Goal: Task Accomplishment & Management: Complete application form

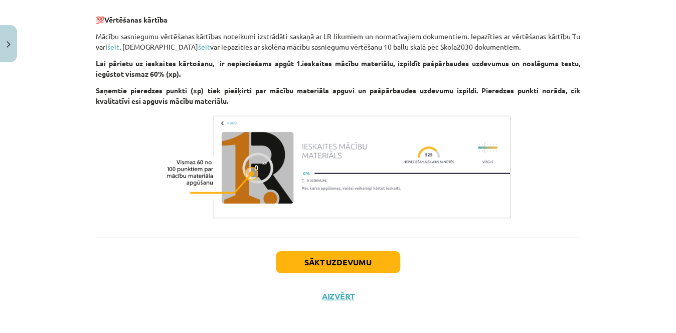
scroll to position [920, 0]
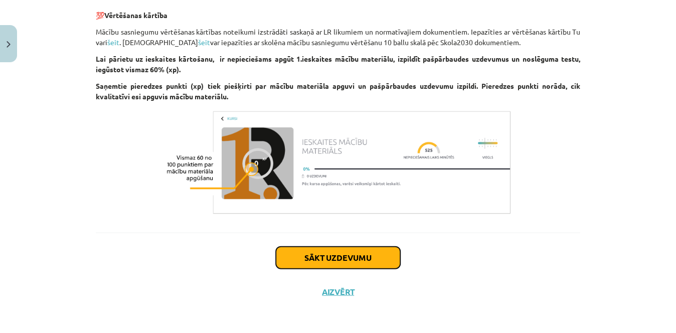
click at [371, 252] on button "Sākt uzdevumu" at bounding box center [338, 257] width 124 height 22
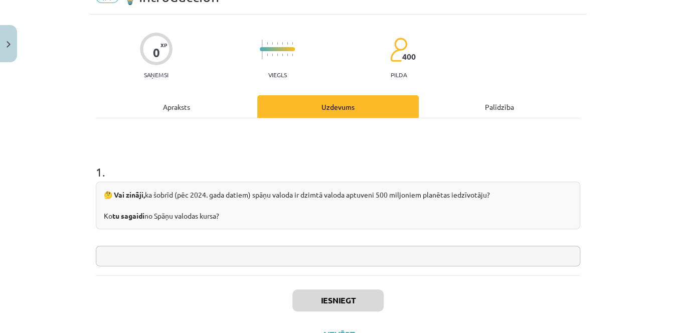
scroll to position [53, 0]
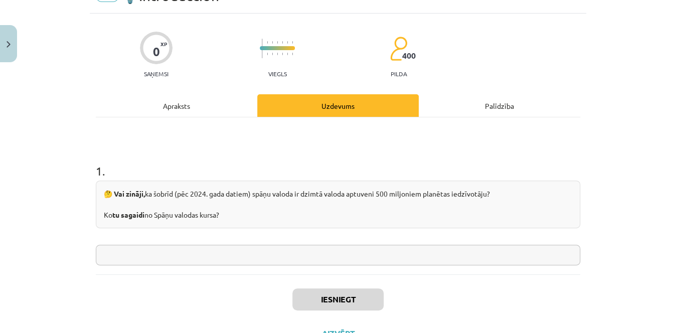
click at [274, 246] on input "text" at bounding box center [338, 255] width 484 height 21
click at [206, 247] on input "text" at bounding box center [338, 255] width 484 height 21
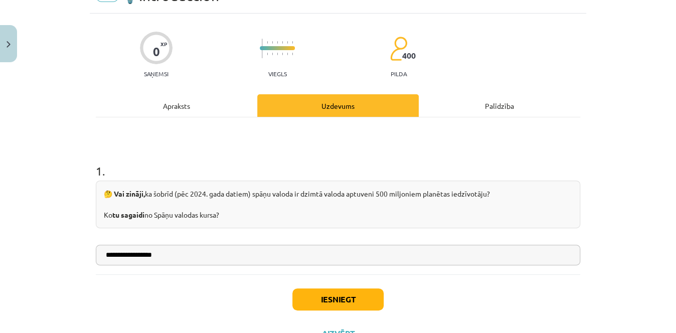
type input "**********"
click at [323, 294] on button "Iesniegt" at bounding box center [337, 299] width 91 height 22
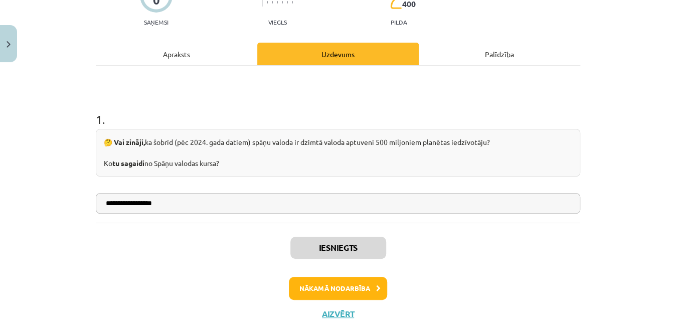
scroll to position [108, 0]
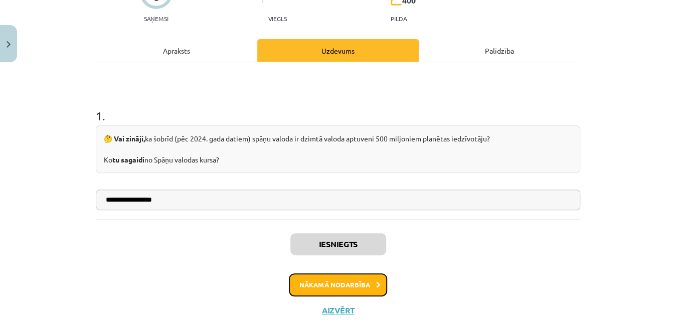
click at [344, 284] on button "Nākamā nodarbība" at bounding box center [338, 284] width 98 height 23
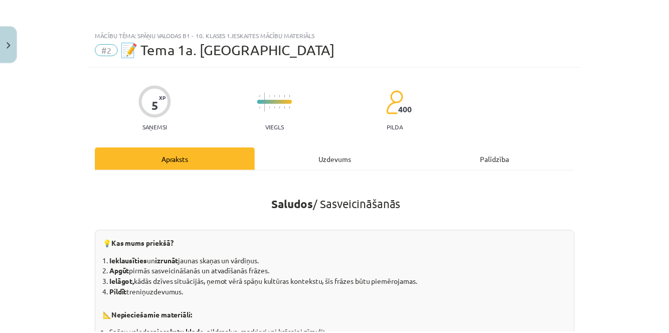
scroll to position [16, 0]
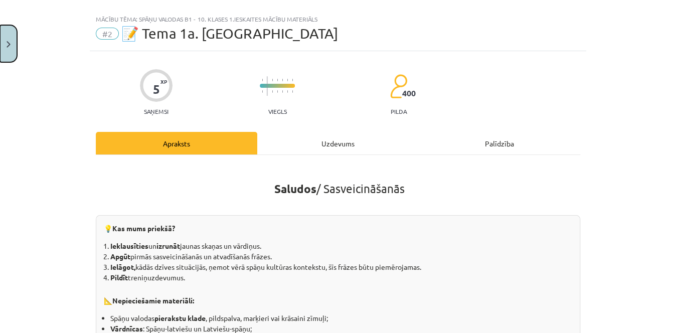
click at [6, 38] on button "Close" at bounding box center [8, 43] width 17 height 37
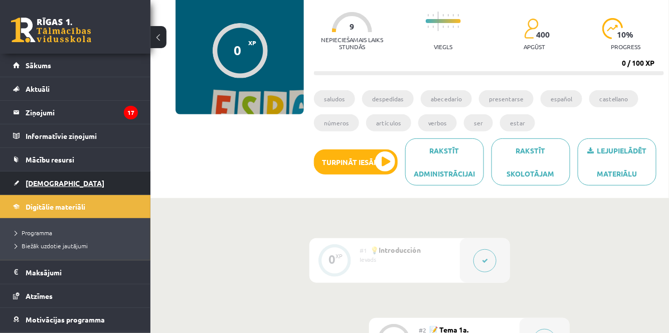
click at [42, 186] on link "[DEMOGRAPHIC_DATA]" at bounding box center [75, 182] width 125 height 23
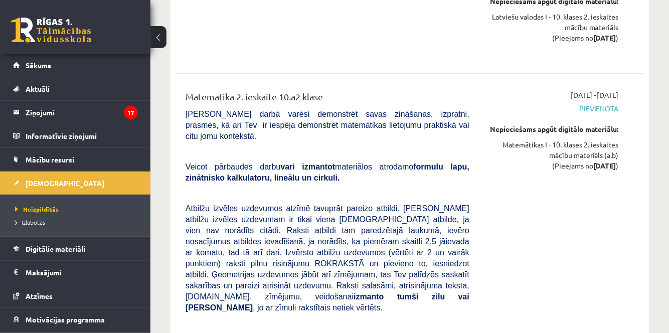
scroll to position [3758, 0]
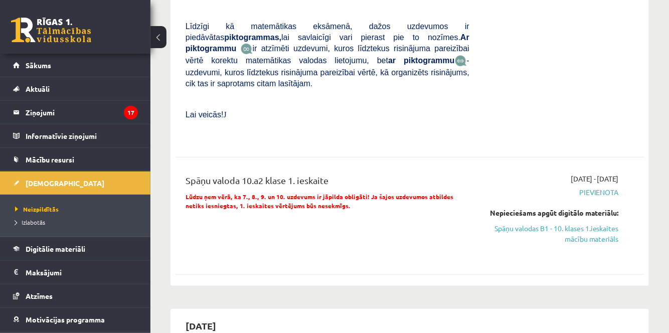
scroll to position [1393, 0]
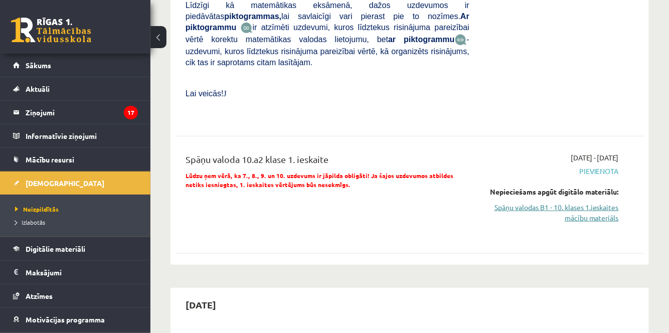
click at [584, 202] on link "Spāņu valodas B1 - 10. klases 1.ieskaites mācību materiāls" at bounding box center [551, 212] width 134 height 21
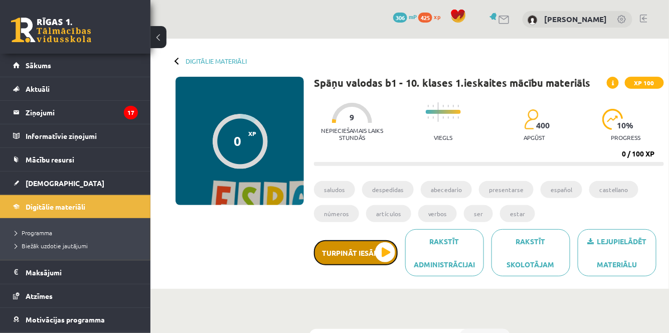
click at [370, 247] on button "Turpināt iesākto" at bounding box center [356, 252] width 84 height 25
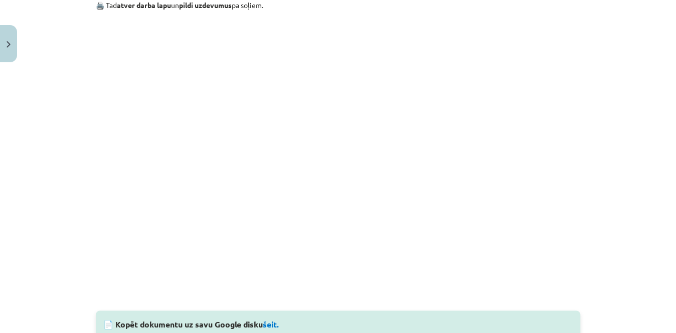
scroll to position [794, 0]
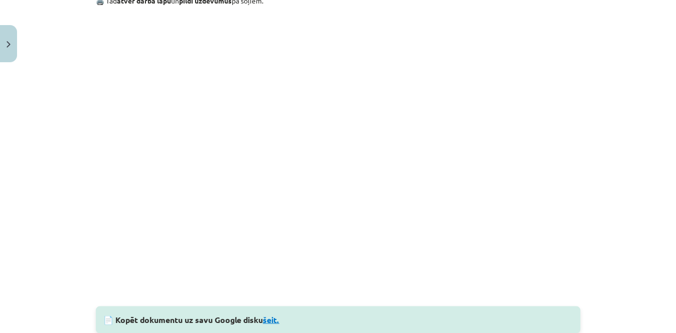
click at [270, 320] on link "šeit." at bounding box center [271, 319] width 17 height 11
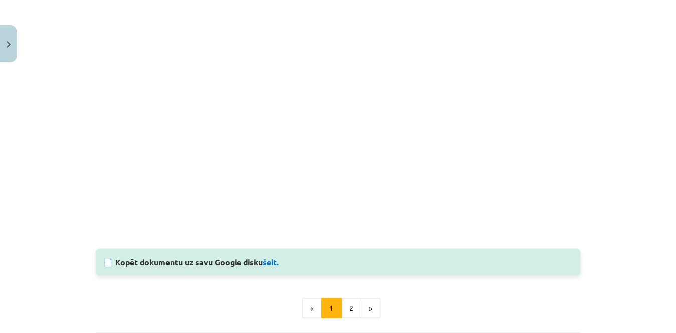
scroll to position [950, 0]
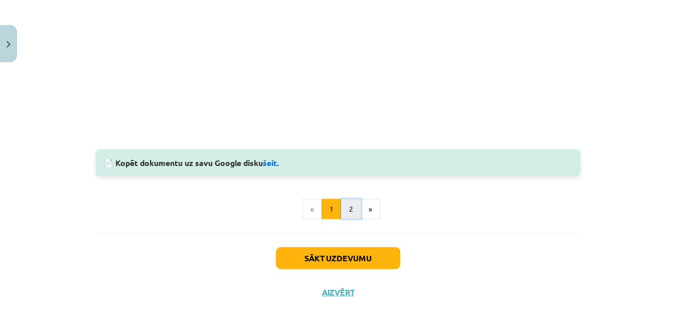
click at [352, 209] on button "2" at bounding box center [351, 209] width 20 height 20
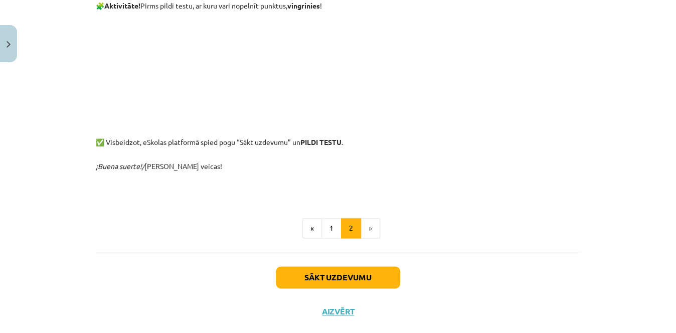
scroll to position [522, 0]
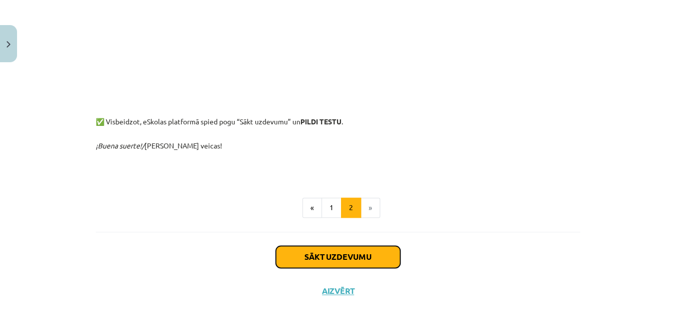
click at [338, 255] on button "Sākt uzdevumu" at bounding box center [338, 257] width 124 height 22
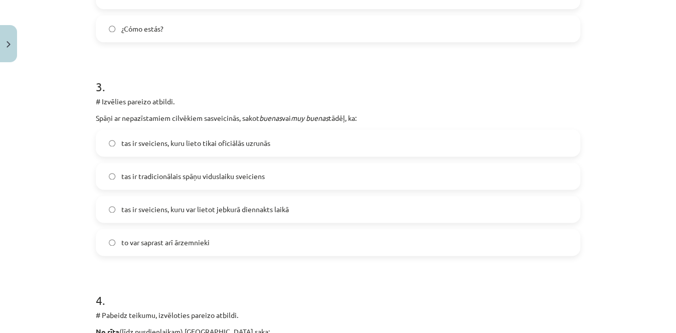
scroll to position [568, 0]
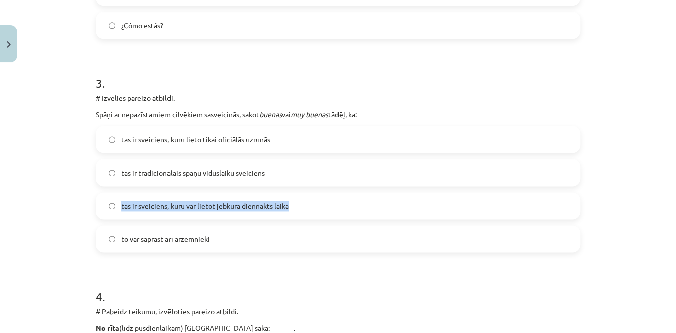
drag, startPoint x: 666, startPoint y: 203, endPoint x: 671, endPoint y: 184, distance: 19.4
click at [671, 184] on div "Mācību tēma: Spāņu valodas b1 - 10. klases 1.ieskaites mācību materiāls #2 📝 Te…" at bounding box center [338, 166] width 676 height 333
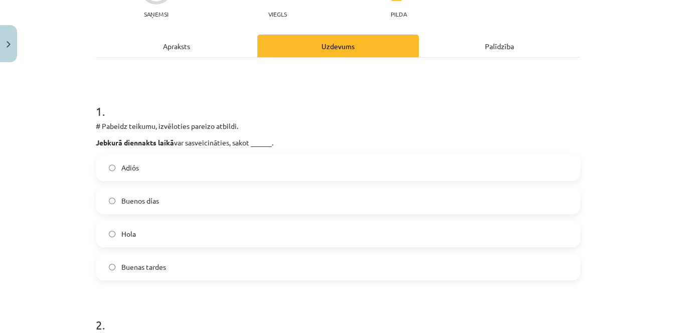
scroll to position [120, 0]
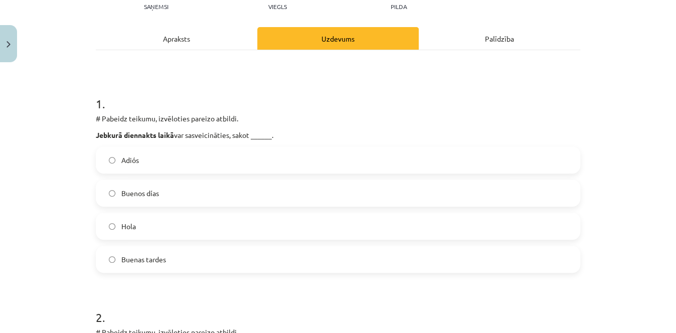
click at [616, 70] on div "Mācību tēma: Spāņu valodas b1 - 10. klases 1.ieskaites mācību materiāls #2 📝 Te…" at bounding box center [338, 166] width 676 height 333
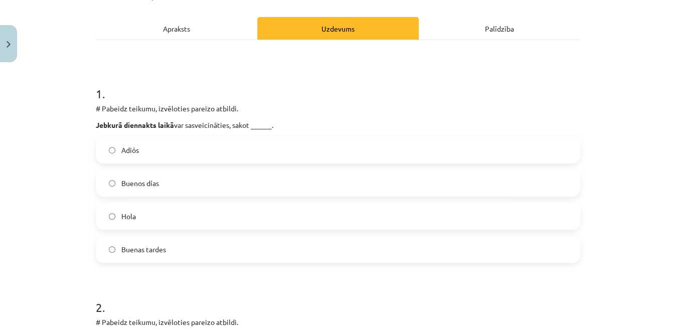
scroll to position [150, 0]
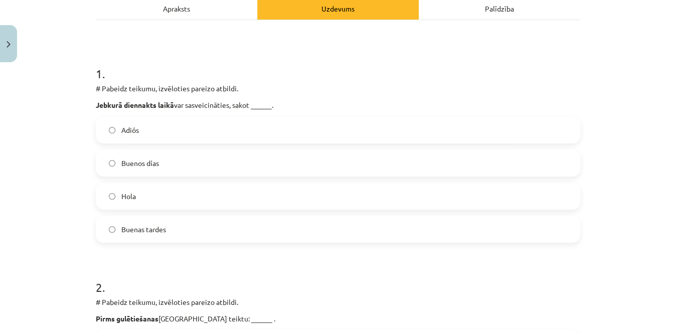
click at [247, 199] on label "Hola" at bounding box center [338, 195] width 482 height 25
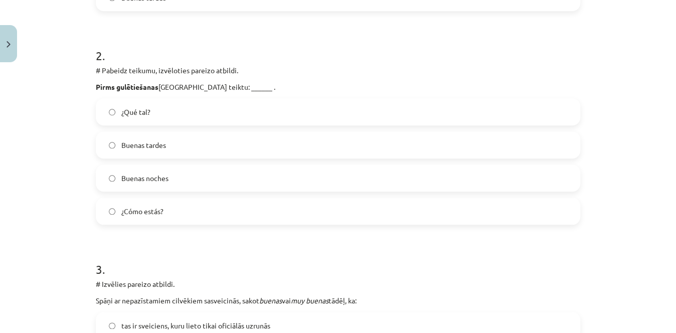
scroll to position [384, 0]
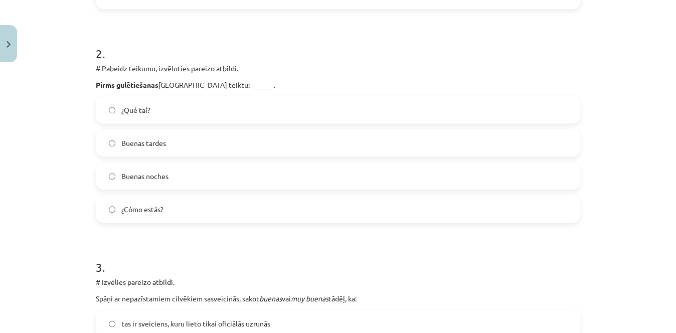
click at [495, 172] on label "Buenas noches" at bounding box center [338, 175] width 482 height 25
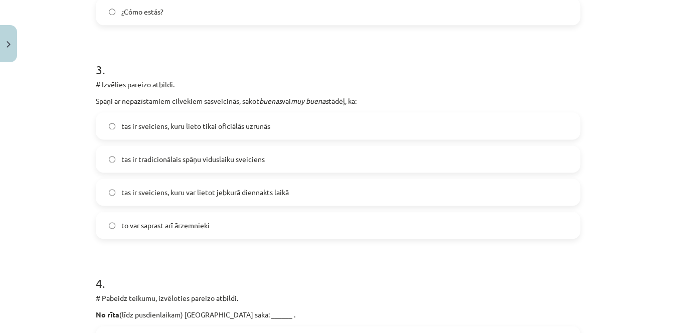
scroll to position [579, 0]
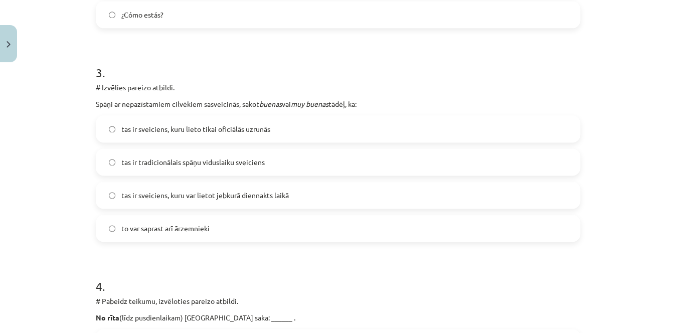
click at [270, 191] on span "tas ir sveiciens, kuru var lietot jebkurā diennakts laikā" at bounding box center [204, 195] width 167 height 11
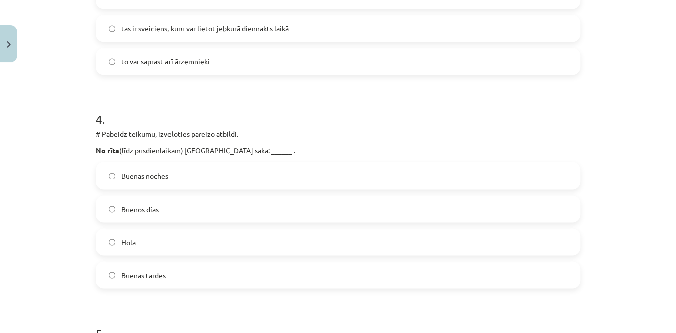
scroll to position [747, 0]
click at [476, 213] on label "Buenos días" at bounding box center [338, 207] width 482 height 25
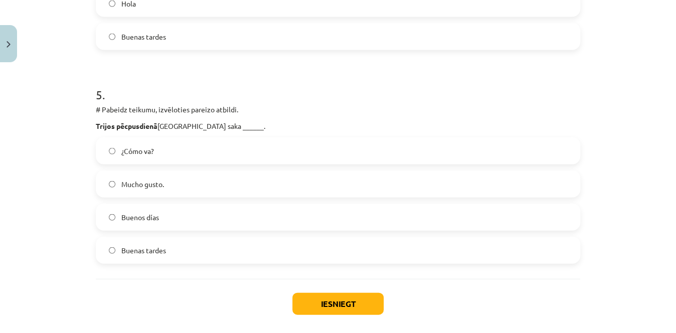
scroll to position [985, 0]
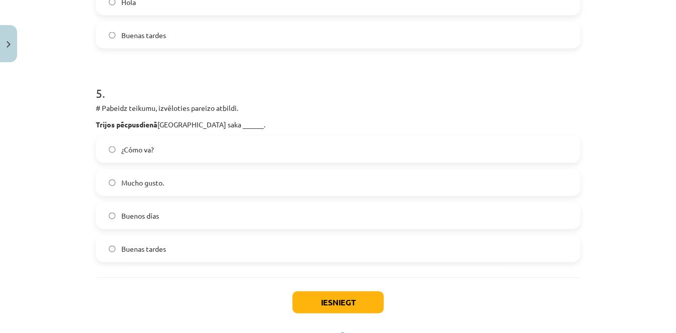
click at [516, 244] on label "Buenas tardes" at bounding box center [338, 248] width 482 height 25
click at [345, 310] on button "Iesniegt" at bounding box center [337, 302] width 91 height 22
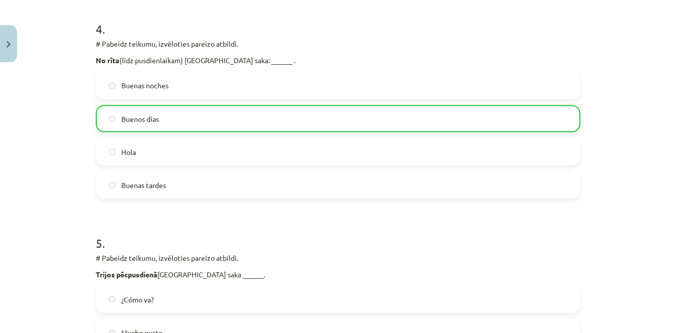
scroll to position [1061, 0]
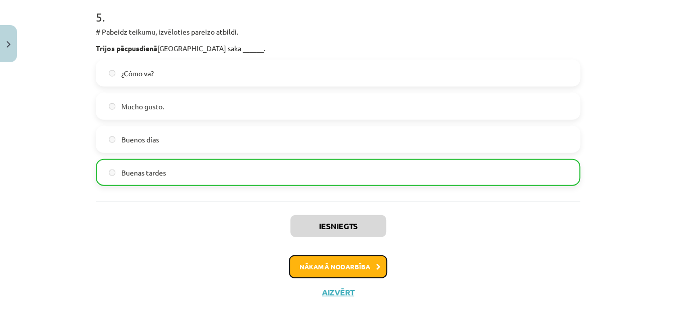
click at [362, 272] on button "Nākamā nodarbība" at bounding box center [338, 266] width 98 height 23
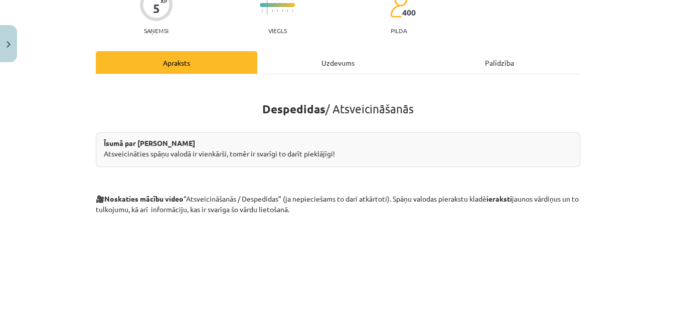
scroll to position [82, 0]
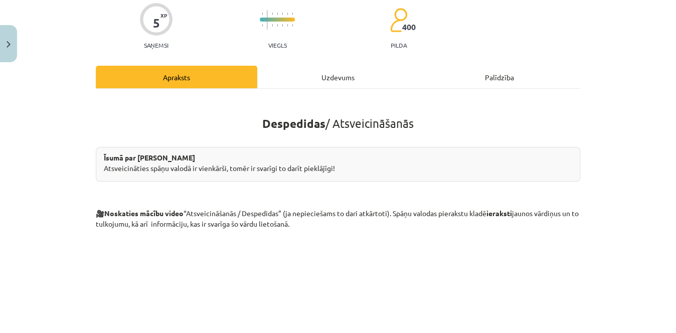
click at [339, 87] on div "Uzdevums" at bounding box center [337, 77] width 161 height 23
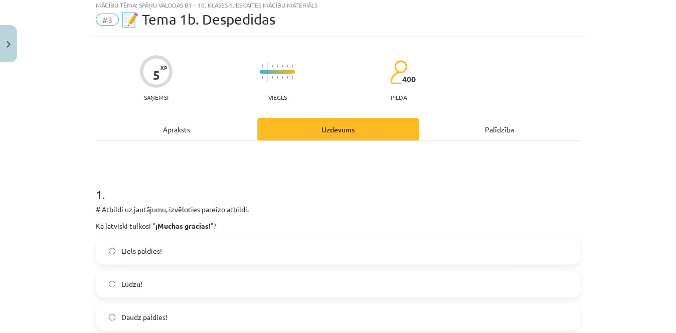
scroll to position [25, 0]
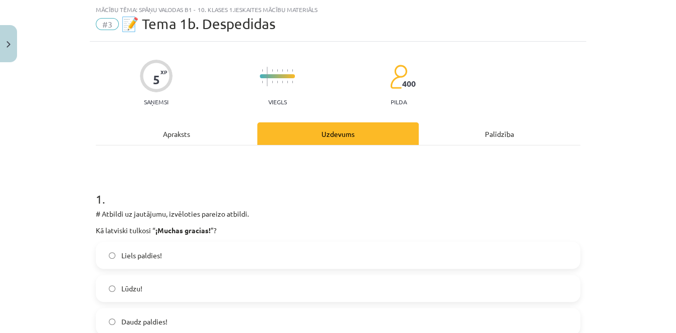
click at [198, 124] on div "Apraksts" at bounding box center [176, 133] width 161 height 23
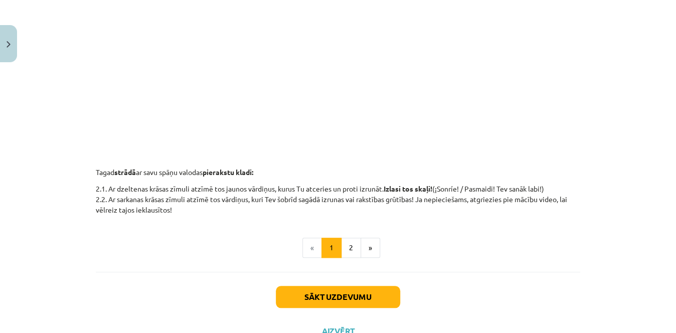
scroll to position [350, 0]
click at [351, 240] on button "2" at bounding box center [351, 247] width 20 height 20
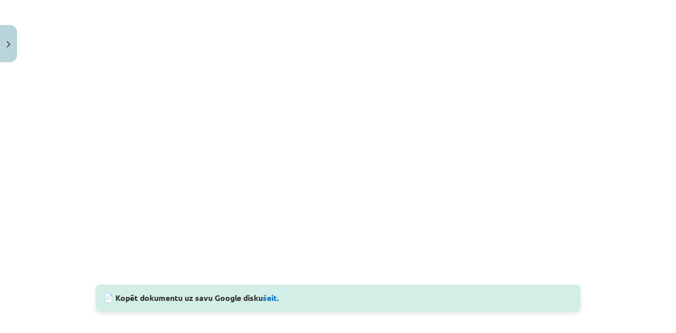
scroll to position [586, 0]
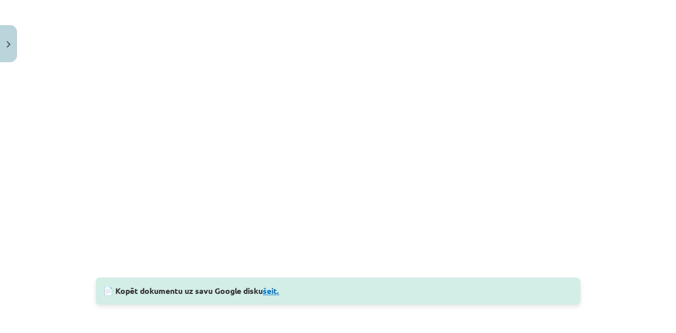
click at [277, 294] on link "šeit." at bounding box center [271, 290] width 17 height 11
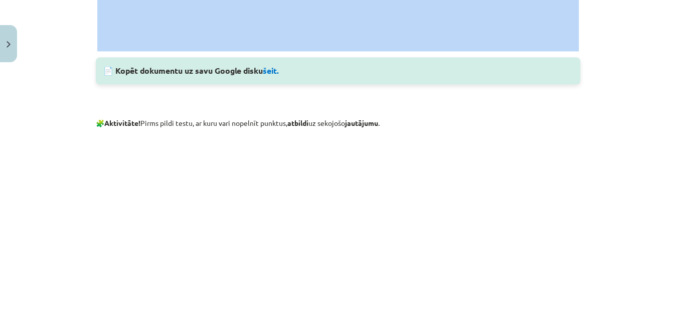
scroll to position [1165, 0]
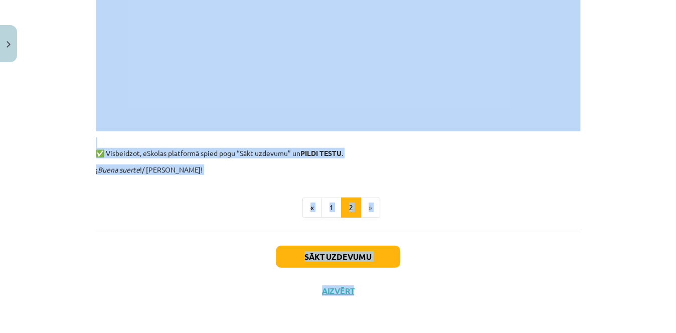
drag, startPoint x: 572, startPoint y: 266, endPoint x: 550, endPoint y: 268, distance: 22.2
click at [550, 268] on div "Mācību tēma: Spāņu valodas b1 - 10. klases 1.ieskaites mācību materiāls #3 📝 Te…" at bounding box center [338, 166] width 676 height 333
click at [502, 209] on ul "« 1 2 »" at bounding box center [338, 208] width 484 height 20
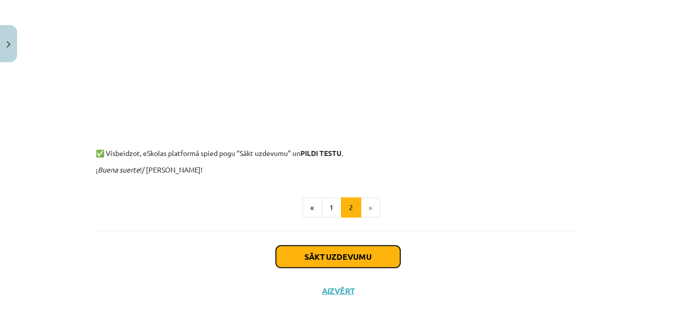
click at [375, 255] on button "Sākt uzdevumu" at bounding box center [338, 257] width 124 height 22
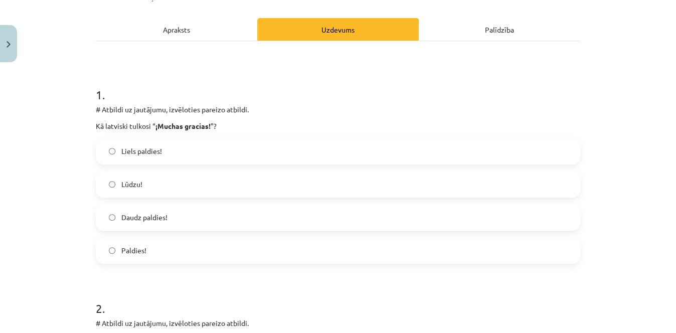
scroll to position [132, 0]
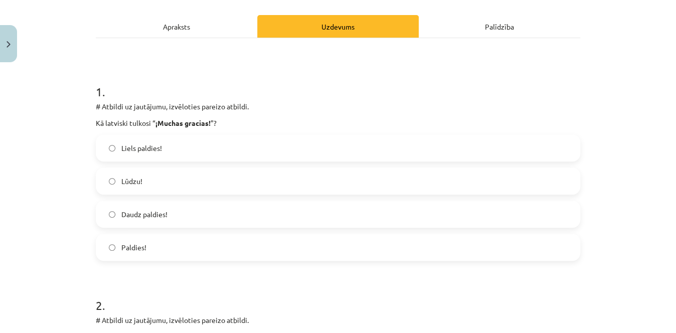
click at [274, 145] on label "Liels paldies!" at bounding box center [338, 147] width 482 height 25
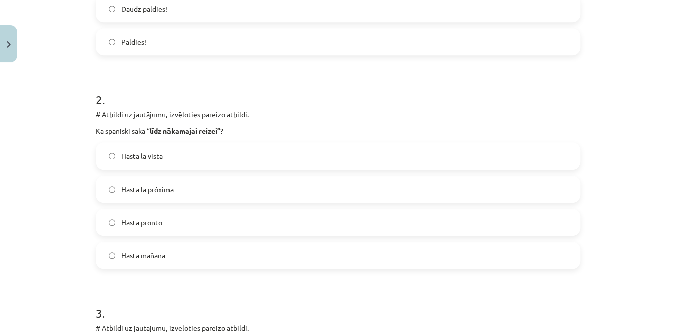
scroll to position [339, 0]
click at [220, 177] on label "Hasta la próxima" at bounding box center [338, 187] width 482 height 25
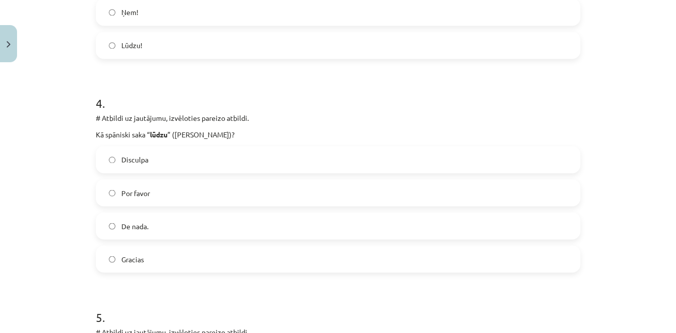
scroll to position [765, 0]
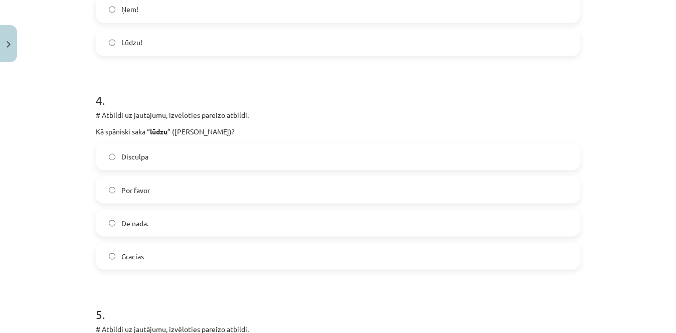
click at [175, 178] on label "Por favor" at bounding box center [338, 189] width 482 height 25
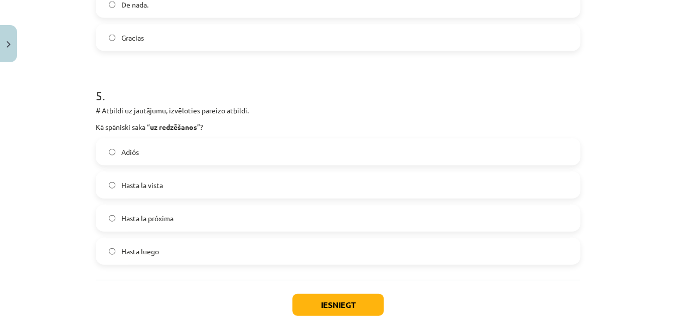
scroll to position [989, 0]
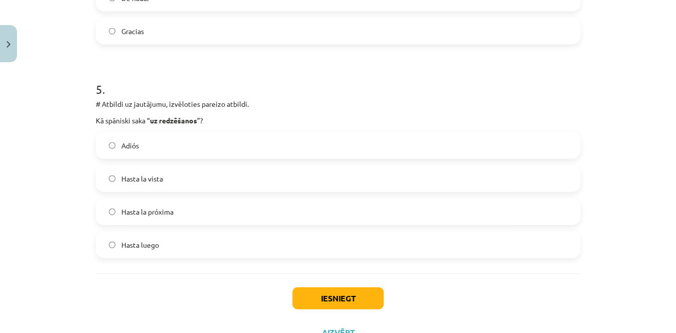
click at [186, 244] on label "Hasta luego" at bounding box center [338, 244] width 482 height 25
click at [343, 308] on button "Iesniegt" at bounding box center [337, 298] width 91 height 22
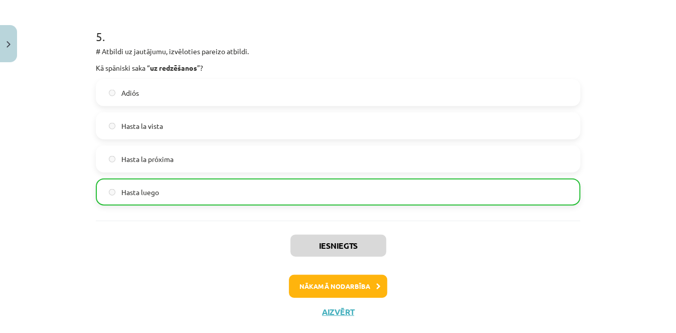
scroll to position [1061, 0]
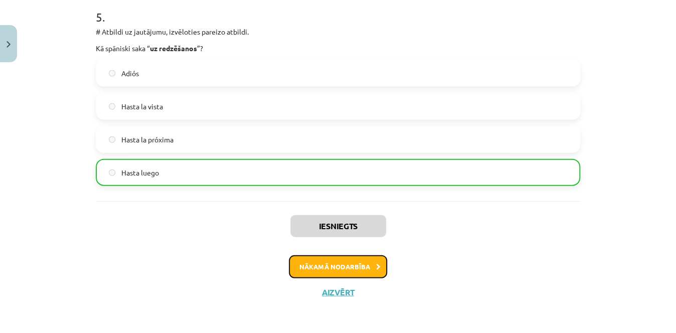
click at [361, 262] on button "Nākamā nodarbība" at bounding box center [338, 266] width 98 height 23
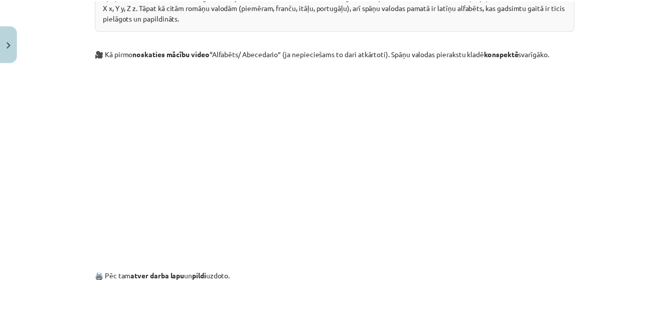
scroll to position [480, 0]
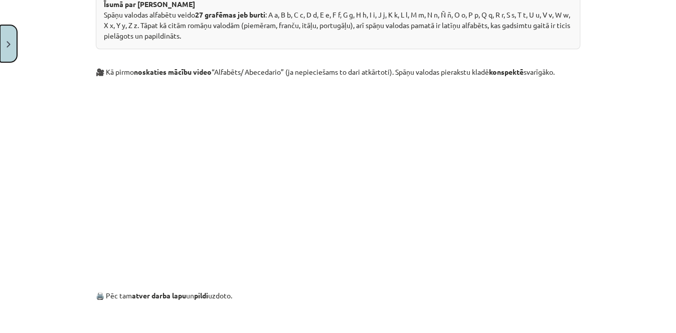
click at [13, 37] on button "Close" at bounding box center [8, 43] width 17 height 37
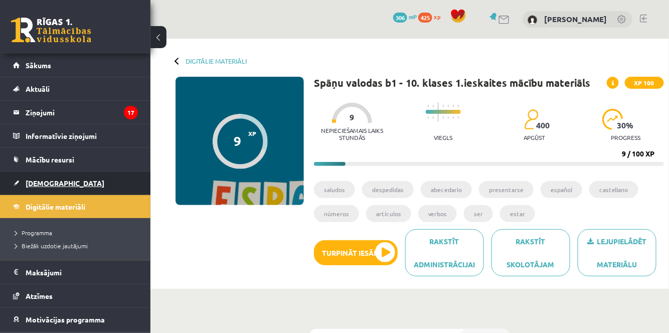
click at [42, 185] on span "[DEMOGRAPHIC_DATA]" at bounding box center [65, 182] width 79 height 9
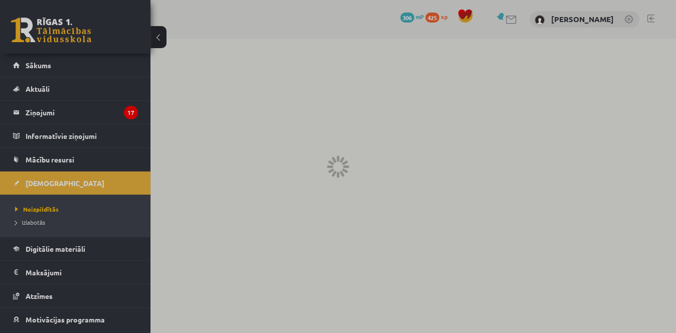
click at [312, 226] on div at bounding box center [338, 166] width 676 height 333
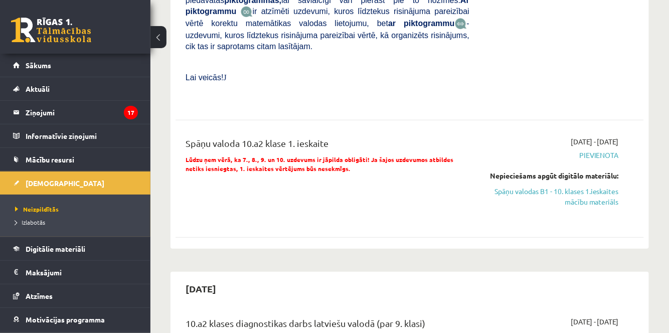
scroll to position [1399, 0]
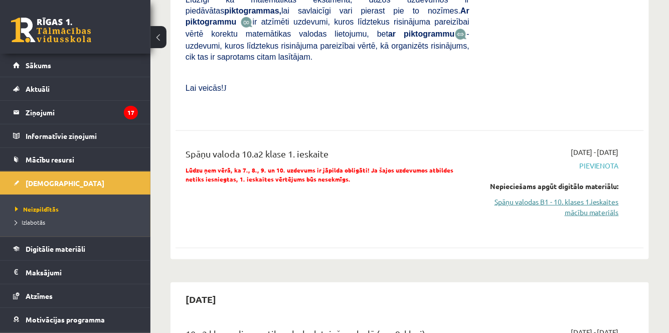
click at [595, 197] on link "Spāņu valodas B1 - 10. klases 1.ieskaites mācību materiāls" at bounding box center [551, 207] width 134 height 21
click at [580, 197] on link "Spāņu valodas B1 - 10. klases 1.ieskaites mācību materiāls" at bounding box center [551, 207] width 134 height 21
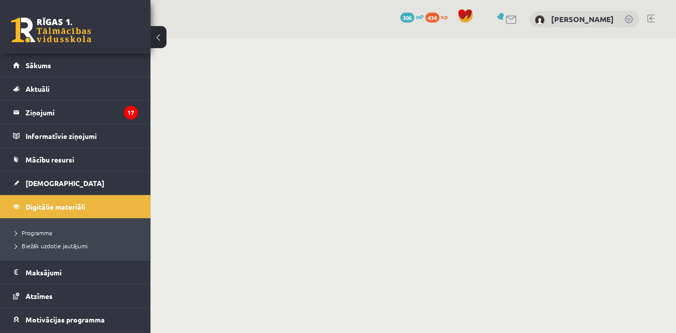
click at [568, 113] on body "0 Dāvanas 306 mP 434 xp [PERSON_NAME] Sākums Aktuāli Kā mācīties eSKOLĀ Kontakt…" at bounding box center [338, 166] width 676 height 333
click at [52, 178] on span "[DEMOGRAPHIC_DATA]" at bounding box center [65, 182] width 79 height 9
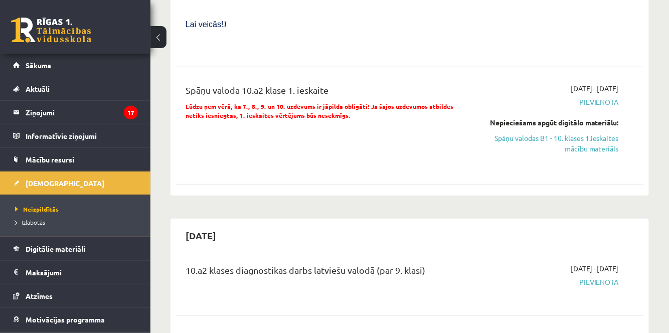
scroll to position [1430, 0]
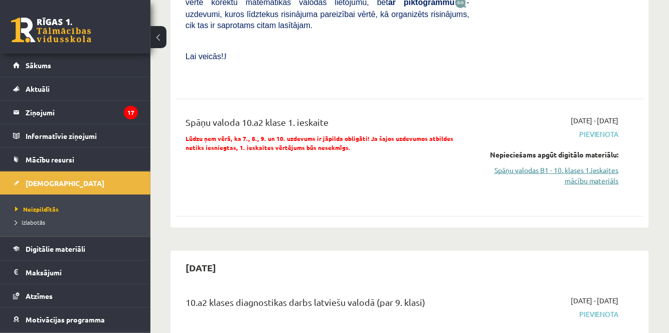
click at [600, 165] on link "Spāņu valodas B1 - 10. klases 1.ieskaites mācību materiāls" at bounding box center [551, 175] width 134 height 21
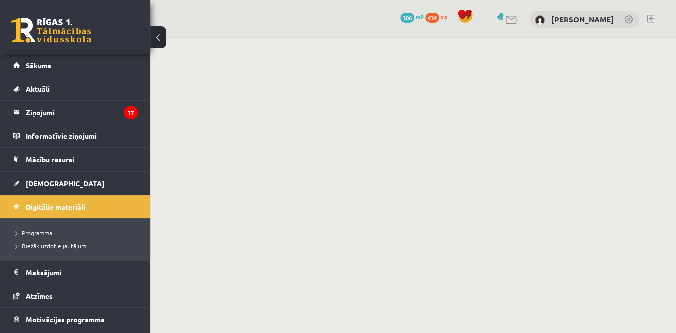
click at [637, 113] on body "0 Dāvanas 306 mP 434 xp [PERSON_NAME] Sākums Aktuāli Kā mācīties eSKOLĀ Kontakt…" at bounding box center [338, 166] width 676 height 333
click at [661, 119] on body "0 Dāvanas 306 mP 434 xp [PERSON_NAME] Sākums Aktuāli Kā mācīties eSKOLĀ Kontakt…" at bounding box center [338, 166] width 676 height 333
click at [578, 120] on body "0 Dāvanas 306 mP 434 xp [PERSON_NAME] Sākums Aktuāli Kā mācīties eSKOLĀ Kontakt…" at bounding box center [338, 166] width 676 height 333
click at [578, 120] on body "0 Dāvanas 306 mP 434 xp Alana Ļaksa Sākums Aktuāli Kā mācīties eSKOLĀ Kontakti …" at bounding box center [338, 166] width 676 height 333
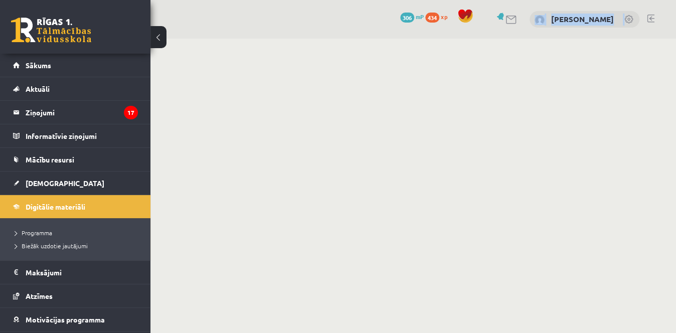
click at [578, 120] on body "0 Dāvanas 306 mP 434 xp Alana Ļaksa Sākums Aktuāli Kā mācīties eSKOLĀ Kontakti …" at bounding box center [338, 166] width 676 height 333
click at [578, 120] on body "0 Dāvanas 306 mP 434 xp [PERSON_NAME] Sākums Aktuāli Kā mācīties eSKOLĀ Kontakt…" at bounding box center [338, 166] width 676 height 333
click at [386, 34] on div "0 Dāvanas 306 mP 434 xp Alana Ļaksa" at bounding box center [412, 19] width 525 height 39
click at [30, 206] on span "Digitālie materiāli" at bounding box center [56, 206] width 60 height 9
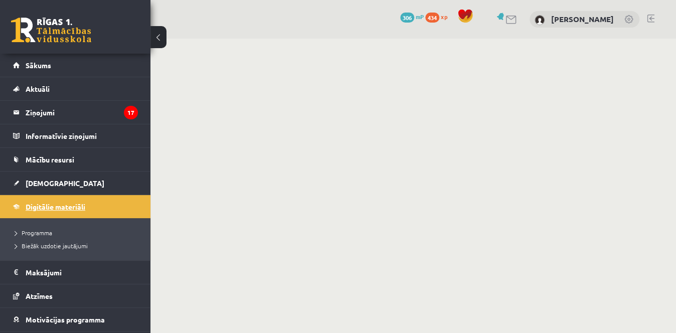
click at [30, 206] on span "Digitālie materiāli" at bounding box center [56, 206] width 60 height 9
click at [45, 231] on span "Programma" at bounding box center [33, 233] width 37 height 8
click at [44, 229] on span "Programma" at bounding box center [33, 233] width 37 height 8
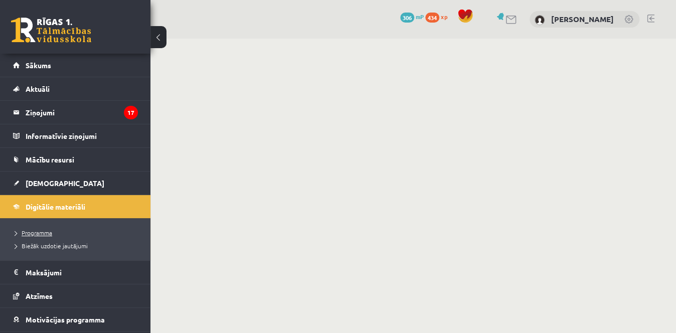
click at [44, 229] on span "Programma" at bounding box center [33, 233] width 37 height 8
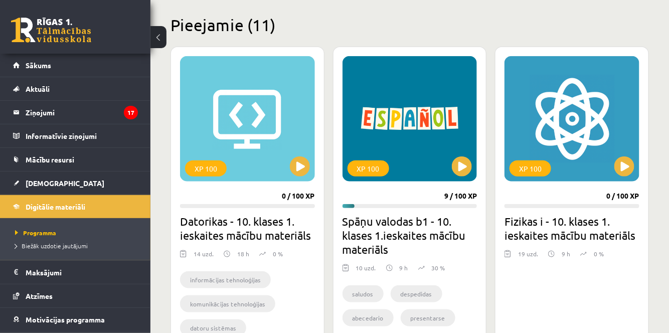
scroll to position [260, 0]
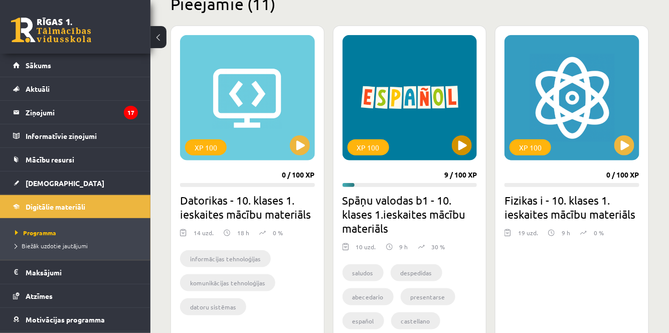
click at [455, 137] on div "XP 100" at bounding box center [409, 97] width 135 height 125
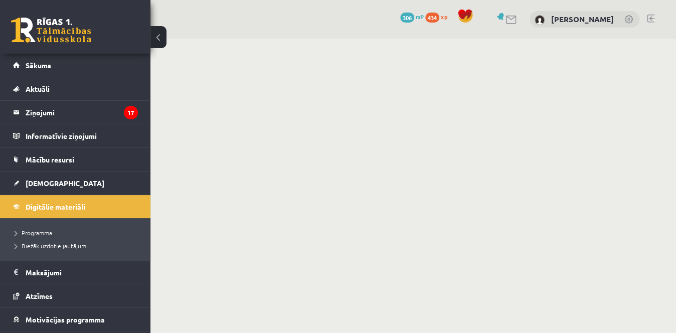
click at [284, 98] on body "0 Dāvanas 306 mP 434 xp [PERSON_NAME] Sākums Aktuāli Kā mācīties eSKOLĀ Kontakt…" at bounding box center [338, 166] width 676 height 333
click at [154, 41] on button at bounding box center [158, 37] width 16 height 22
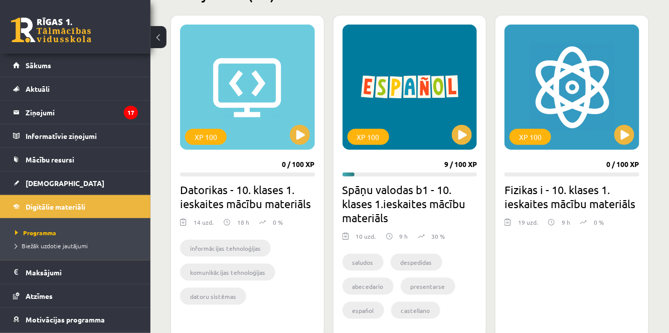
scroll to position [268, 0]
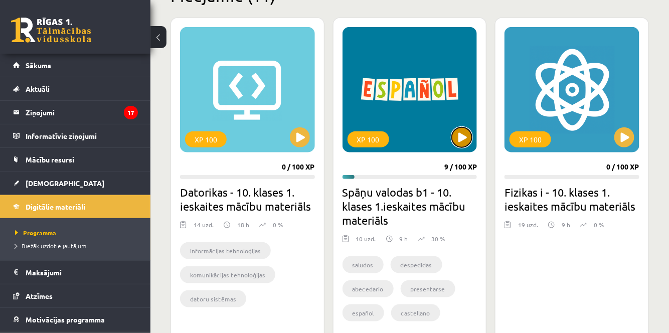
click at [459, 137] on button at bounding box center [462, 137] width 20 height 20
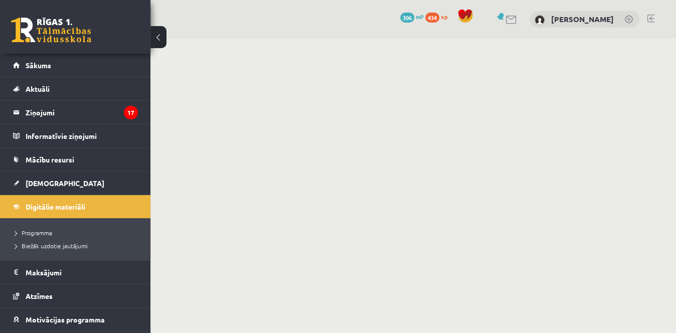
click at [545, 152] on body "0 Dāvanas 306 mP 434 xp [PERSON_NAME] Sākums Aktuāli Kā mācīties eSKOLĀ Kontakt…" at bounding box center [338, 166] width 676 height 333
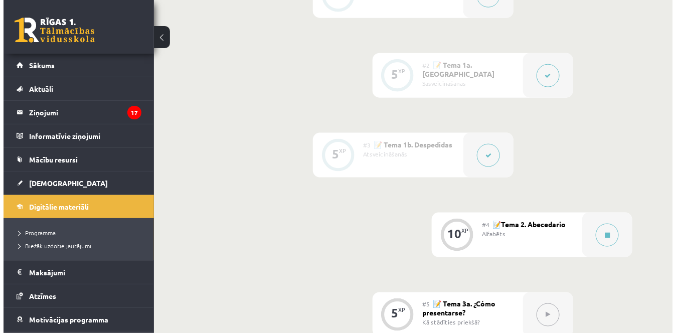
scroll to position [358, 0]
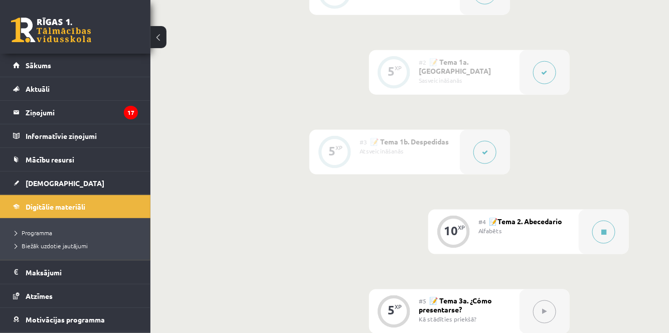
drag, startPoint x: 609, startPoint y: 234, endPoint x: 533, endPoint y: 314, distance: 110.7
click at [603, 223] on button at bounding box center [603, 232] width 23 height 23
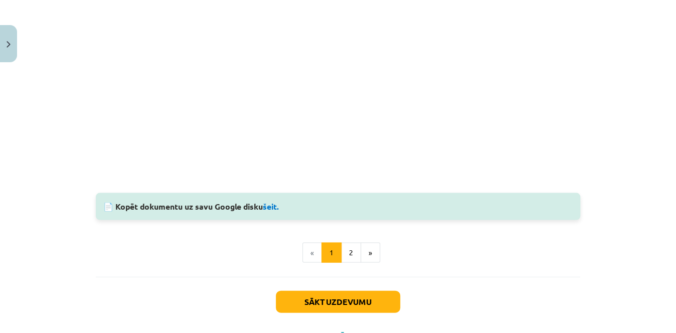
scroll to position [942, 0]
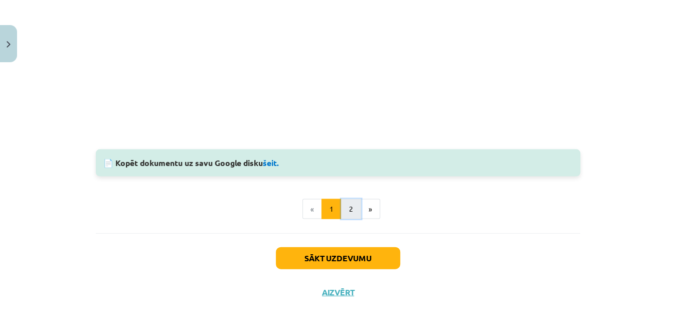
click at [352, 208] on button "2" at bounding box center [351, 209] width 20 height 20
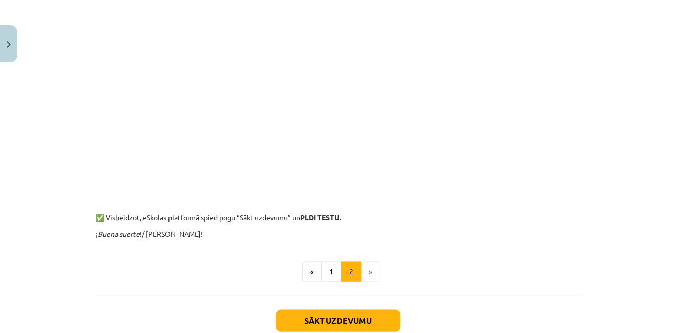
scroll to position [910, 0]
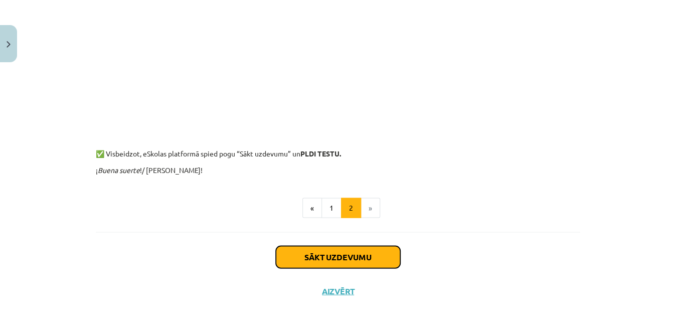
click at [348, 262] on button "Sākt uzdevumu" at bounding box center [338, 257] width 124 height 22
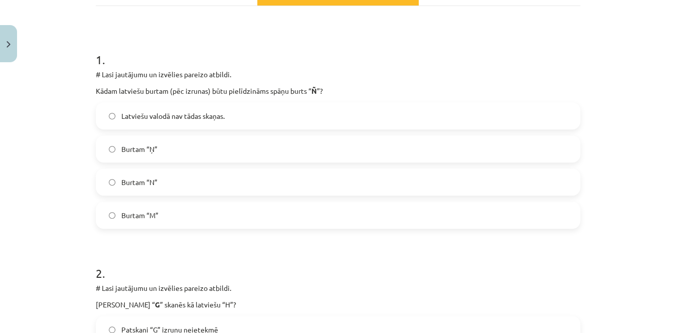
scroll to position [117, 0]
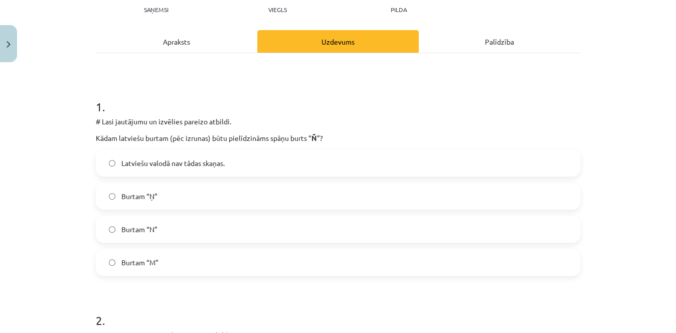
click at [664, 30] on div "Mācību tēma: Spāņu valodas b1 - 10. klases 1.ieskaites mācību materiāls #4 📝Tem…" at bounding box center [338, 166] width 676 height 333
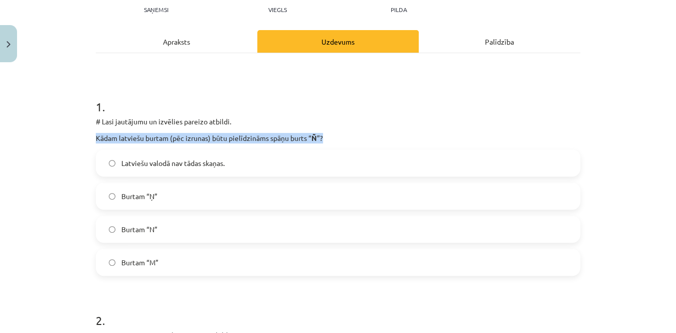
drag, startPoint x: 92, startPoint y: 133, endPoint x: 337, endPoint y: 130, distance: 245.2
click at [337, 130] on div "# Lasi jautājumu un izvēlies pareizo atbildi. Kādam latviešu burtam (pēc izruna…" at bounding box center [338, 129] width 484 height 27
copy p "Kādam latviešu burtam (pēc izrunas) būtu pielīdzināms spāņu burts “ Ñ ”?"
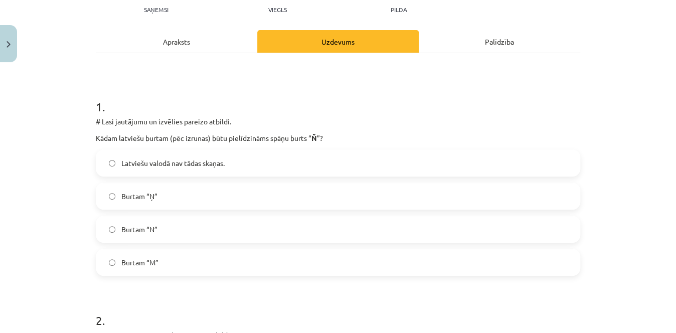
click at [228, 45] on div "Apraksts" at bounding box center [176, 41] width 161 height 23
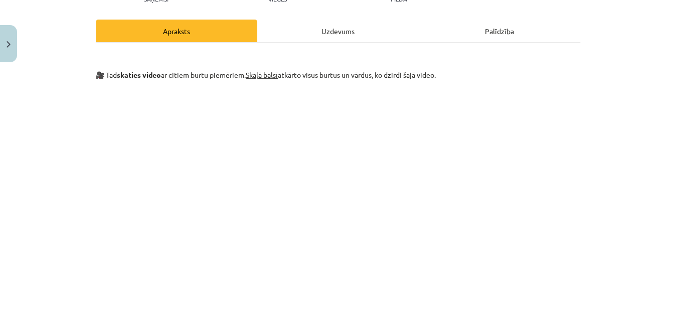
scroll to position [0, 0]
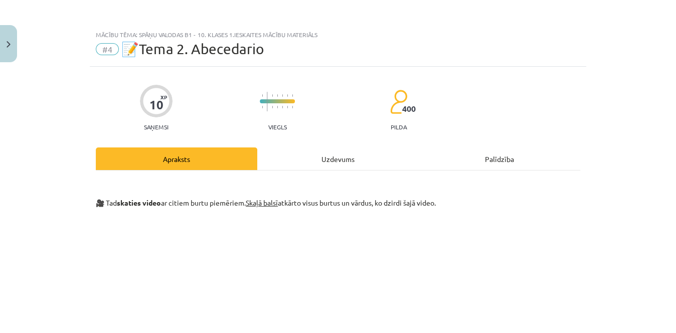
click at [346, 163] on div "Uzdevums" at bounding box center [337, 158] width 161 height 23
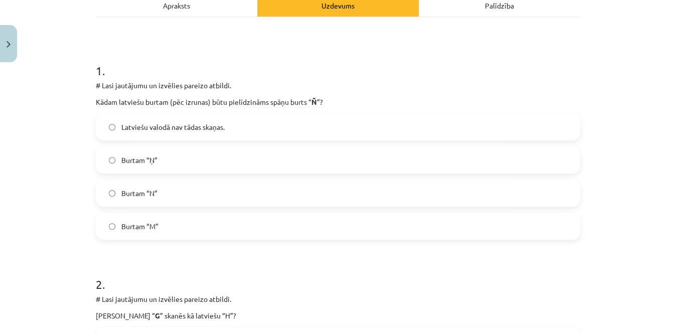
scroll to position [156, 0]
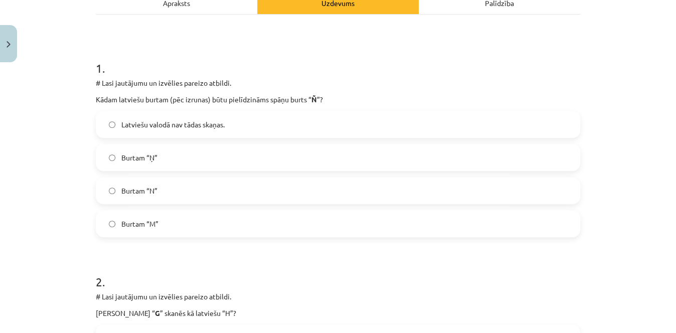
click at [307, 151] on label "Burtam “Ņ”" at bounding box center [338, 157] width 482 height 25
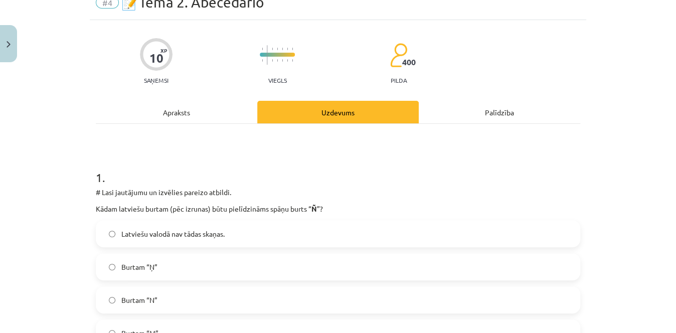
scroll to position [52, 0]
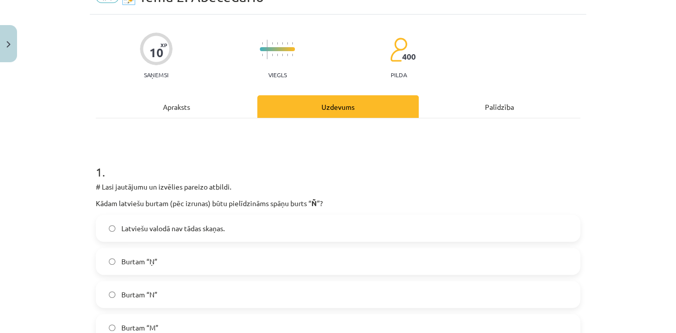
click at [242, 100] on div "Apraksts" at bounding box center [176, 106] width 161 height 23
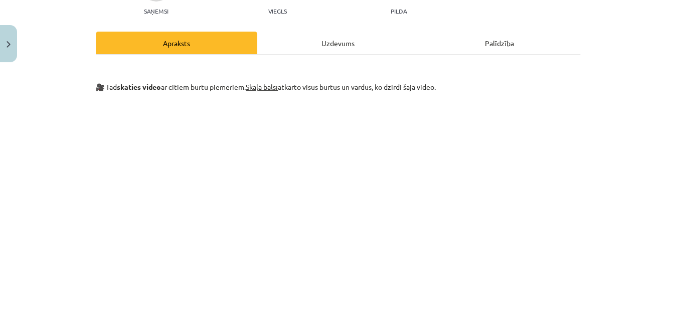
scroll to position [0, 0]
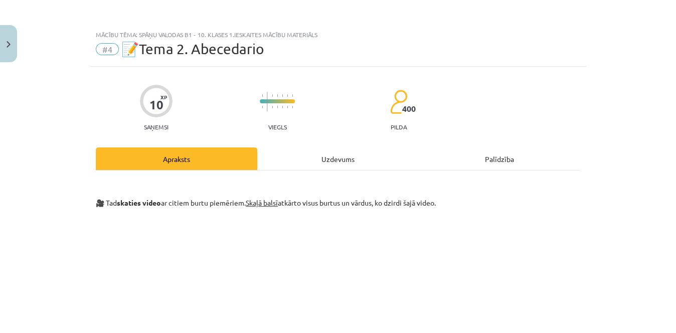
click at [340, 157] on div "Uzdevums" at bounding box center [337, 158] width 161 height 23
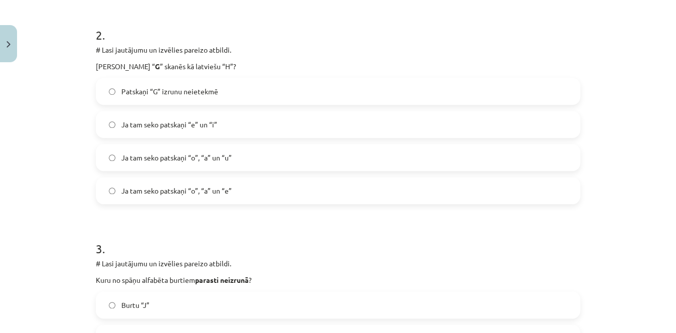
scroll to position [386, 0]
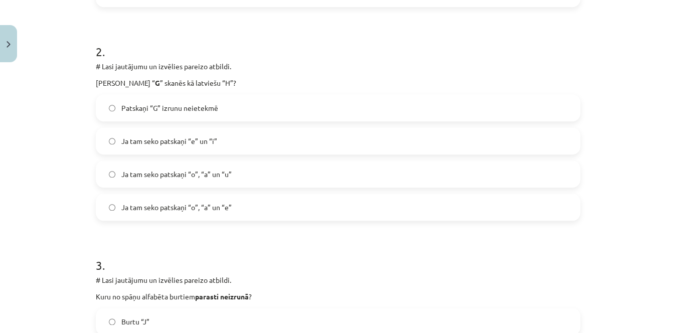
click at [419, 146] on label "Ja tam seko patskaņi “e” un “i”" at bounding box center [338, 140] width 482 height 25
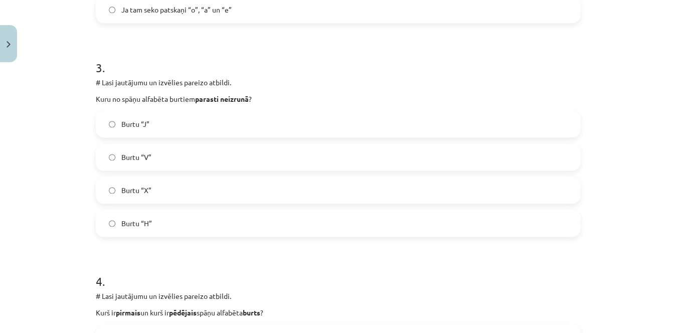
scroll to position [579, 0]
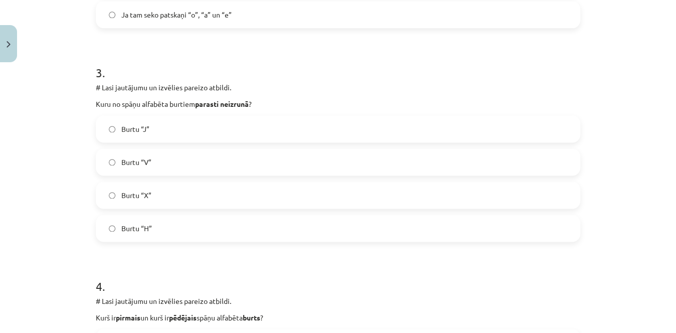
click at [319, 235] on label "Burtu “H”" at bounding box center [338, 228] width 482 height 25
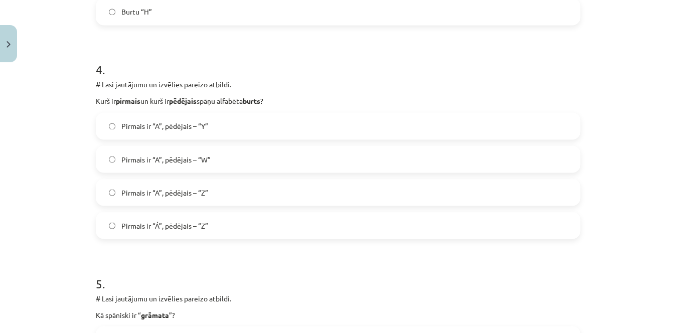
scroll to position [801, 0]
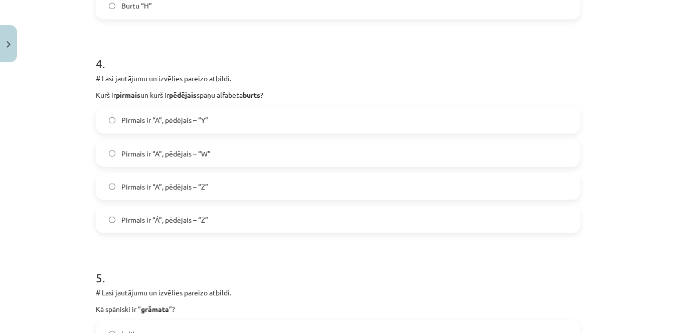
click at [214, 187] on label "Pirmais ir “A”, pēdējais – “Z”" at bounding box center [338, 185] width 482 height 25
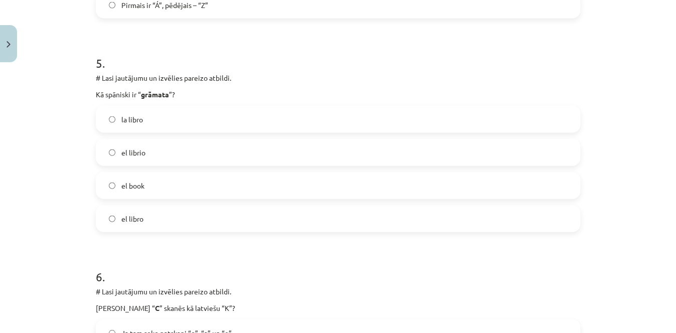
scroll to position [1018, 0]
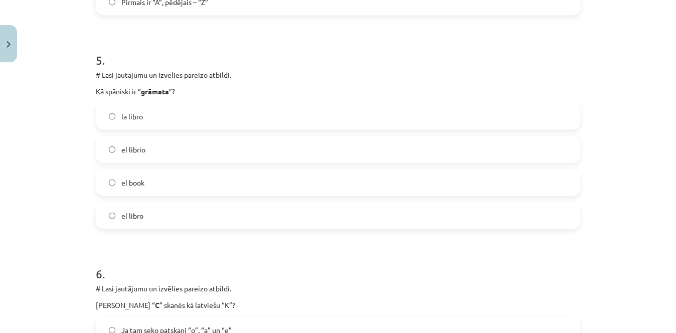
click at [134, 151] on span "el librio" at bounding box center [133, 149] width 24 height 11
click at [367, 211] on label "el libro" at bounding box center [338, 215] width 482 height 25
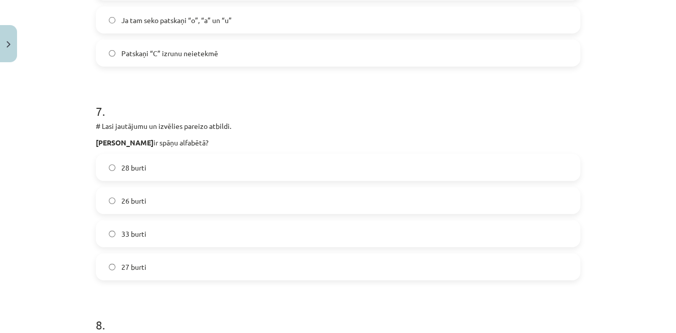
scroll to position [1400, 0]
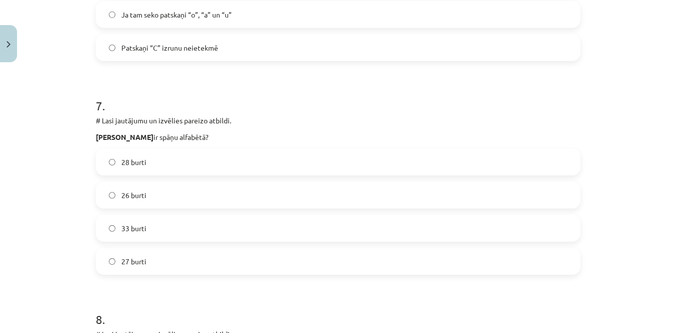
click at [300, 260] on label "27 burti" at bounding box center [338, 261] width 482 height 25
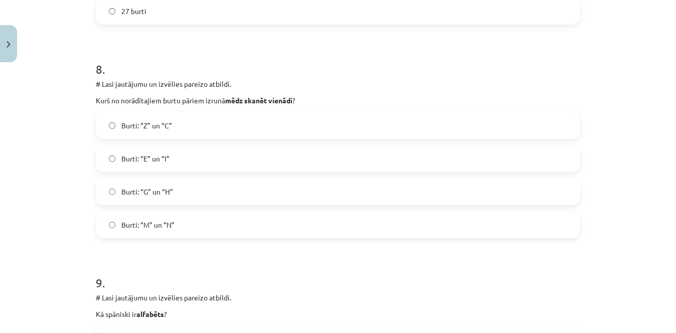
scroll to position [1655, 0]
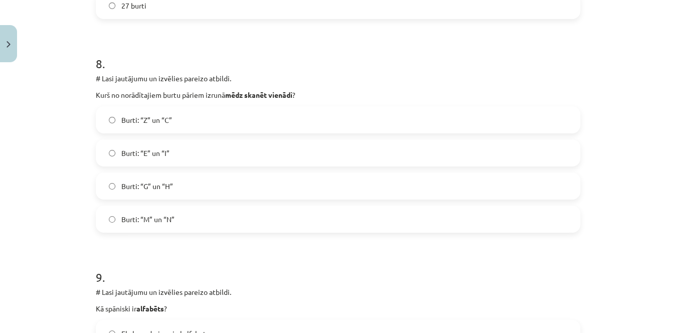
click at [408, 191] on label "Burti: “G” un “H”" at bounding box center [338, 185] width 482 height 25
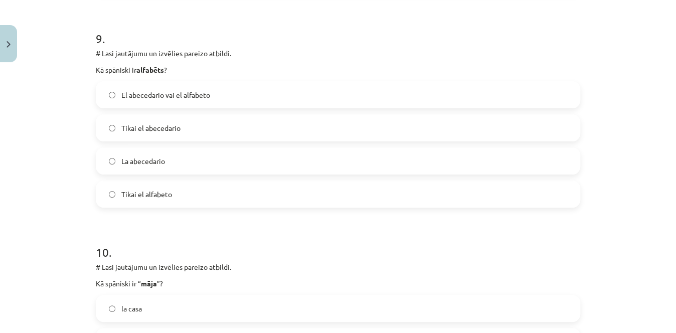
scroll to position [1900, 0]
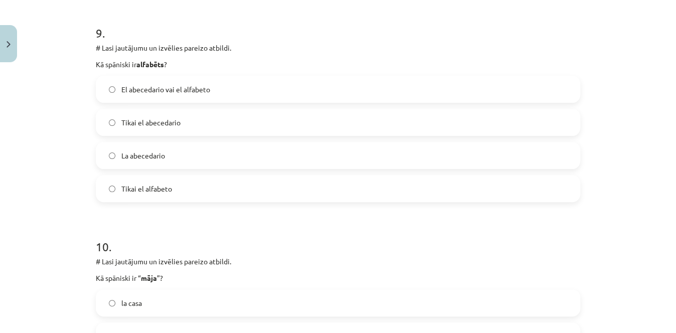
click at [367, 84] on label "El abecedario vai el alfabeto" at bounding box center [338, 89] width 482 height 25
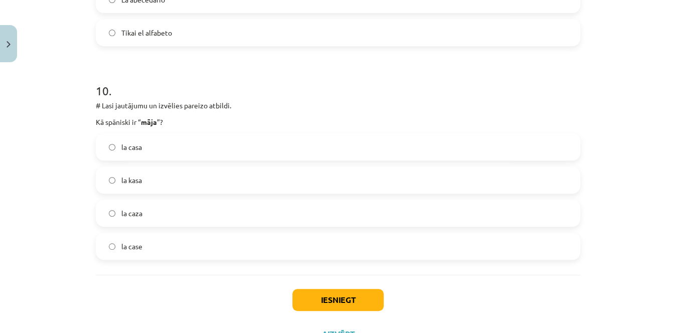
scroll to position [2058, 0]
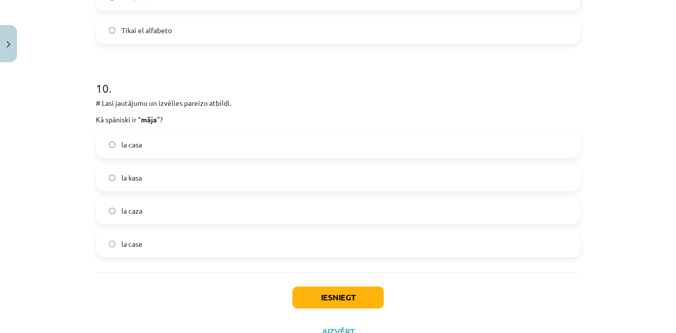
click at [241, 146] on label "la casa" at bounding box center [338, 144] width 482 height 25
click at [330, 287] on button "Iesniegt" at bounding box center [337, 297] width 91 height 22
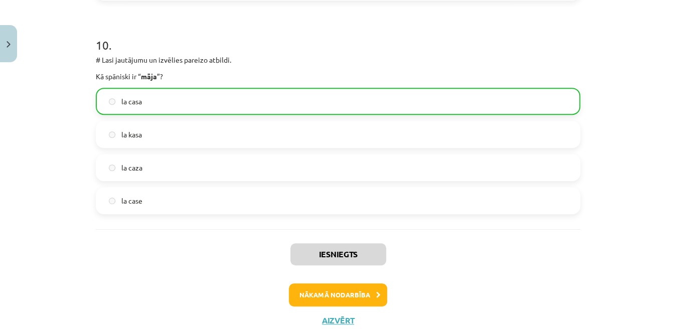
scroll to position [2130, 0]
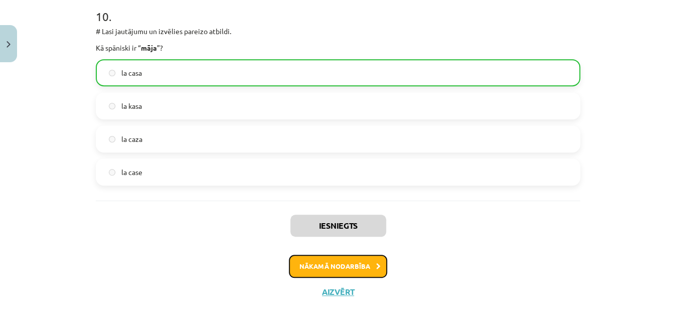
click at [349, 268] on button "Nākamā nodarbība" at bounding box center [338, 266] width 98 height 23
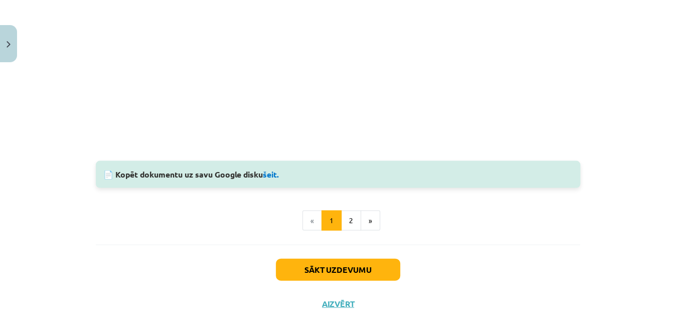
scroll to position [925, 0]
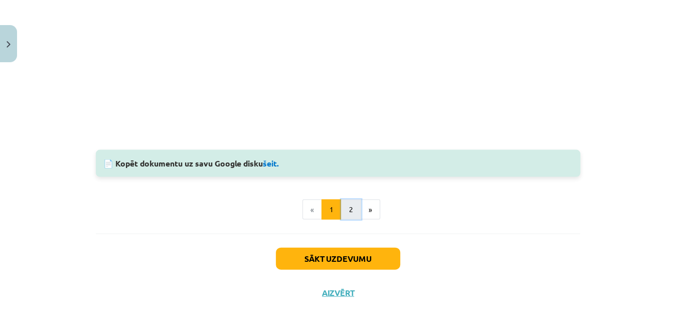
click at [348, 217] on button "2" at bounding box center [351, 209] width 20 height 20
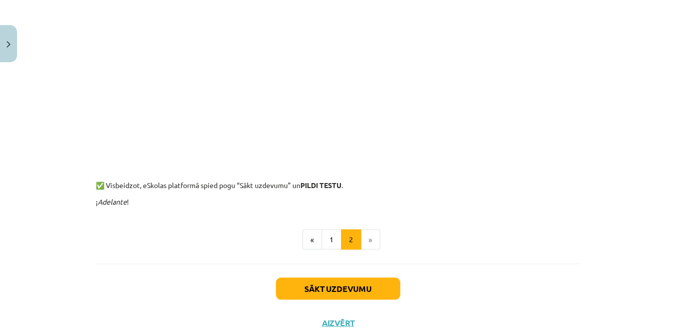
scroll to position [807, 0]
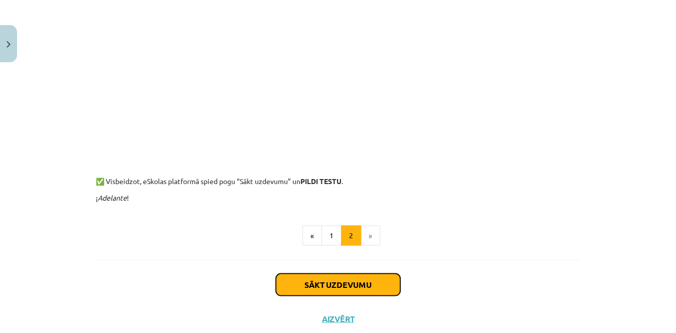
click at [324, 294] on button "Sākt uzdevumu" at bounding box center [338, 284] width 124 height 22
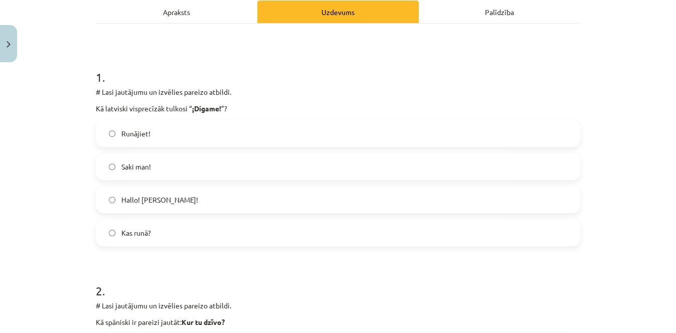
scroll to position [145, 0]
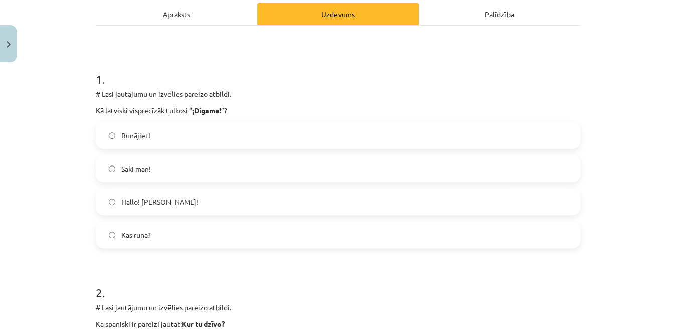
click at [458, 159] on label "Saki man!" at bounding box center [338, 168] width 482 height 25
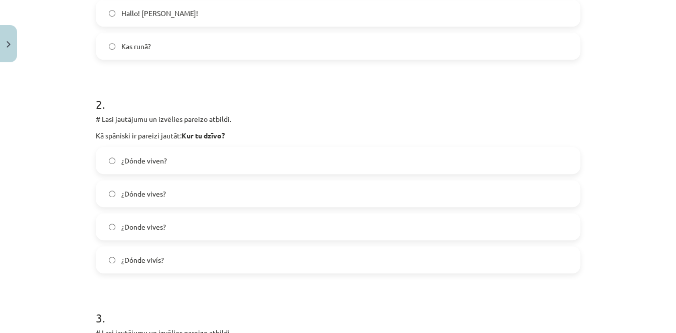
scroll to position [335, 0]
click at [240, 196] on label "¿Dónde vives?" at bounding box center [338, 191] width 482 height 25
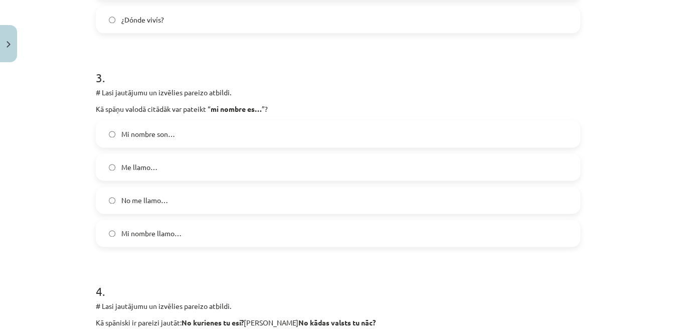
scroll to position [576, 0]
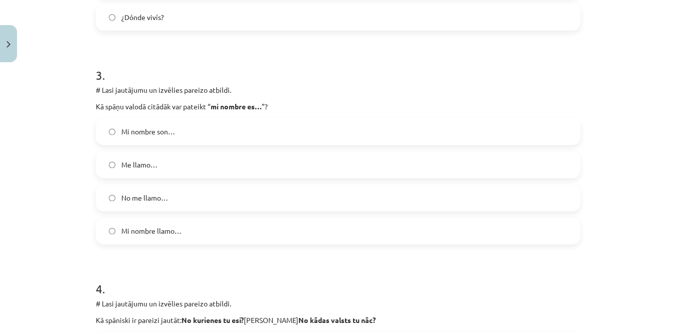
click at [437, 173] on label "Me llamo…" at bounding box center [338, 164] width 482 height 25
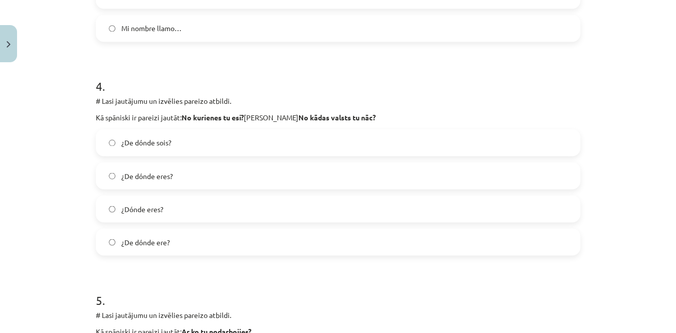
scroll to position [783, 0]
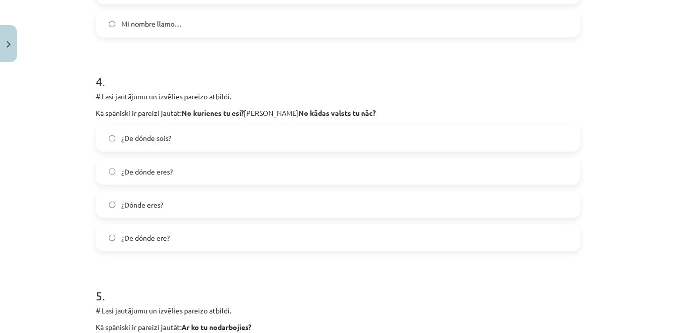
click at [137, 172] on span "¿De dónde eres?" at bounding box center [147, 171] width 52 height 11
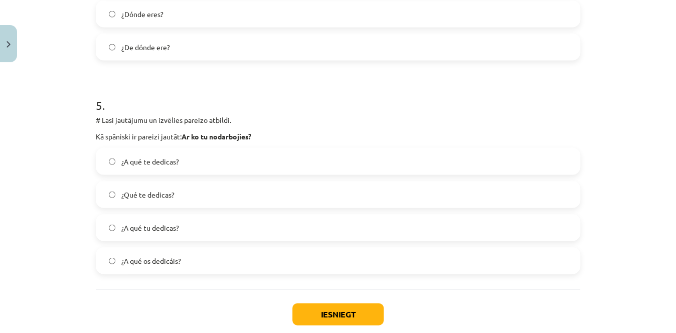
scroll to position [992, 0]
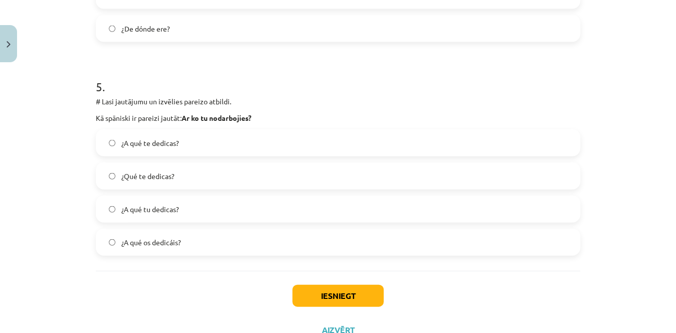
click at [256, 145] on label "¿A qué te dedicas?" at bounding box center [338, 142] width 482 height 25
drag, startPoint x: 350, startPoint y: 292, endPoint x: 247, endPoint y: 354, distance: 121.0
click at [316, 300] on button "Iesniegt" at bounding box center [337, 296] width 91 height 22
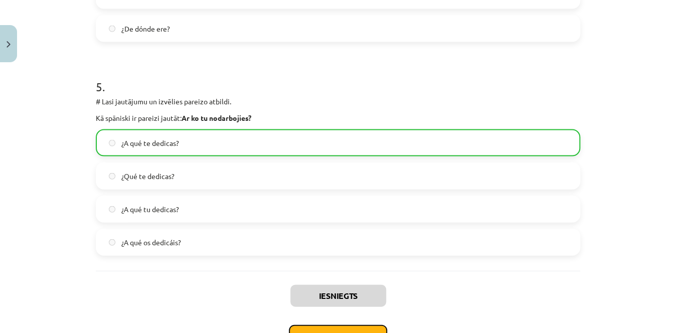
click at [326, 325] on button "Nākamā nodarbība" at bounding box center [338, 336] width 98 height 23
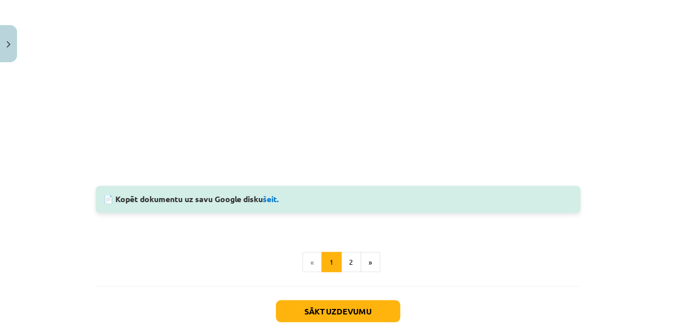
scroll to position [712, 0]
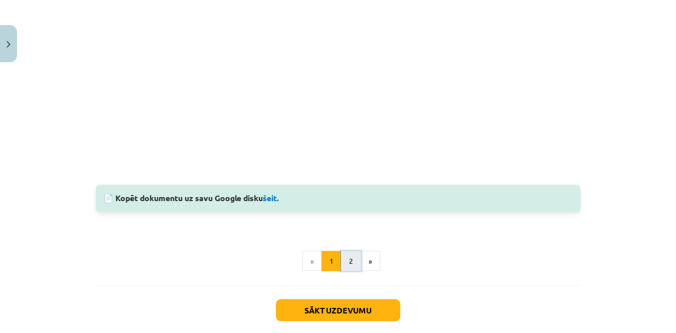
click at [346, 263] on button "2" at bounding box center [351, 261] width 20 height 20
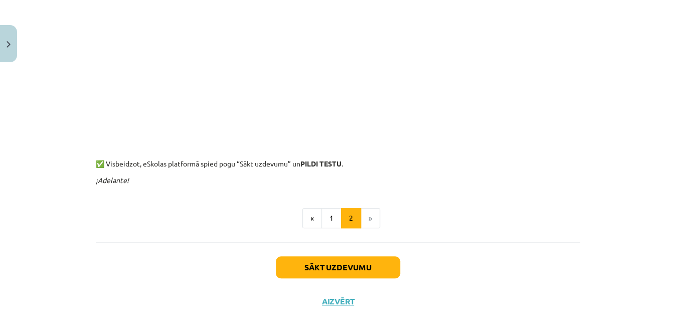
scroll to position [277, 0]
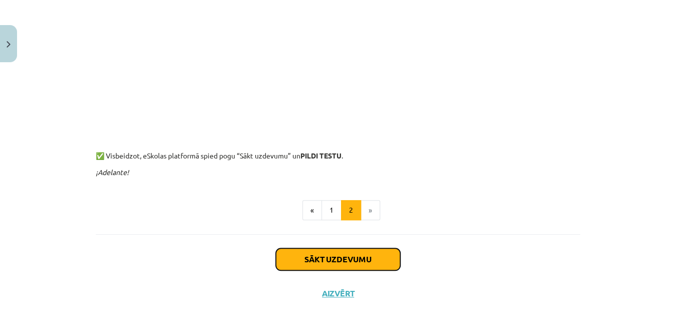
drag, startPoint x: 217, startPoint y: 354, endPoint x: 200, endPoint y: 354, distance: 16.5
click at [303, 257] on button "Sākt uzdevumu" at bounding box center [338, 259] width 124 height 22
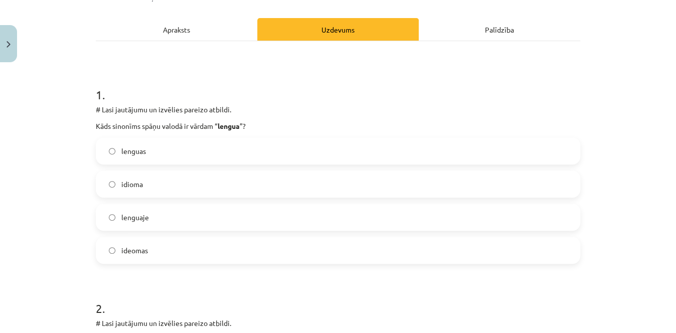
scroll to position [132, 0]
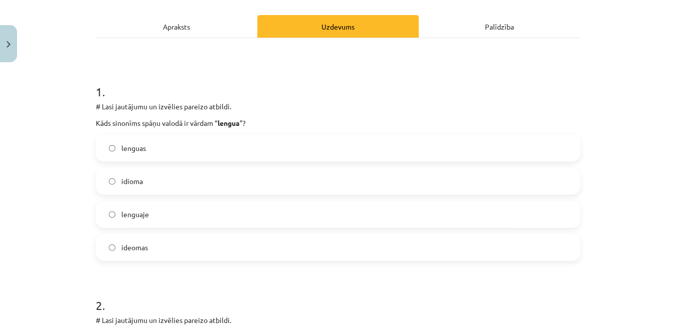
click at [377, 188] on label "idioma" at bounding box center [338, 180] width 482 height 25
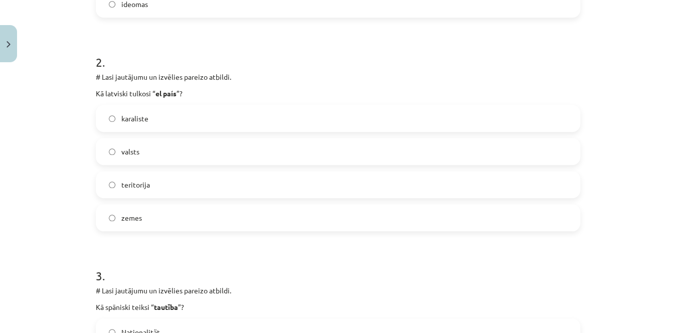
scroll to position [377, 0]
click at [541, 146] on label "valsts" at bounding box center [338, 149] width 482 height 25
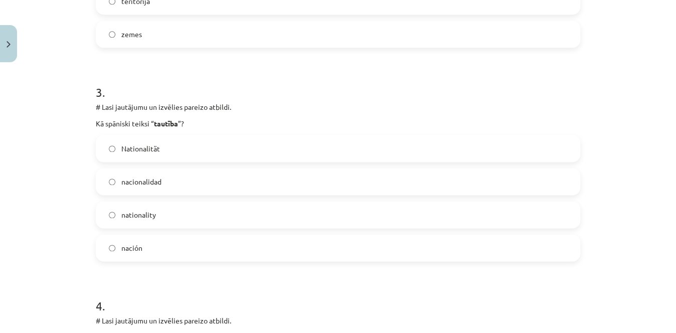
scroll to position [560, 0]
click at [481, 170] on label "nacionalidad" at bounding box center [338, 179] width 482 height 25
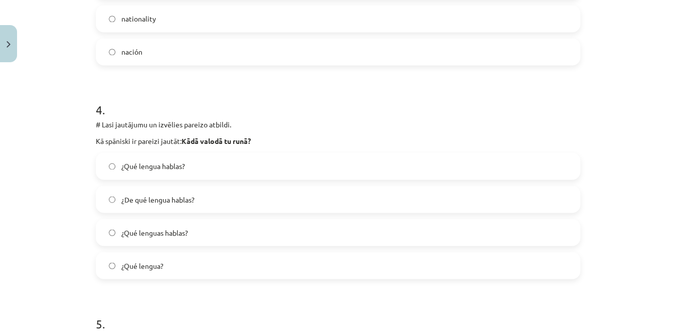
scroll to position [759, 0]
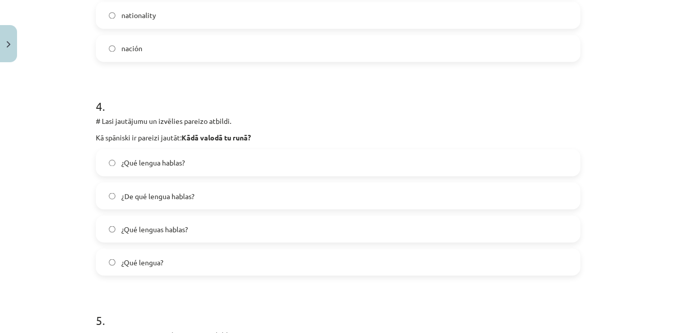
click at [185, 162] on label "¿Qué lengua hablas?" at bounding box center [338, 162] width 482 height 25
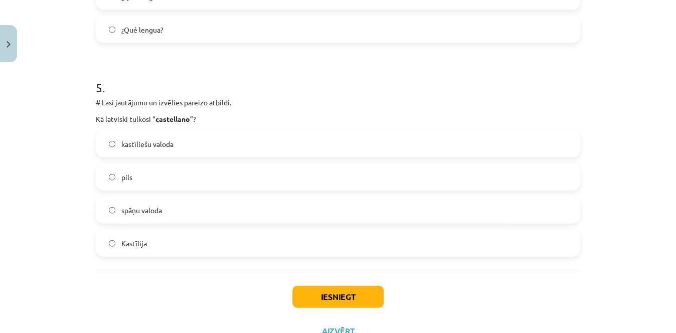
scroll to position [995, 0]
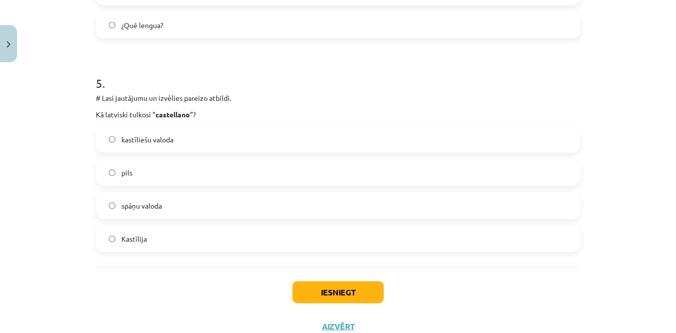
click at [184, 199] on label "spāņu valoda" at bounding box center [338, 205] width 482 height 25
click at [319, 291] on button "Iesniegt" at bounding box center [337, 292] width 91 height 22
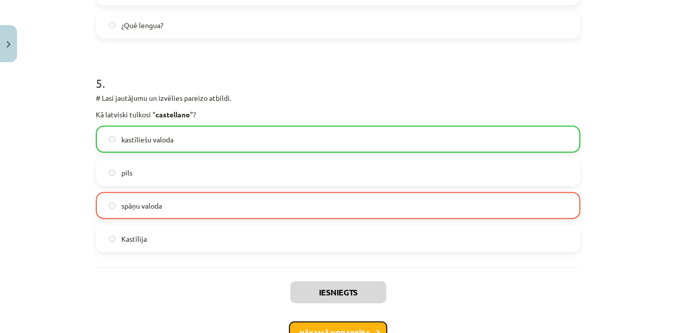
click at [324, 328] on button "Nākamā nodarbība" at bounding box center [338, 332] width 98 height 23
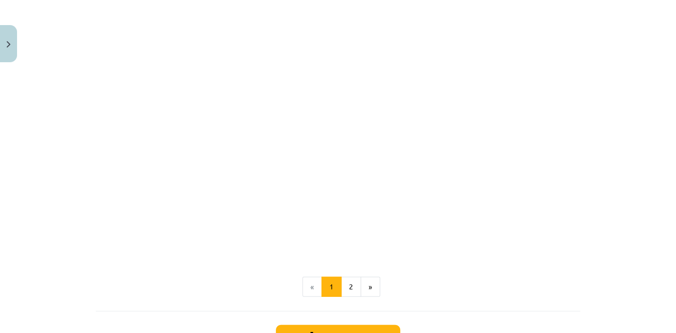
scroll to position [1215, 0]
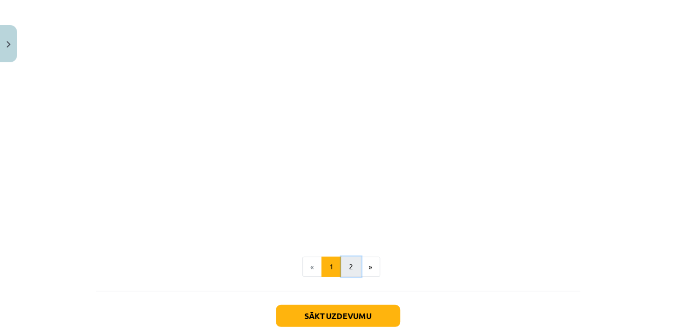
click at [350, 266] on button "2" at bounding box center [351, 267] width 20 height 20
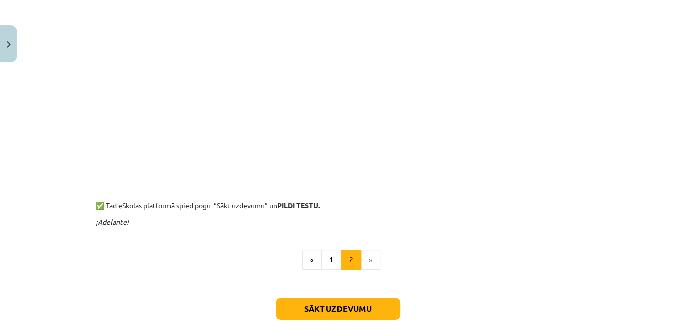
scroll to position [247, 0]
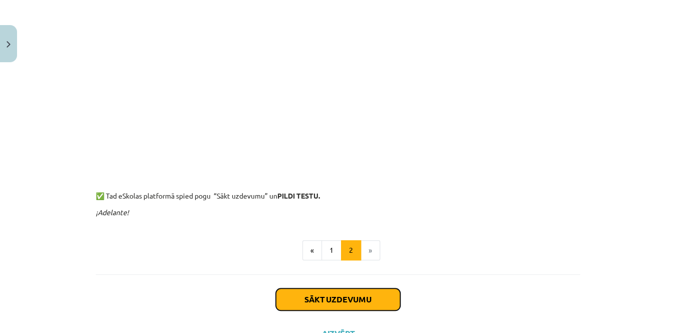
click at [340, 295] on button "Sākt uzdevumu" at bounding box center [338, 299] width 124 height 22
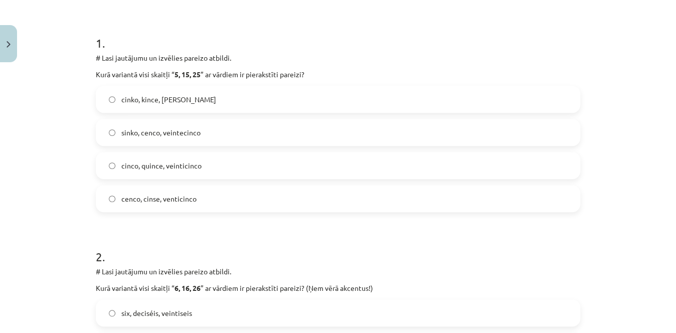
scroll to position [150, 0]
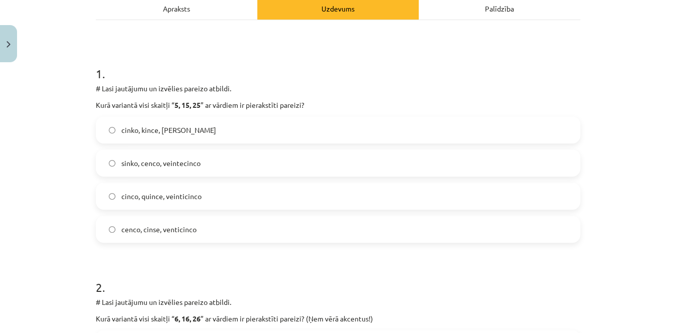
click at [191, 199] on span "cinco, quince, veinticinco" at bounding box center [161, 196] width 80 height 11
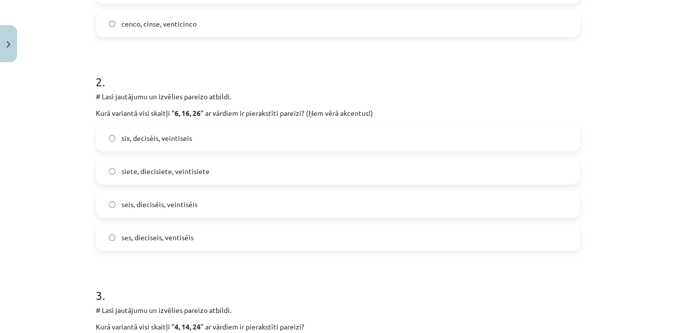
scroll to position [359, 0]
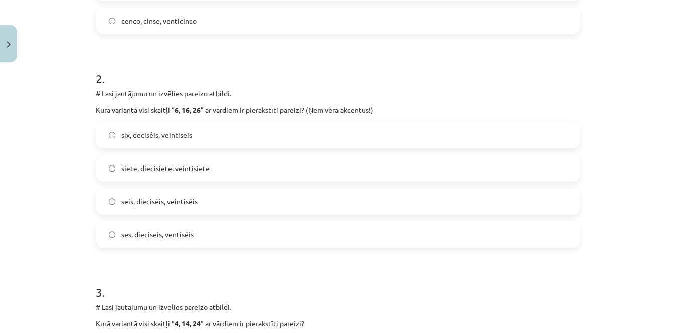
click at [180, 207] on label "seis, dieciséis, veintiséis" at bounding box center [338, 201] width 482 height 25
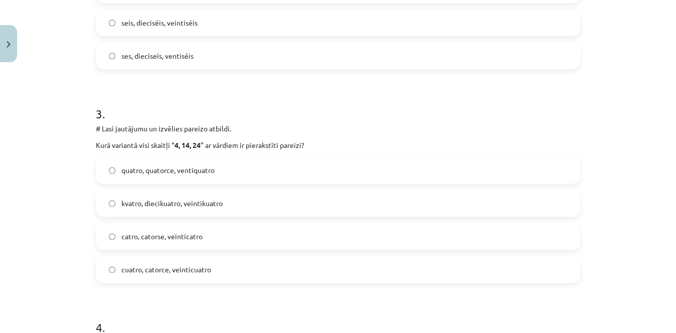
scroll to position [542, 0]
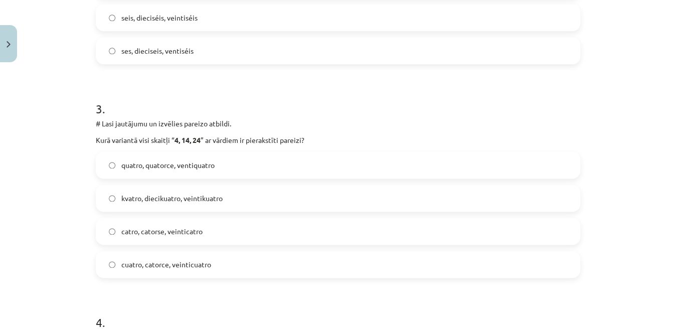
click at [168, 255] on label "cuatro, catorce, veinticuatro" at bounding box center [338, 264] width 482 height 25
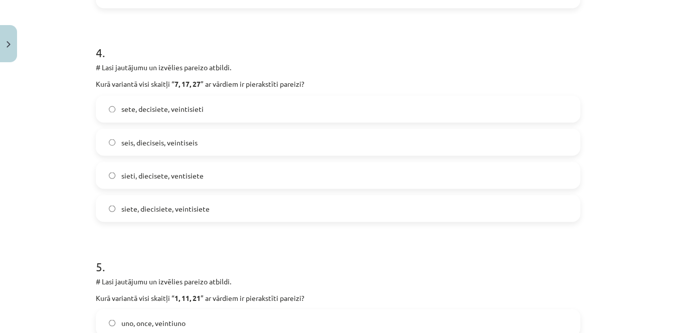
scroll to position [823, 0]
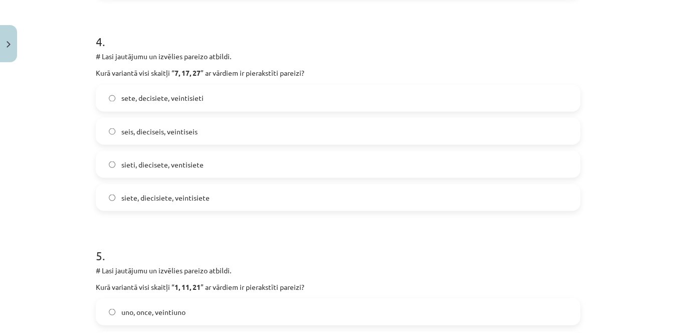
click at [296, 204] on label "siete, diecisiete, veintisiete" at bounding box center [338, 196] width 482 height 25
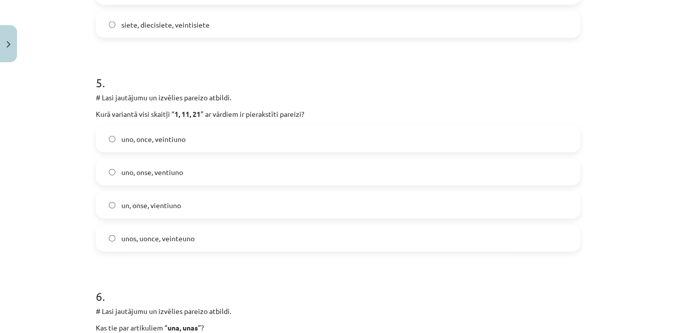
scroll to position [1015, 0]
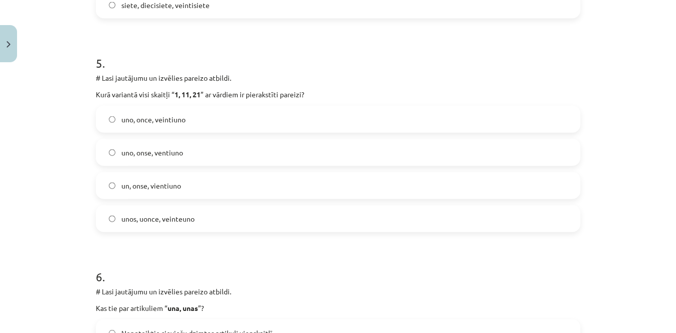
click at [182, 121] on label "uno, once, veintiuno" at bounding box center [338, 119] width 482 height 25
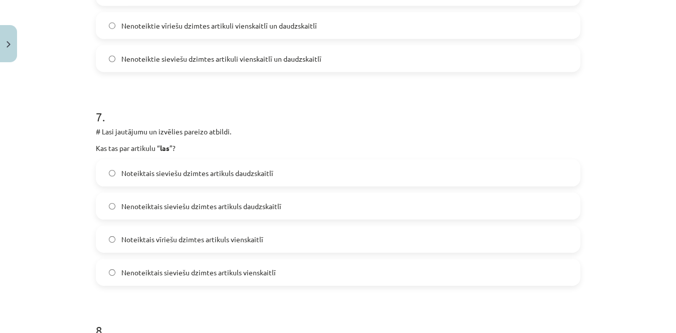
scroll to position [1369, 0]
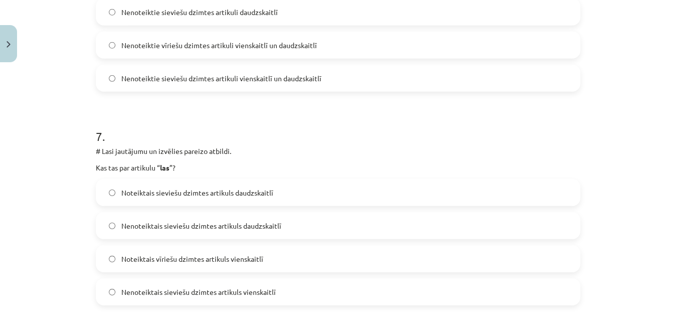
click at [279, 192] on label "Noteiktais sieviešu dzimtes artikuls daudzskaitlī" at bounding box center [338, 192] width 482 height 25
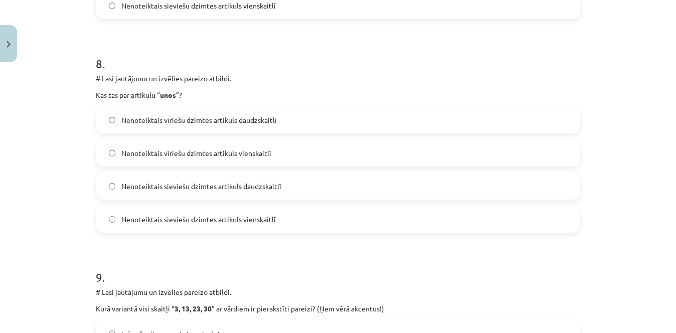
scroll to position [1658, 0]
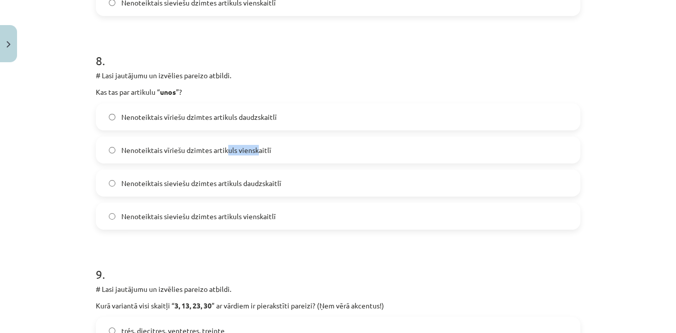
drag, startPoint x: 222, startPoint y: 145, endPoint x: 254, endPoint y: 135, distance: 33.6
click at [254, 135] on div "Nenoteiktais vīriešu dzimtes artikuls daudzskaitlī Nenoteiktais vīriešu dzimtes…" at bounding box center [338, 166] width 484 height 126
click at [178, 117] on span "Nenoteiktais vīriešu dzimtes artikuls daudzskaitlī" at bounding box center [198, 117] width 155 height 11
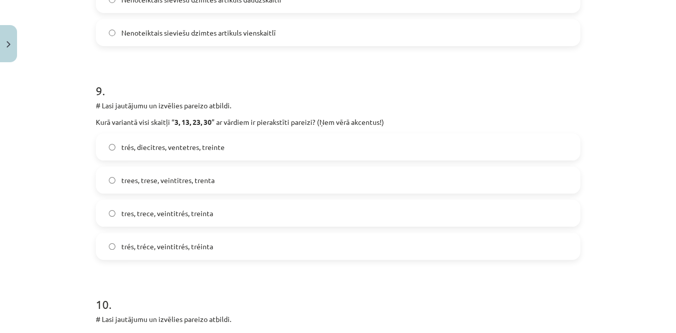
scroll to position [1839, 0]
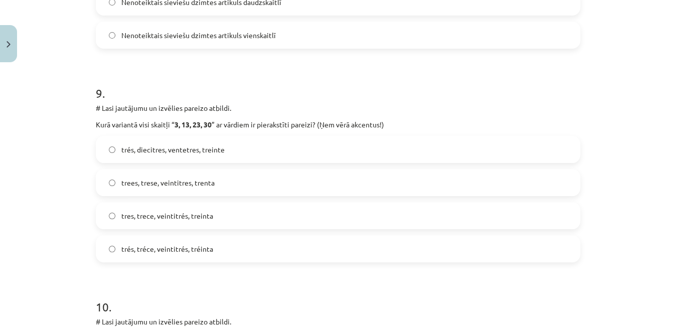
click at [182, 215] on span "tres, trece, veintitrés, treinta" at bounding box center [167, 216] width 92 height 11
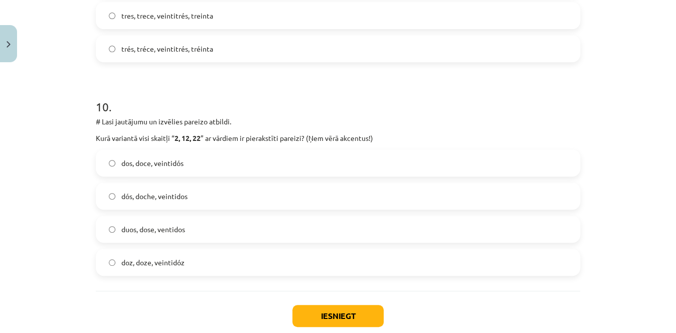
scroll to position [2036, 0]
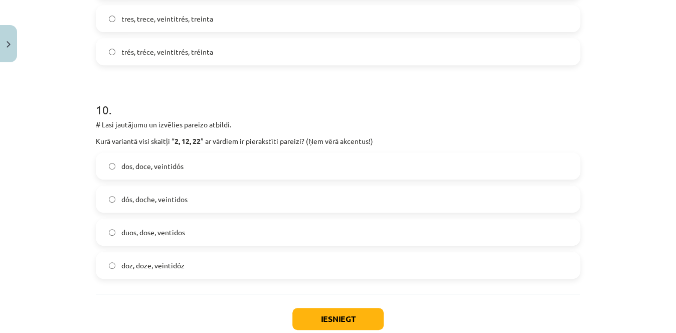
click at [264, 168] on label "dos, doce, veintidós" at bounding box center [338, 165] width 482 height 25
click at [310, 313] on button "Iesniegt" at bounding box center [337, 319] width 91 height 22
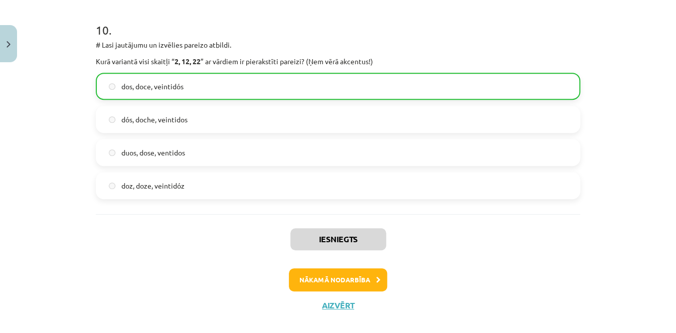
scroll to position [2130, 0]
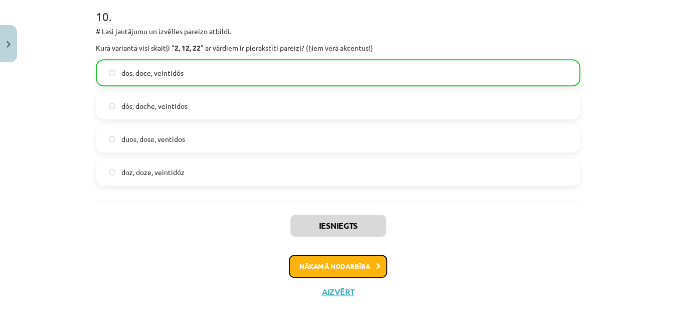
drag, startPoint x: 351, startPoint y: 261, endPoint x: 296, endPoint y: 354, distance: 108.1
click at [314, 266] on button "Nākamā nodarbība" at bounding box center [338, 266] width 98 height 23
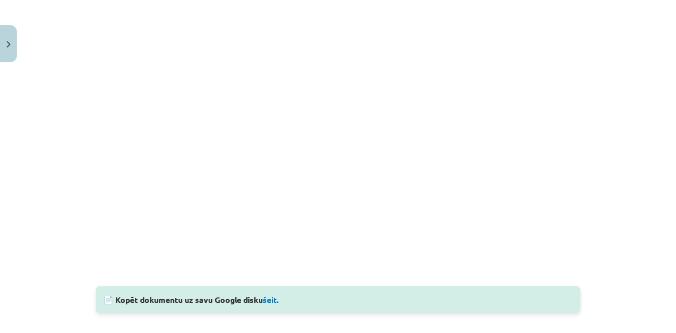
scroll to position [947, 0]
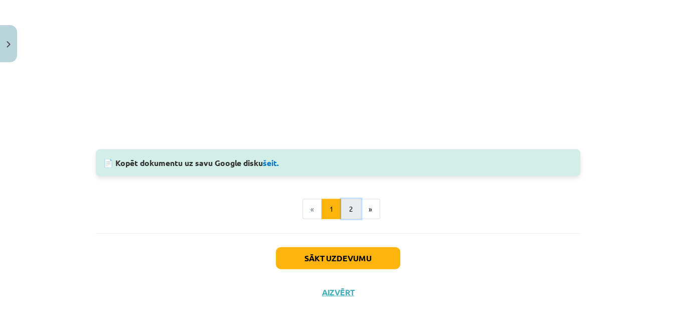
click at [344, 203] on button "2" at bounding box center [351, 209] width 20 height 20
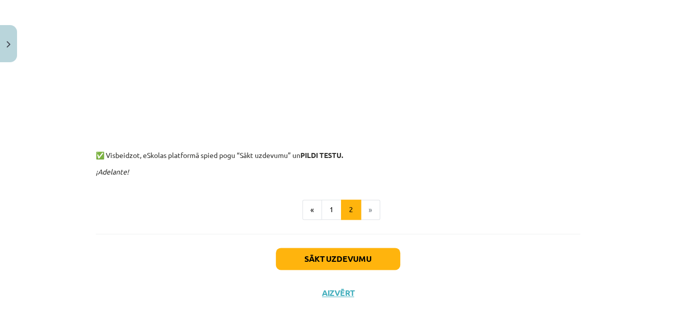
scroll to position [501, 0]
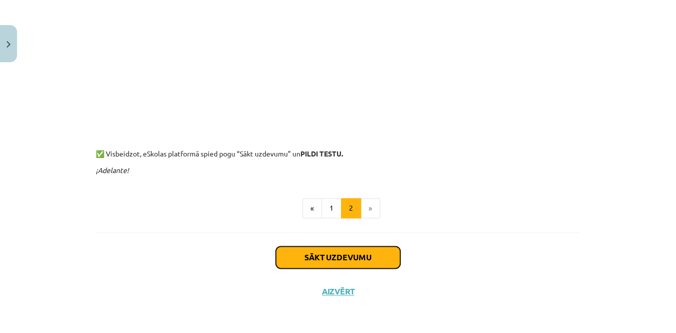
click at [355, 260] on button "Sākt uzdevumu" at bounding box center [338, 257] width 124 height 22
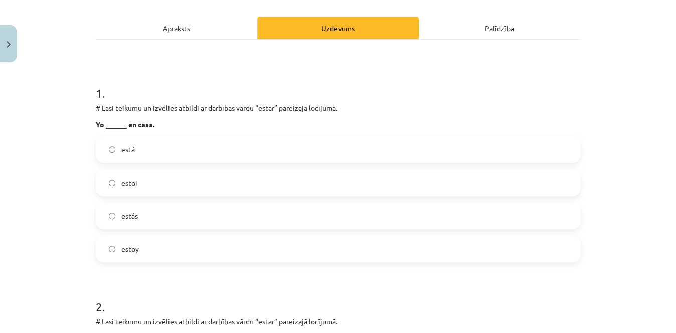
scroll to position [128, 0]
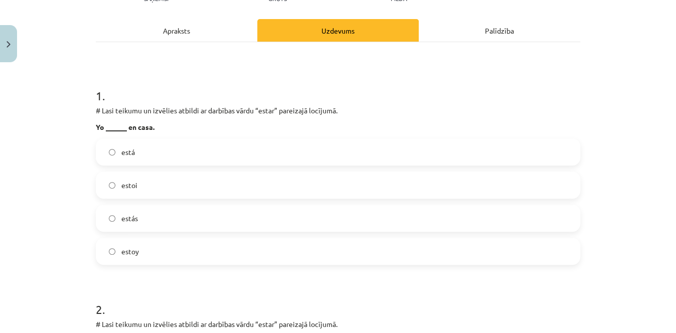
click at [238, 250] on label "estoy" at bounding box center [338, 251] width 482 height 25
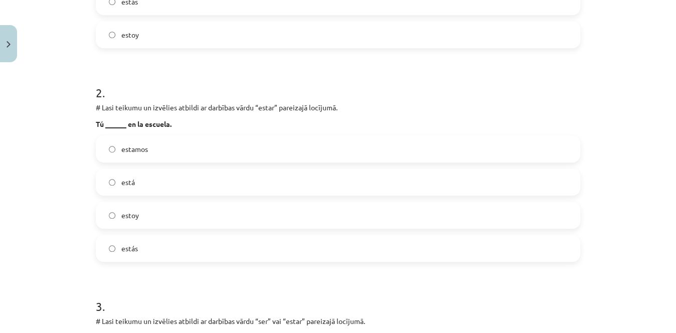
scroll to position [356, 0]
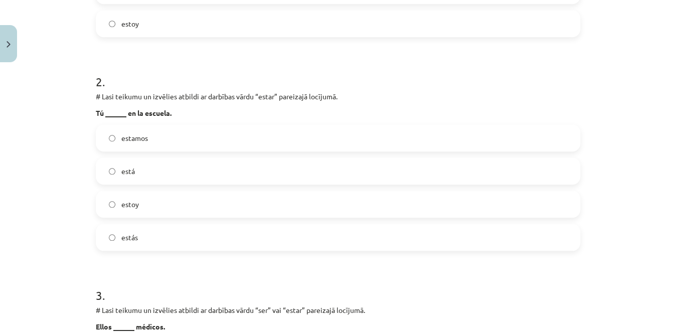
click at [254, 238] on label "estás" at bounding box center [338, 237] width 482 height 25
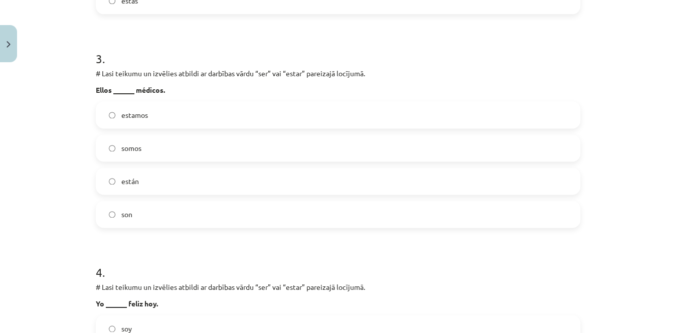
scroll to position [595, 0]
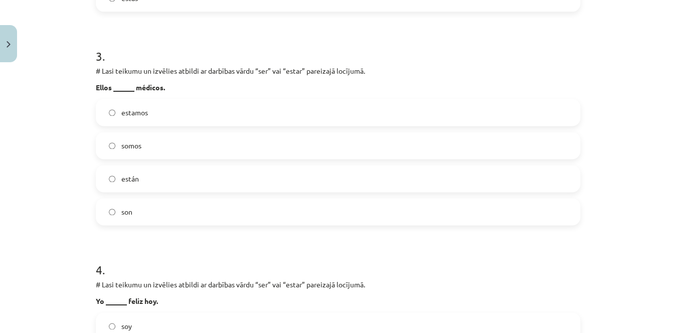
click at [219, 202] on label "son" at bounding box center [338, 211] width 482 height 25
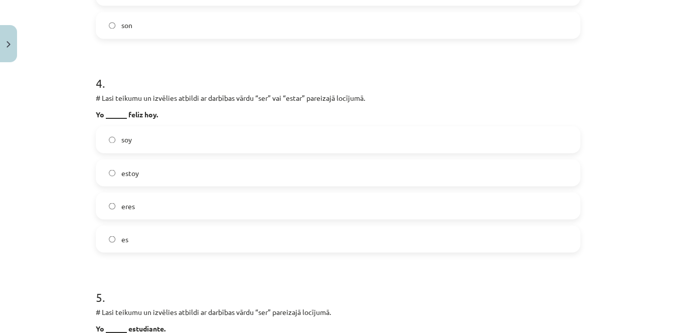
scroll to position [804, 0]
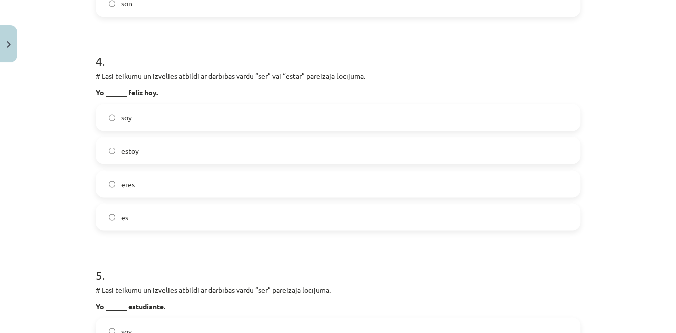
click at [325, 143] on label "estoy" at bounding box center [338, 150] width 482 height 25
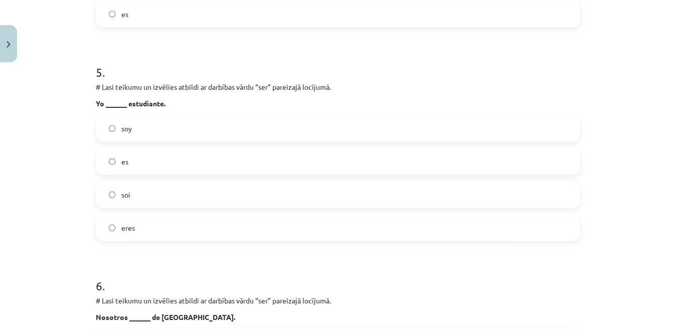
scroll to position [1009, 0]
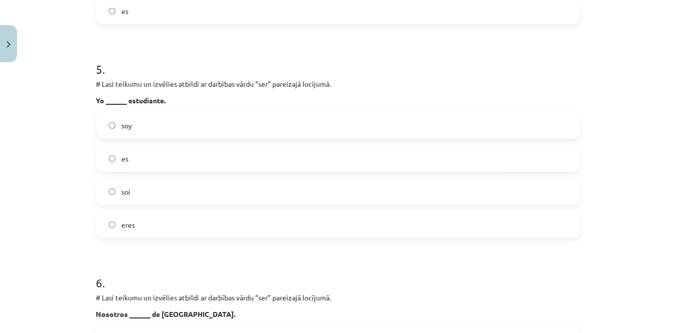
click at [435, 126] on label "soy" at bounding box center [338, 125] width 482 height 25
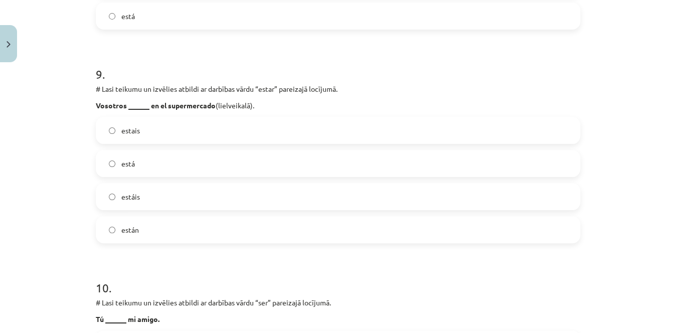
scroll to position [2098, 0]
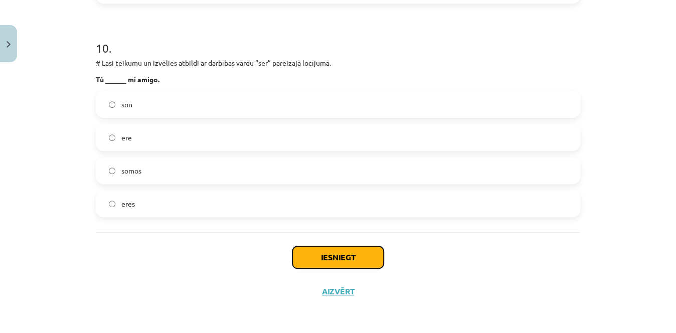
click at [349, 248] on button "Iesniegt" at bounding box center [337, 257] width 91 height 22
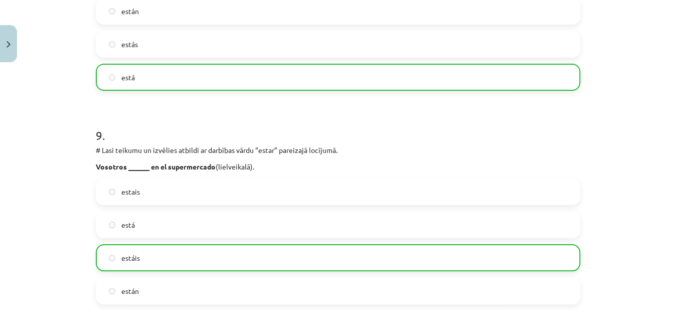
scroll to position [2130, 0]
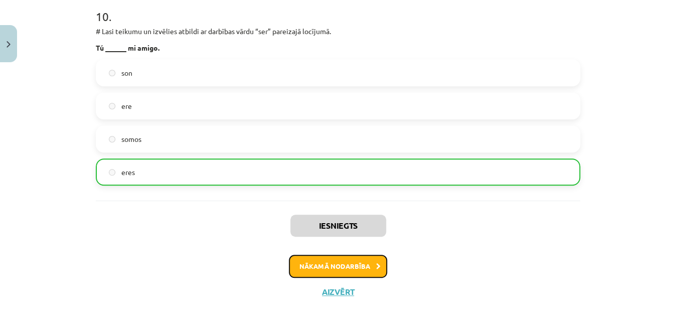
click at [357, 267] on button "Nākamā nodarbība" at bounding box center [338, 266] width 98 height 23
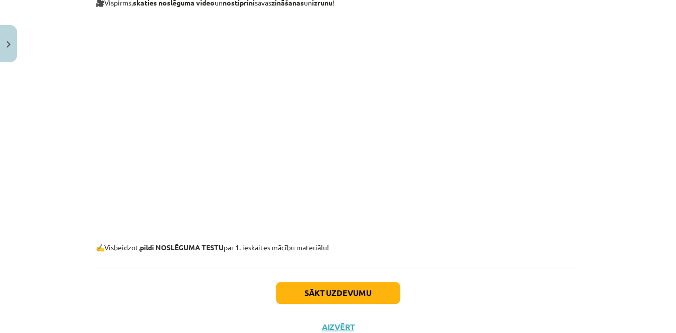
scroll to position [329, 0]
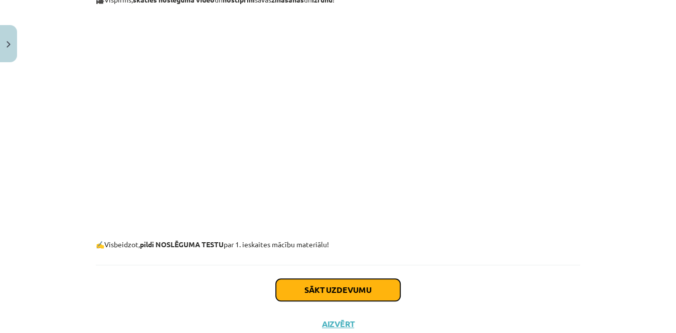
click at [343, 291] on button "Sākt uzdevumu" at bounding box center [338, 290] width 124 height 22
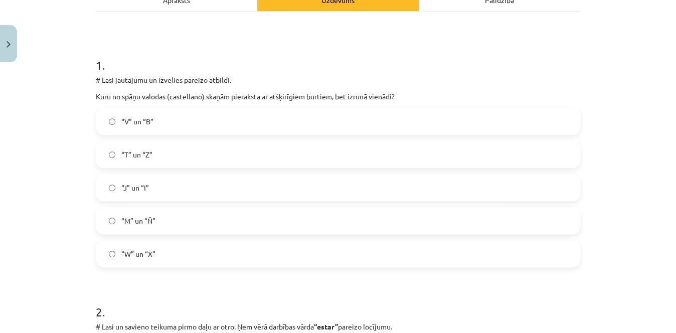
scroll to position [149, 0]
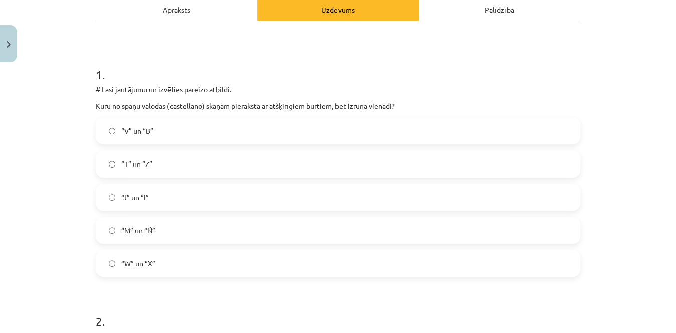
click at [424, 127] on label "“V” un “B”" at bounding box center [338, 130] width 482 height 25
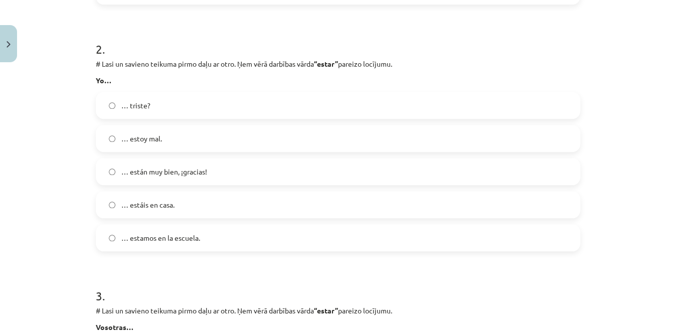
scroll to position [432, 0]
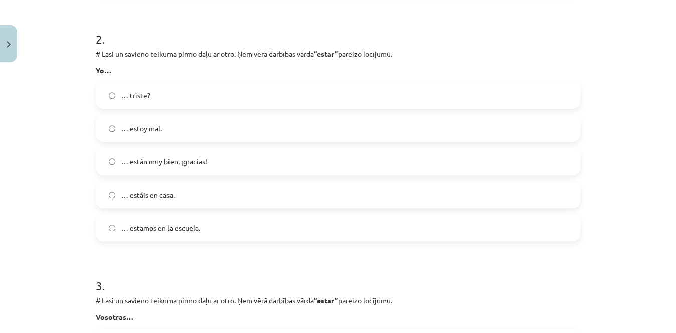
click at [265, 122] on label "… estoy mal." at bounding box center [338, 128] width 482 height 25
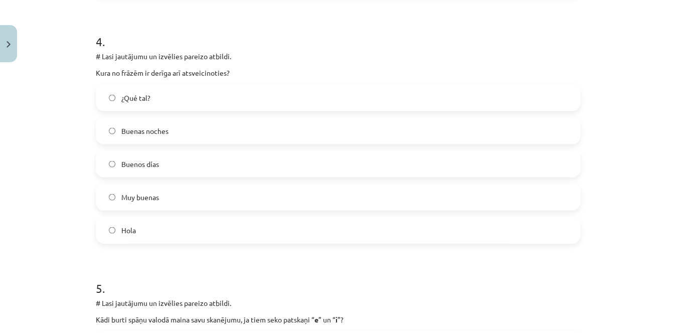
scroll to position [933, 0]
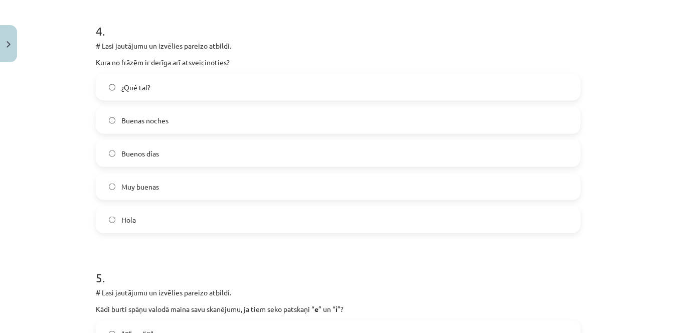
click at [251, 109] on label "Buenas noches" at bounding box center [338, 120] width 482 height 25
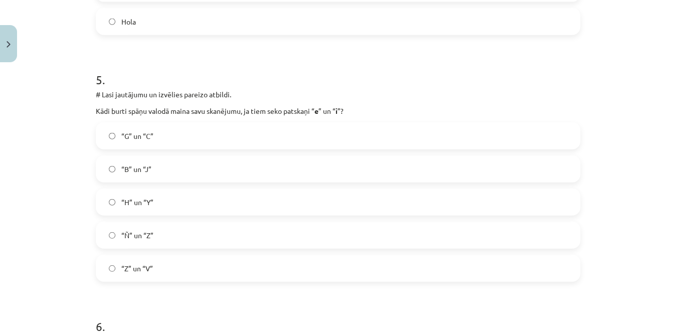
scroll to position [1146, 0]
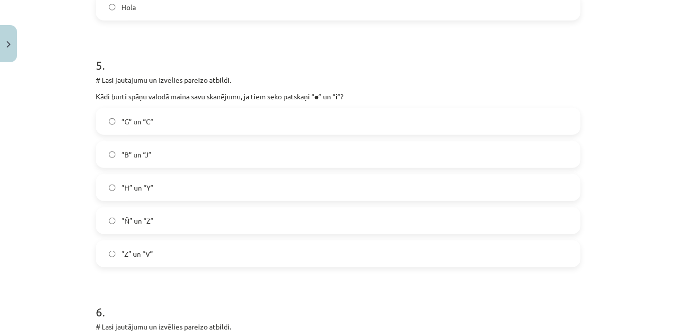
click at [381, 219] on label "“Ñ” un “Z”" at bounding box center [338, 220] width 482 height 25
click at [266, 115] on label "“G” un “C”" at bounding box center [338, 121] width 482 height 25
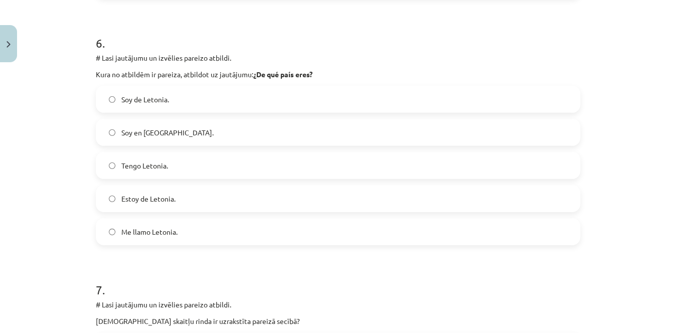
scroll to position [1390, 0]
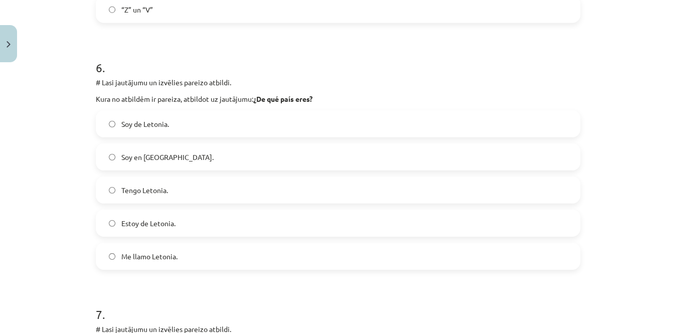
click at [172, 224] on label "Estoy de Letonia." at bounding box center [338, 223] width 482 height 25
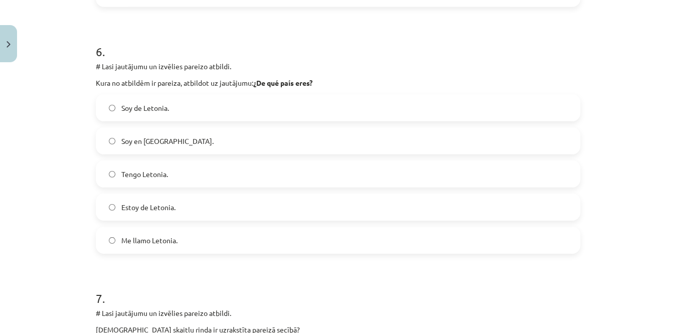
scroll to position [1421, 0]
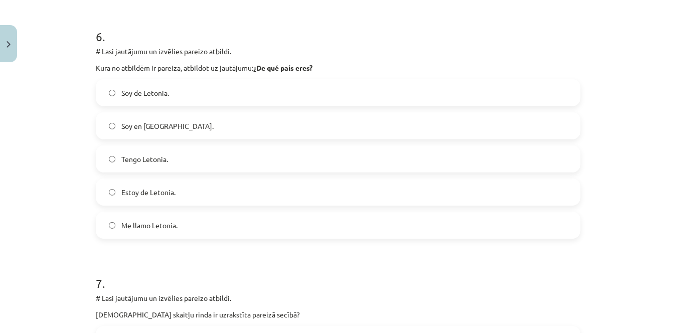
click at [478, 88] on label "Soy de Letonia." at bounding box center [338, 92] width 482 height 25
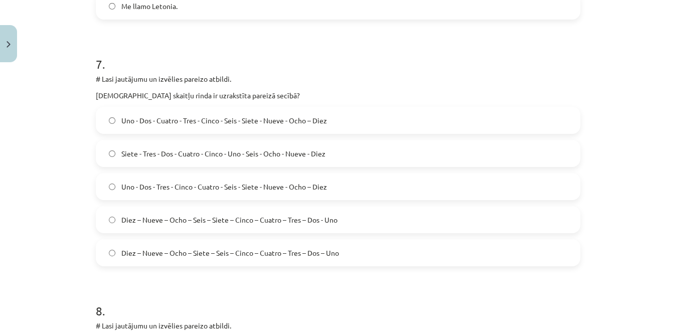
scroll to position [1645, 0]
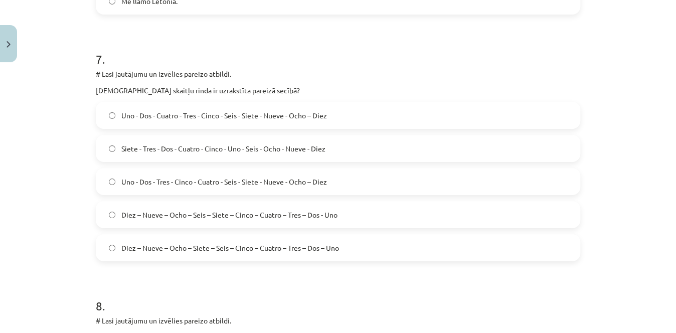
click at [238, 173] on label "Uno - Dos - Tres - Cinco - Cuatro - Seis - Siete - Nueve - Ocho – Diez" at bounding box center [338, 181] width 482 height 25
click at [261, 244] on span "Diez – Nueve – Ocho – Siete – Seis – Cinco – Cuatro – Tres – Dos – Uno" at bounding box center [230, 248] width 218 height 11
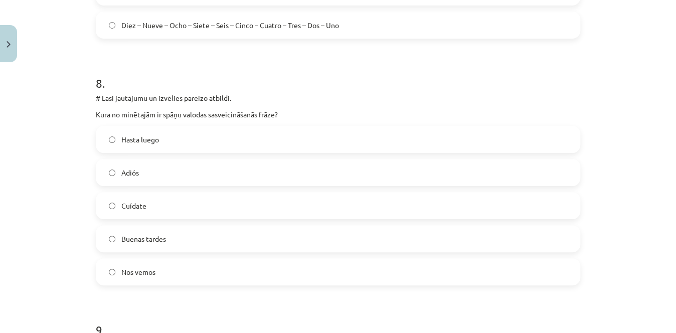
scroll to position [1878, 0]
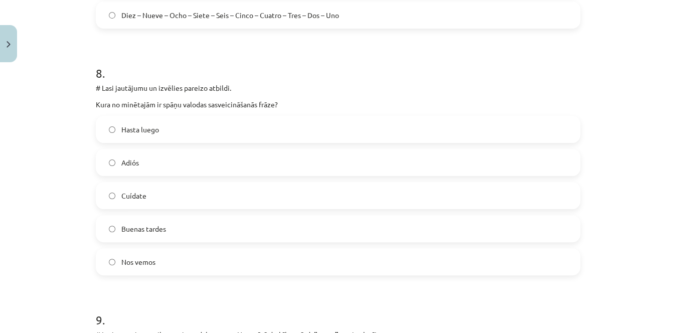
click at [136, 236] on label "Buenas tardes" at bounding box center [338, 228] width 482 height 25
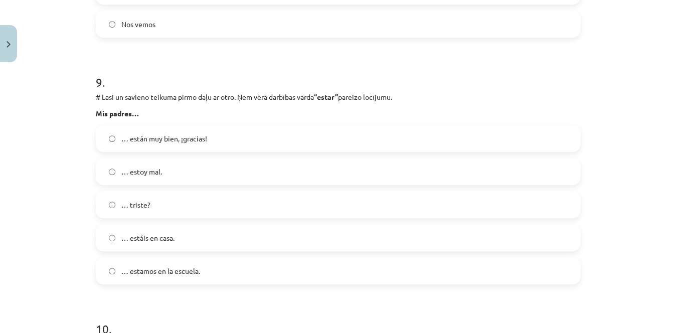
scroll to position [2125, 0]
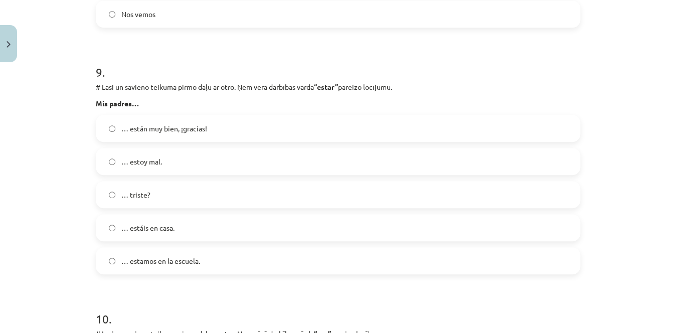
click at [202, 217] on label "… estáis en casa." at bounding box center [338, 227] width 482 height 25
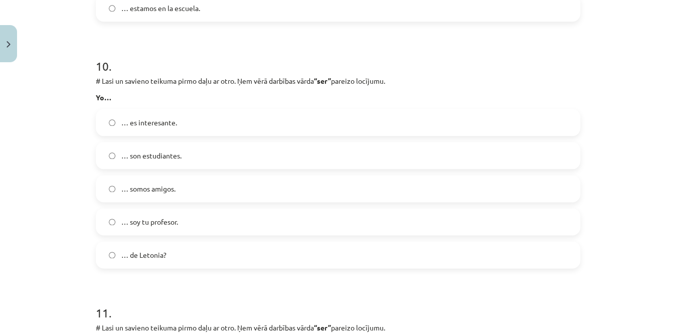
scroll to position [2387, 0]
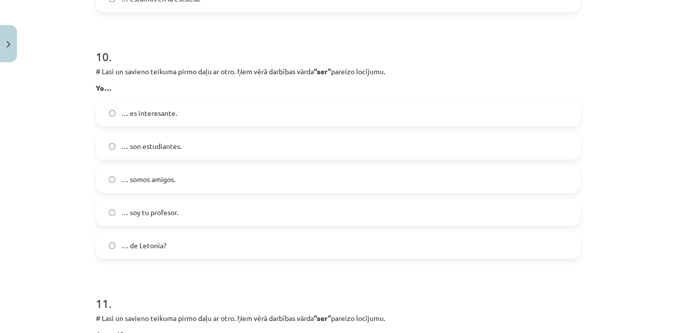
click at [255, 208] on label "… soy tu profesor." at bounding box center [338, 212] width 482 height 25
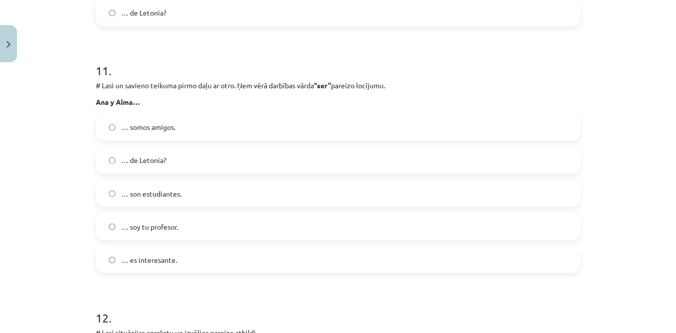
scroll to position [2626, 0]
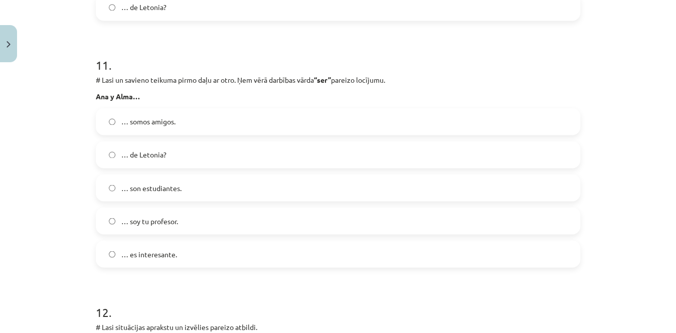
click at [274, 174] on div "… son estudiantes." at bounding box center [338, 187] width 484 height 27
click at [269, 176] on label "… son estudiantes." at bounding box center [338, 187] width 482 height 25
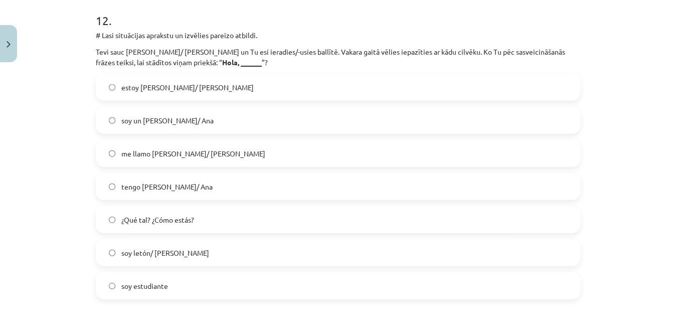
scroll to position [2927, 0]
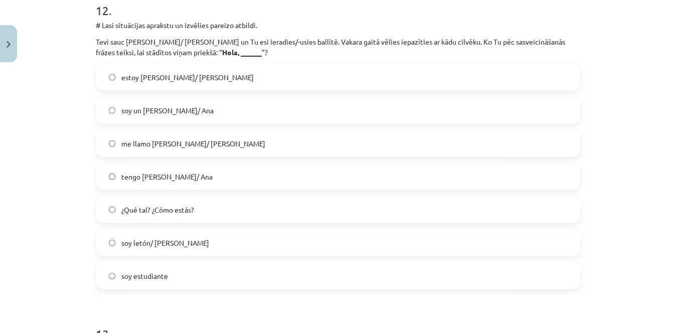
click at [220, 139] on label "me llamo Pedro/ Ana" at bounding box center [338, 143] width 482 height 25
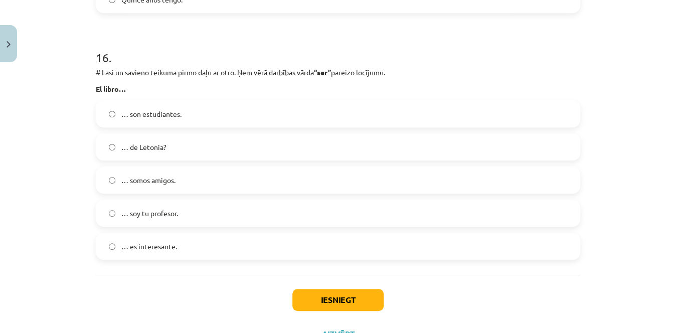
scroll to position [3953, 0]
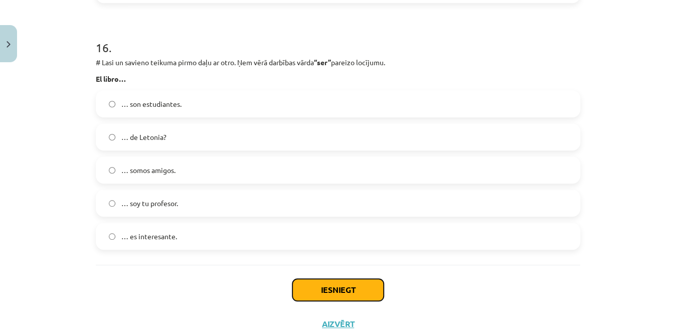
click at [322, 296] on button "Iesniegt" at bounding box center [337, 290] width 91 height 22
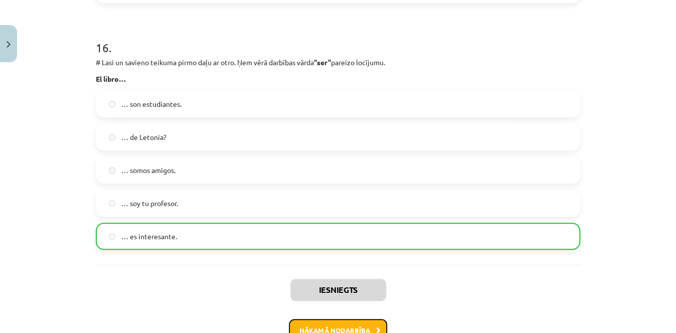
click at [320, 327] on button "Nākamā nodarbība" at bounding box center [338, 330] width 98 height 23
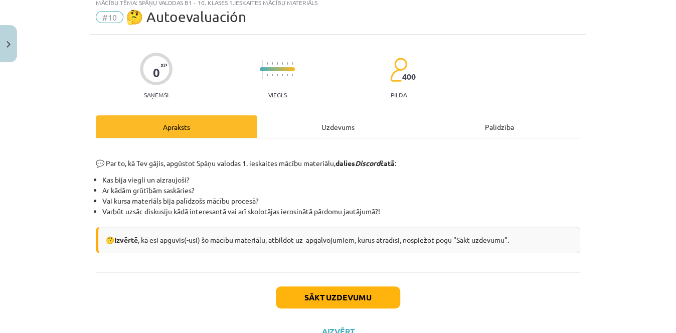
scroll to position [25, 0]
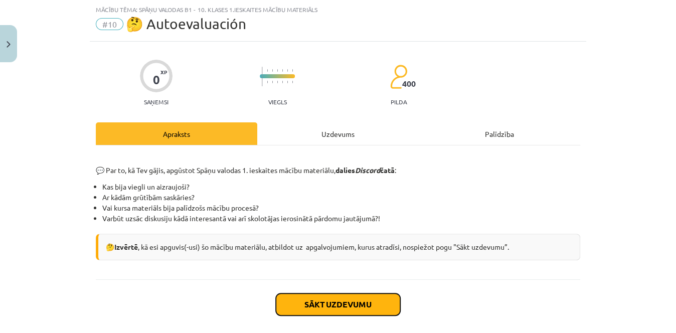
click at [334, 298] on button "Sākt uzdevumu" at bounding box center [338, 304] width 124 height 22
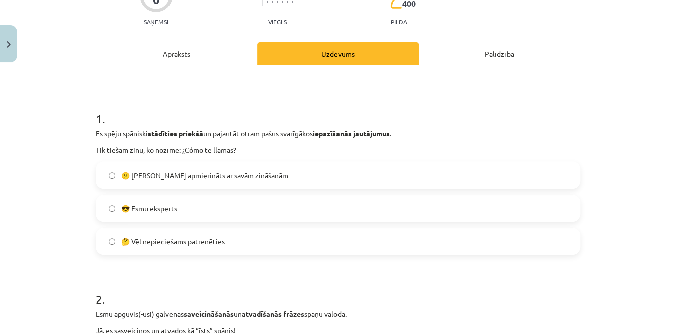
scroll to position [109, 0]
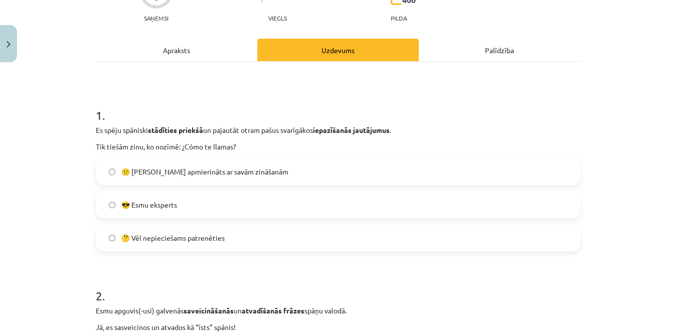
click at [255, 228] on label "🤔 Vēl nepieciešams patrenēties" at bounding box center [338, 237] width 482 height 25
click at [281, 170] on label "😕 Neesmu apmierināts ar savām zināšanām" at bounding box center [338, 171] width 482 height 25
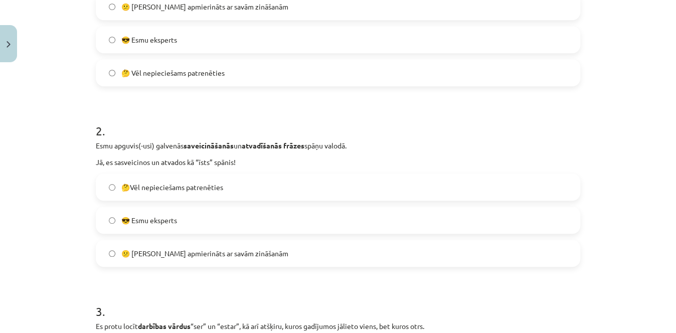
scroll to position [279, 0]
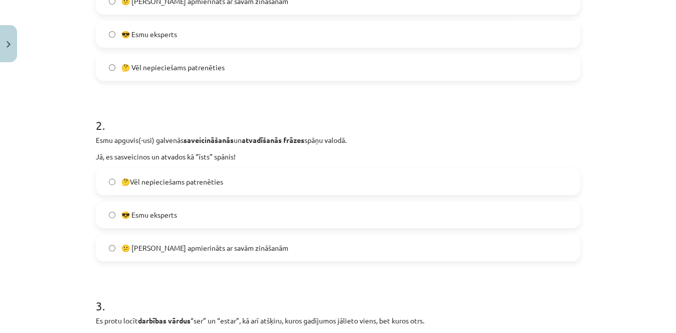
click at [333, 181] on label "🤔Vēl nepieciešams patrenēties" at bounding box center [338, 181] width 482 height 25
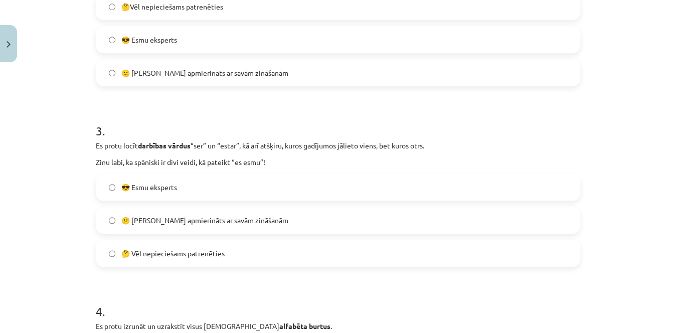
scroll to position [468, 0]
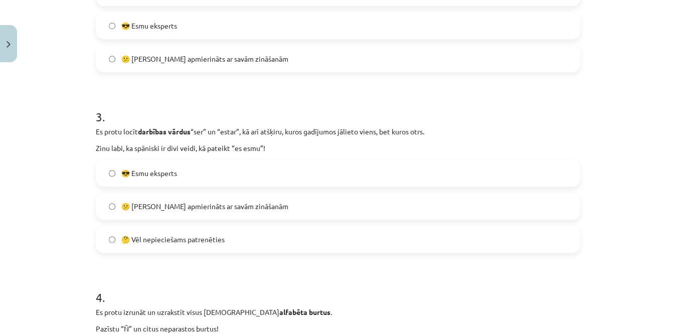
click at [287, 227] on label "🤔 Vēl nepieciešams patrenēties" at bounding box center [338, 239] width 482 height 25
click at [271, 202] on label "😕 Neesmu apmierināts ar savām zināšanām" at bounding box center [338, 206] width 482 height 25
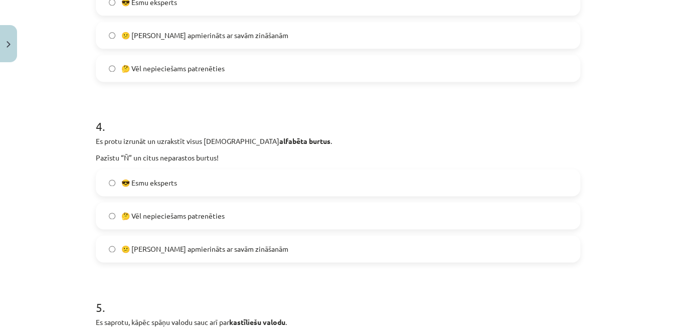
scroll to position [646, 0]
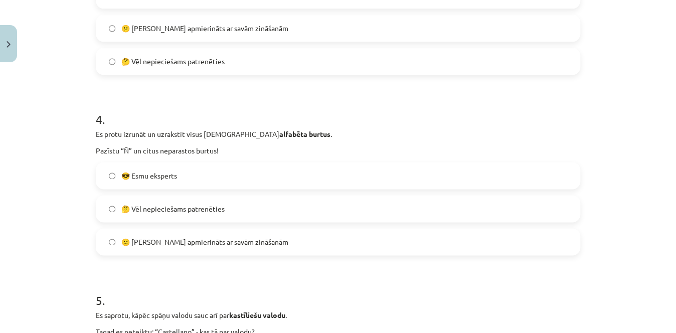
click at [267, 209] on label "🤔 Vēl nepieciešams patrenēties" at bounding box center [338, 208] width 482 height 25
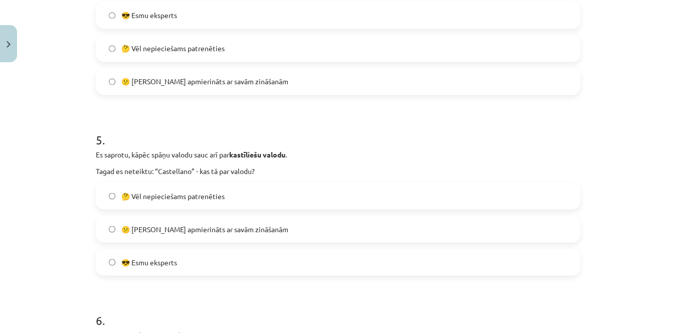
scroll to position [809, 0]
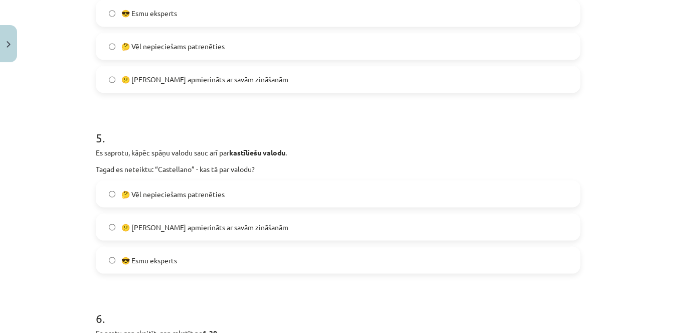
click at [286, 262] on label "😎 Esmu eksperts" at bounding box center [338, 259] width 482 height 25
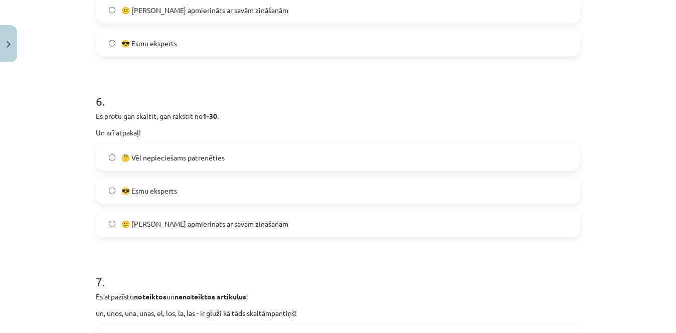
scroll to position [1043, 0]
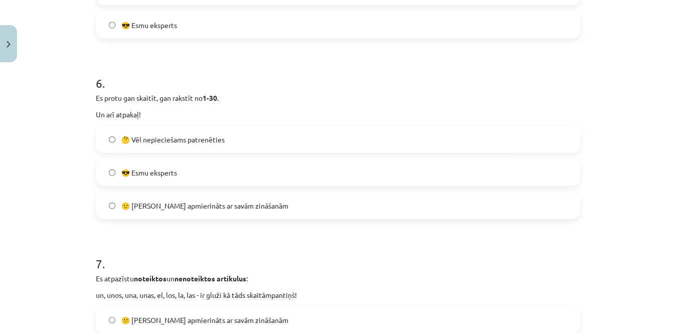
click at [250, 138] on label "🤔 Vēl nepieciešams patrenēties" at bounding box center [338, 139] width 482 height 25
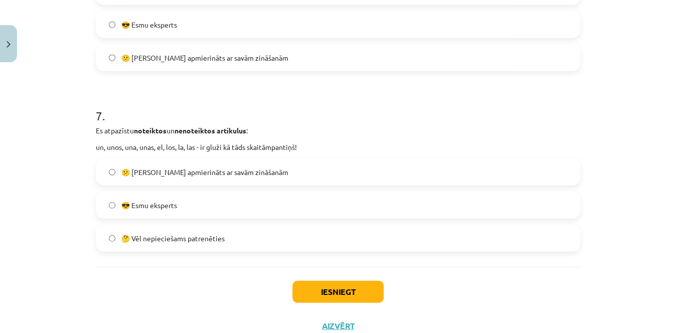
scroll to position [1206, 0]
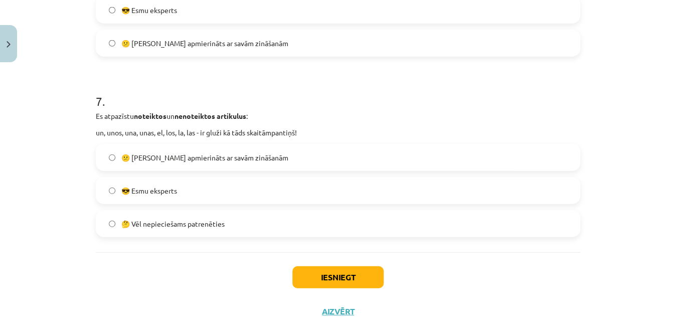
click at [170, 233] on label "🤔 Vēl nepieciešams patrenēties" at bounding box center [338, 223] width 482 height 25
click at [318, 270] on button "Iesniegt" at bounding box center [337, 277] width 91 height 22
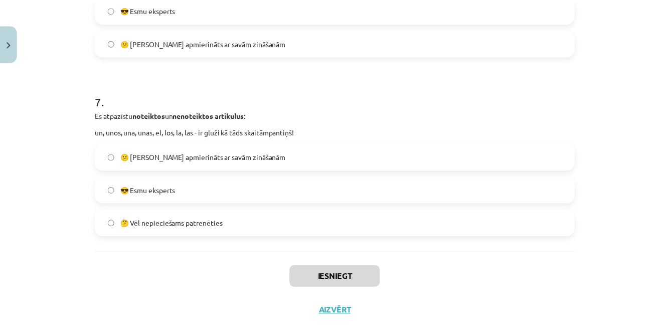
scroll to position [335, 0]
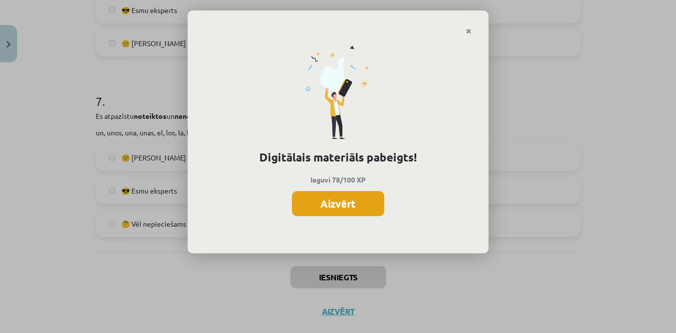
click at [319, 197] on button "Aizvērt" at bounding box center [338, 203] width 92 height 25
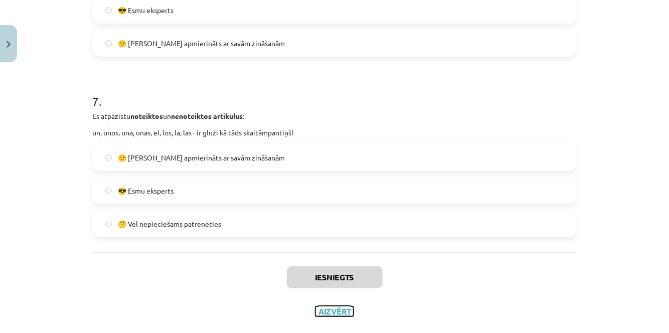
click at [338, 307] on button "Aizvērt" at bounding box center [334, 311] width 38 height 10
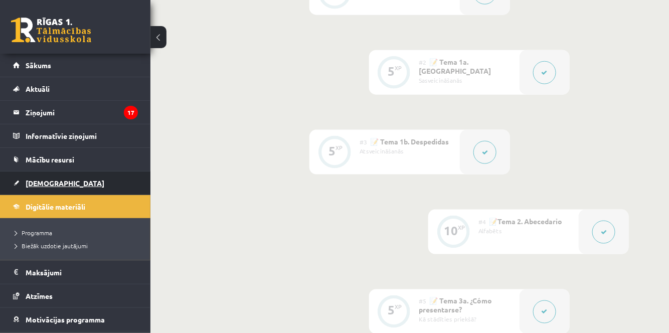
click at [32, 184] on span "[DEMOGRAPHIC_DATA]" at bounding box center [65, 182] width 79 height 9
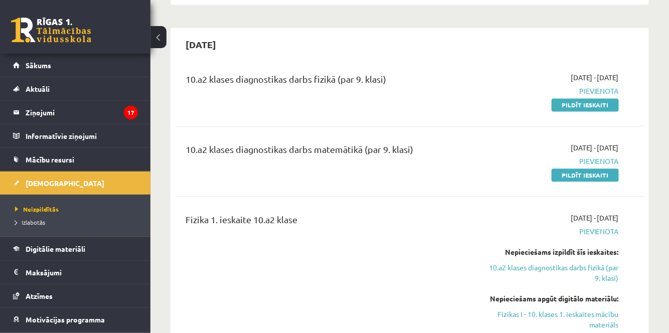
scroll to position [582, 0]
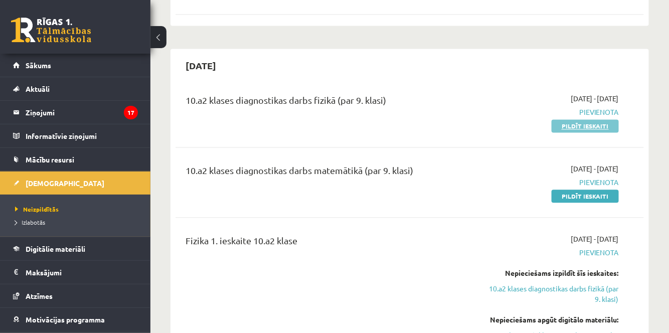
click at [574, 126] on link "Pildīt ieskaiti" at bounding box center [584, 126] width 67 height 13
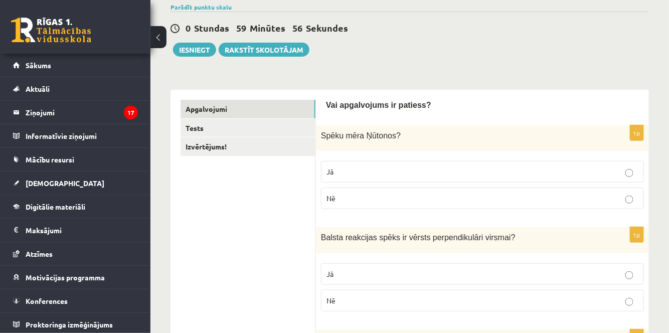
scroll to position [103, 0]
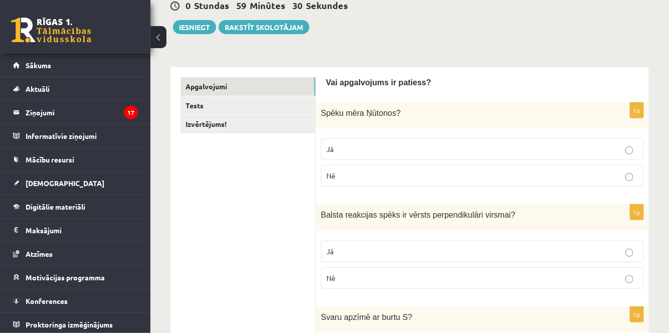
click at [473, 141] on label "Jā" at bounding box center [482, 149] width 323 height 22
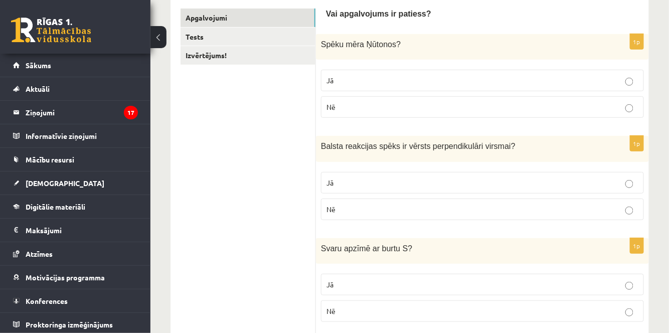
scroll to position [178, 0]
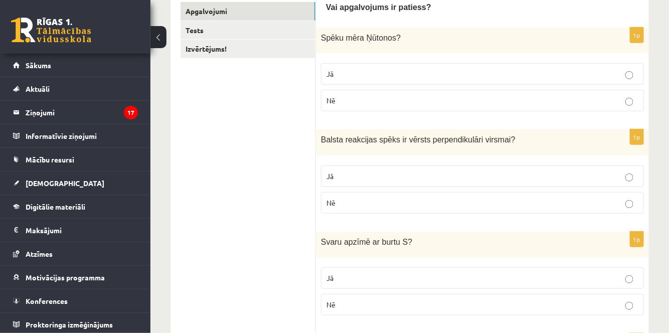
click at [622, 171] on p "Jā" at bounding box center [482, 176] width 312 height 11
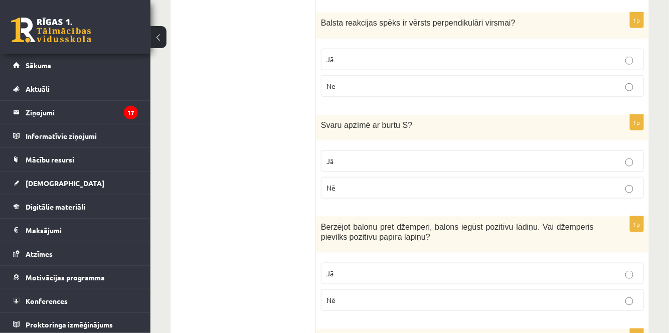
scroll to position [299, 0]
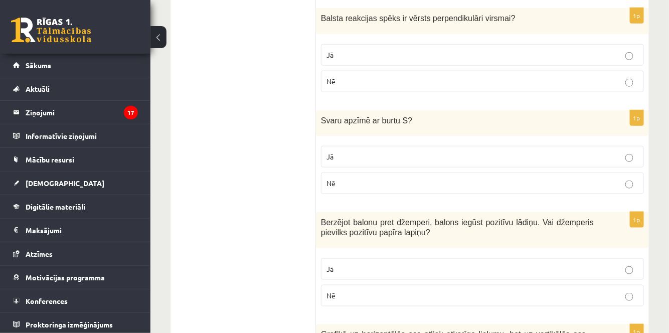
click at [436, 175] on label "Nē" at bounding box center [482, 183] width 323 height 22
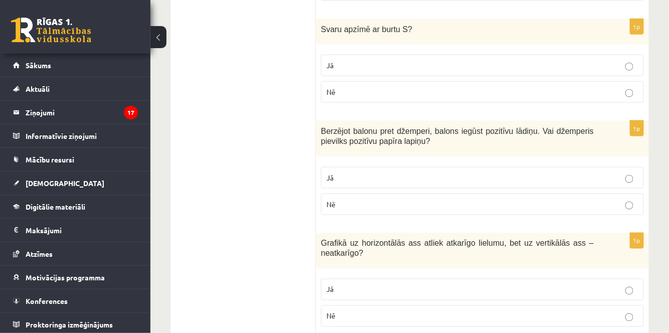
scroll to position [400, 0]
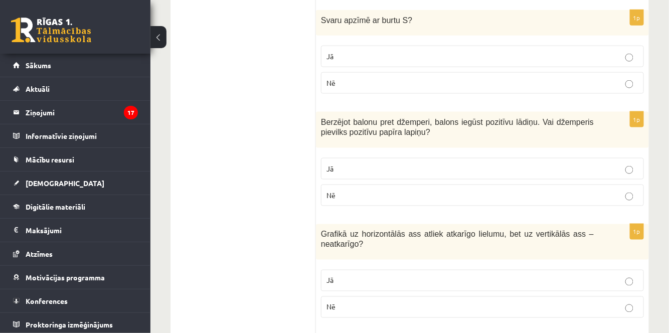
click at [483, 184] on label "Nē" at bounding box center [482, 195] width 323 height 22
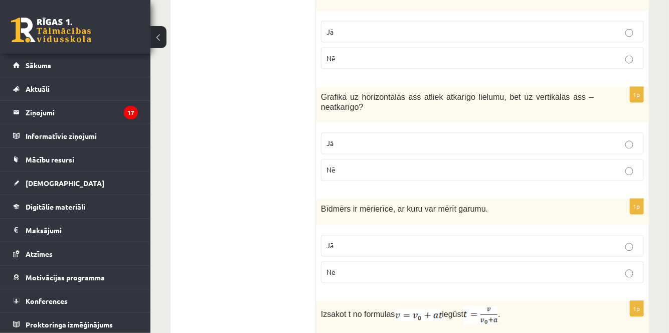
scroll to position [539, 0]
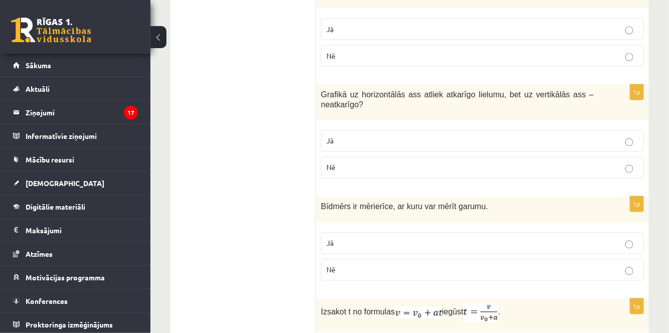
click at [597, 166] on p "Nē" at bounding box center [482, 167] width 312 height 11
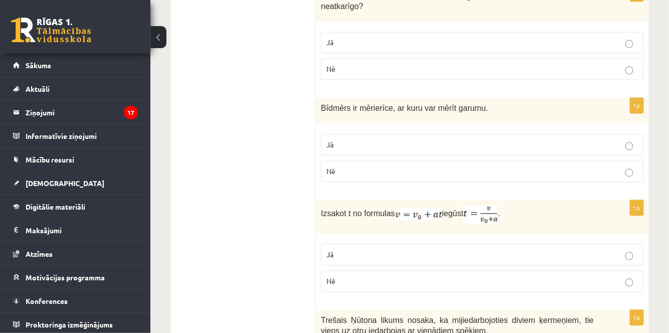
scroll to position [649, 0]
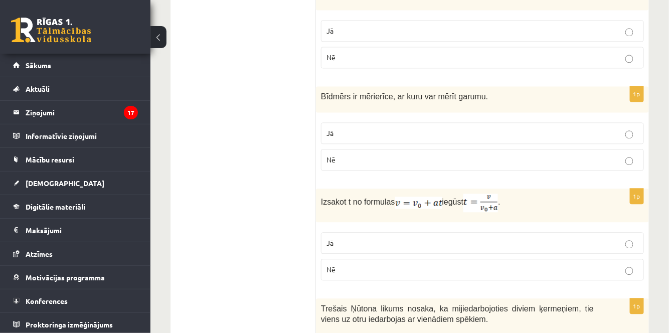
click at [607, 130] on p "Jā" at bounding box center [482, 133] width 312 height 11
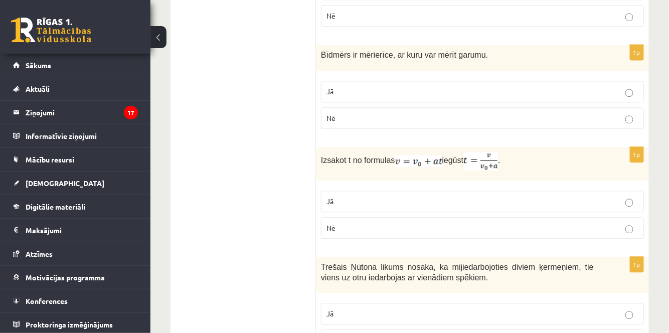
scroll to position [706, 0]
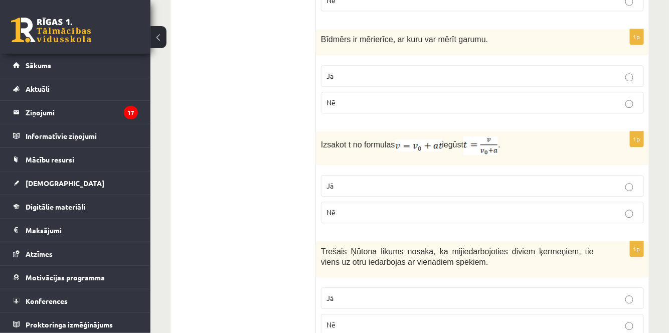
click at [564, 207] on p "Nē" at bounding box center [482, 212] width 312 height 11
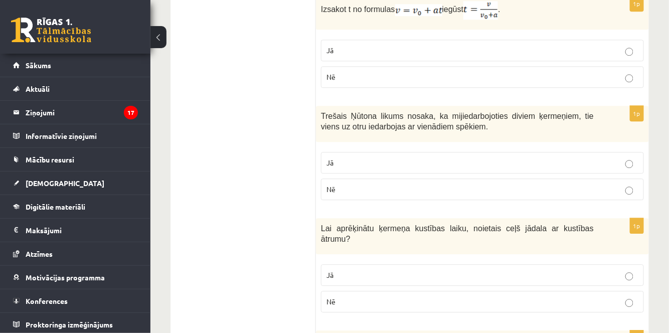
scroll to position [849, 0]
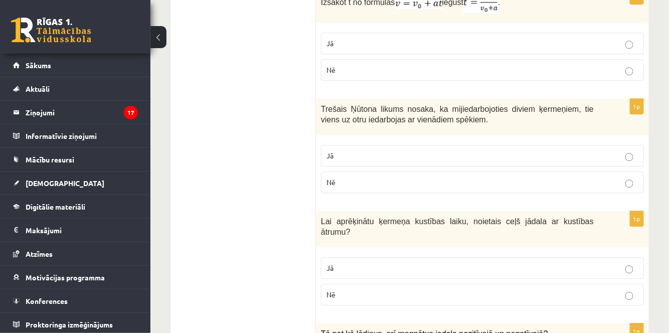
click at [620, 150] on p "Jā" at bounding box center [482, 155] width 312 height 11
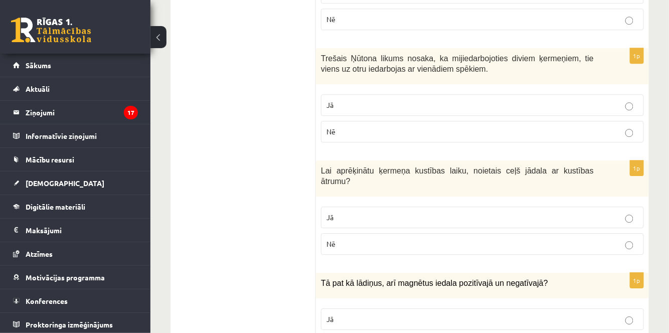
scroll to position [901, 0]
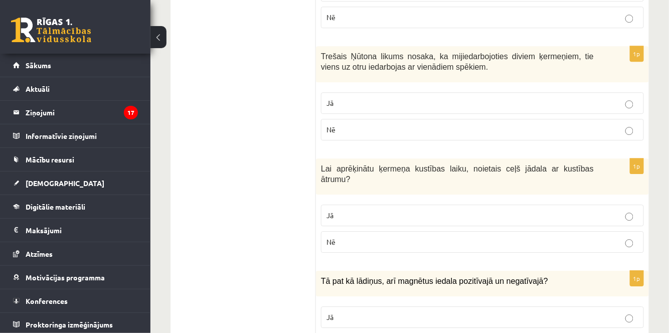
click at [593, 205] on label "Jā" at bounding box center [482, 216] width 323 height 22
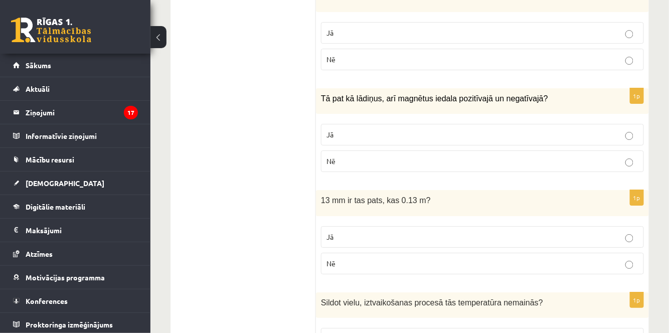
scroll to position [1091, 0]
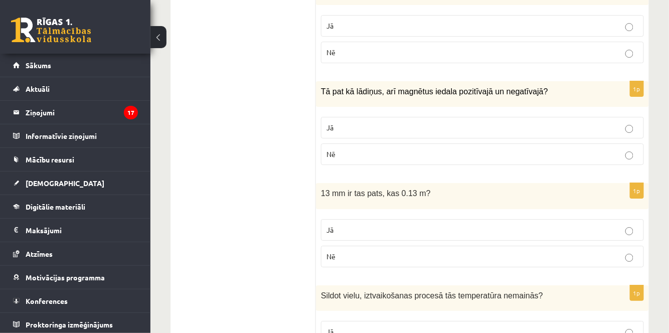
click at [500, 117] on label "Jā" at bounding box center [482, 128] width 323 height 22
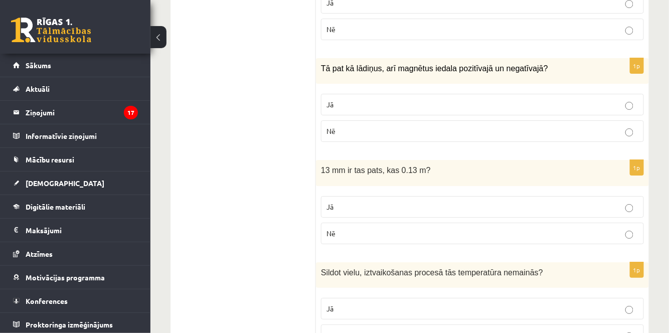
scroll to position [1118, 0]
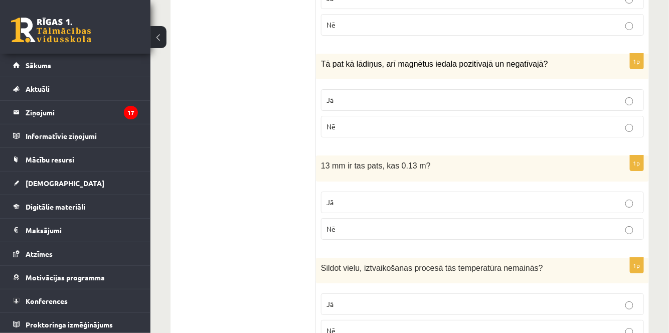
click at [635, 224] on p "Nē" at bounding box center [482, 229] width 312 height 11
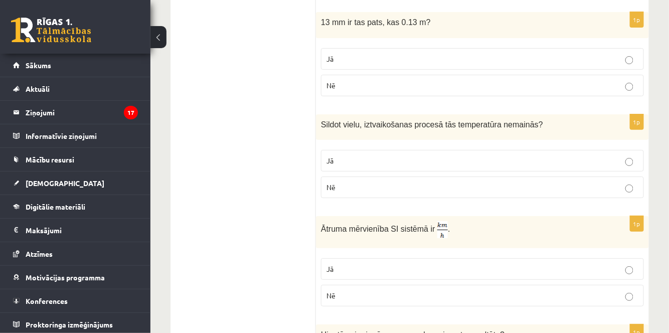
scroll to position [1269, 0]
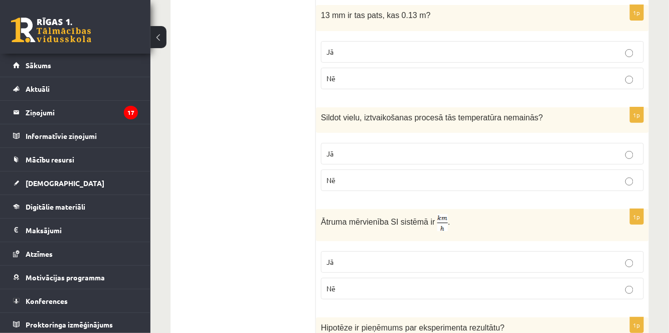
click at [539, 169] on label "Nē" at bounding box center [482, 180] width 323 height 22
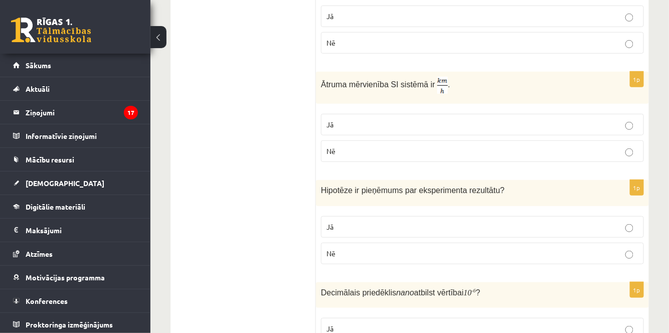
scroll to position [1409, 0]
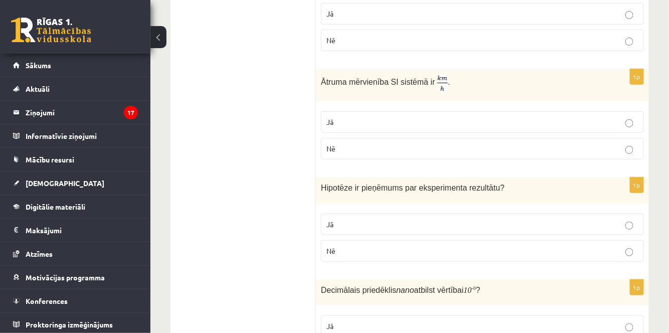
click at [466, 219] on p "Jā" at bounding box center [482, 224] width 312 height 11
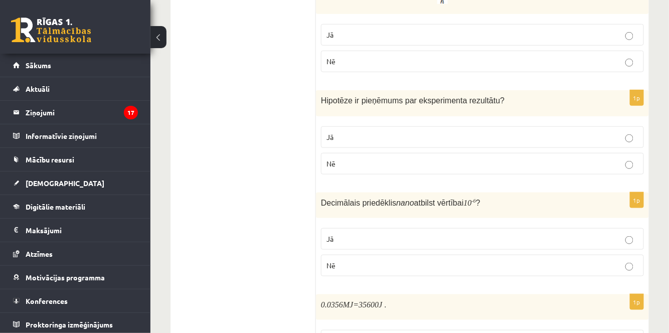
scroll to position [1512, 0]
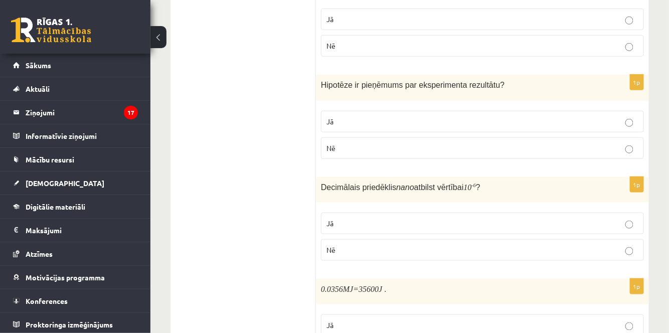
click at [434, 245] on p "Nē" at bounding box center [482, 250] width 312 height 11
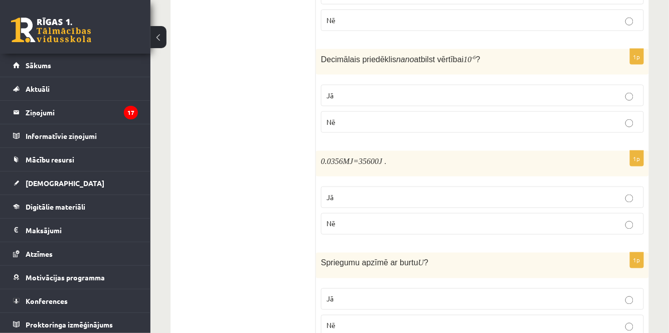
scroll to position [1646, 0]
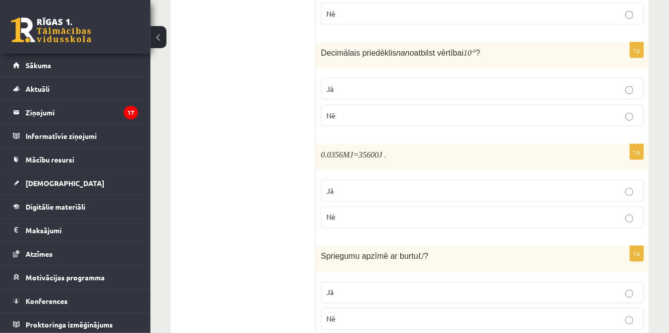
drag, startPoint x: 530, startPoint y: 161, endPoint x: 543, endPoint y: 169, distance: 15.6
click at [543, 180] on label "Jā" at bounding box center [482, 191] width 323 height 22
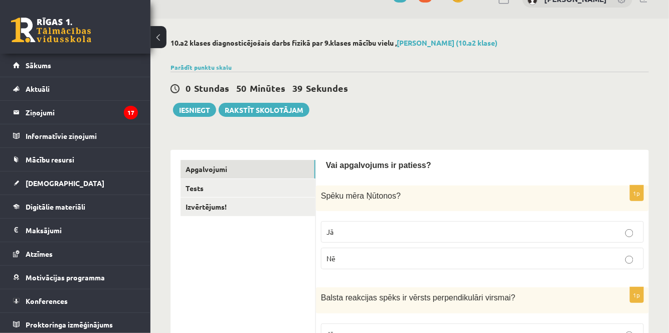
scroll to position [0, 0]
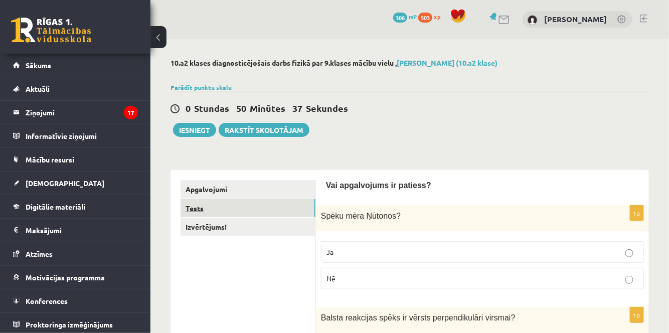
click at [297, 205] on link "Tests" at bounding box center [247, 208] width 135 height 19
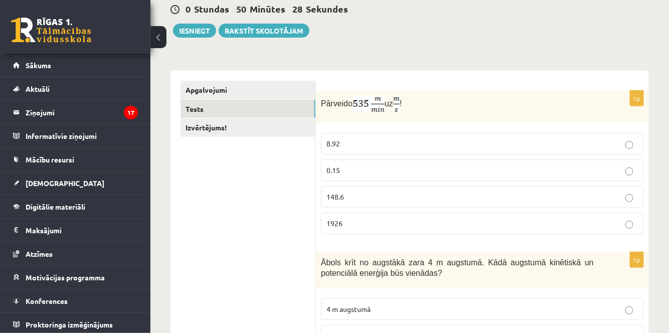
scroll to position [137, 0]
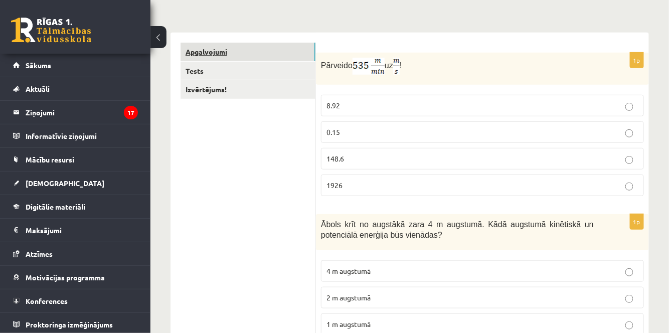
click at [286, 51] on link "Apgalvojumi" at bounding box center [247, 52] width 135 height 19
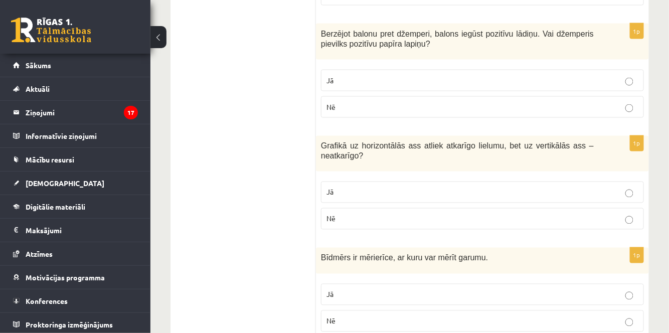
scroll to position [0, 0]
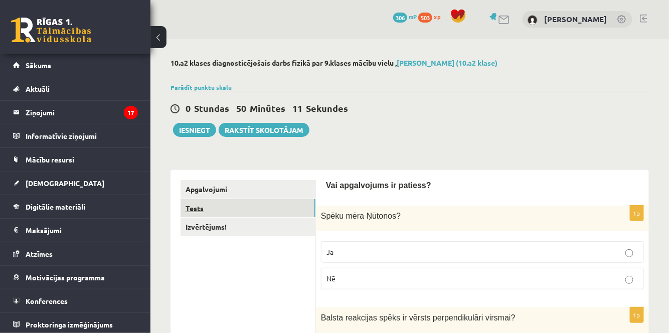
click at [245, 204] on link "Tests" at bounding box center [247, 208] width 135 height 19
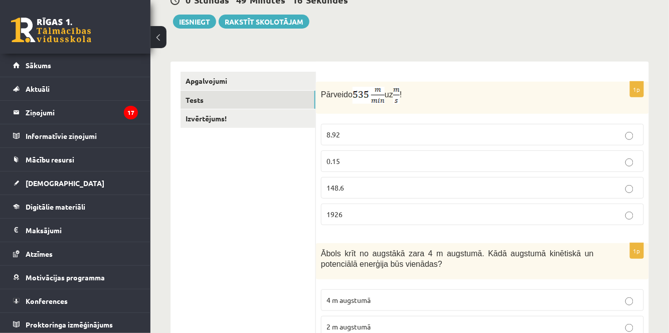
scroll to position [97, 0]
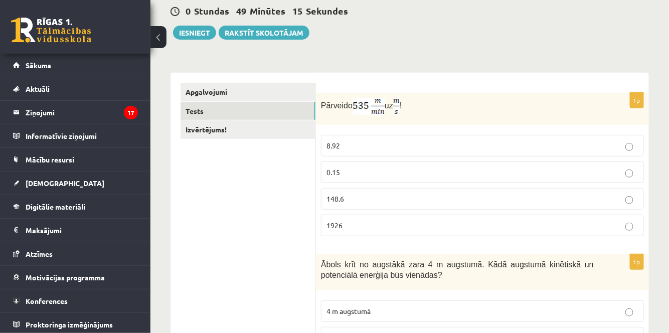
click at [486, 140] on p "8.92" at bounding box center [482, 145] width 312 height 11
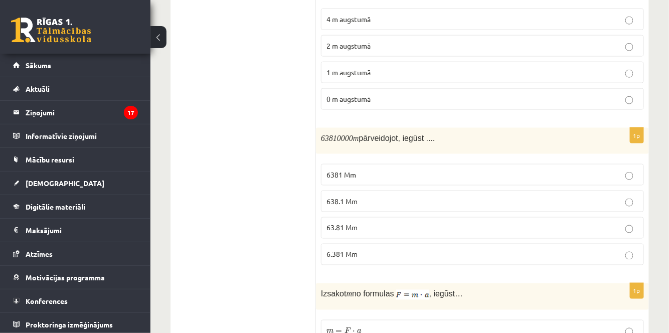
scroll to position [398, 0]
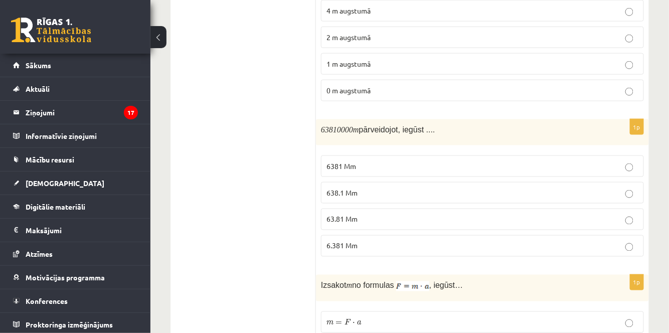
click at [394, 216] on p "63.81 Mm" at bounding box center [482, 219] width 312 height 11
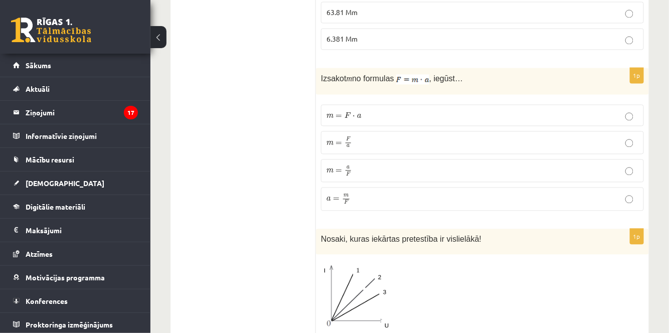
scroll to position [601, 0]
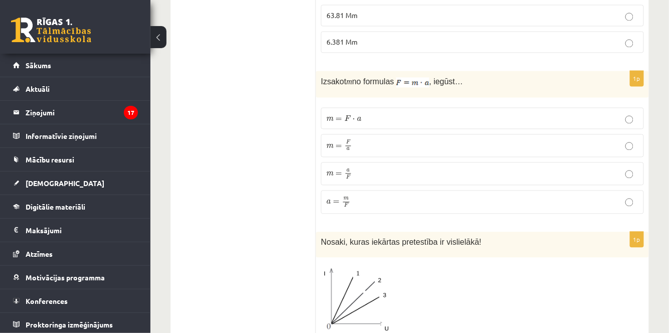
click at [358, 141] on p "m = F a m = F a" at bounding box center [482, 146] width 312 height 12
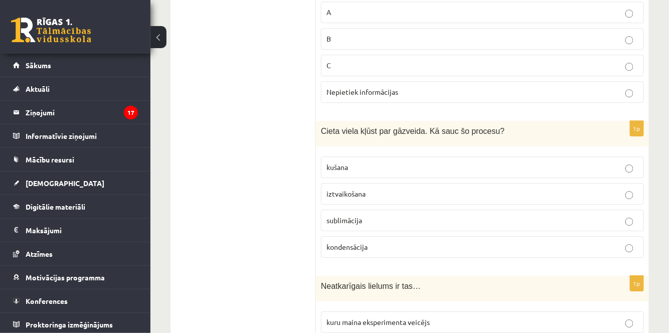
scroll to position [954, 0]
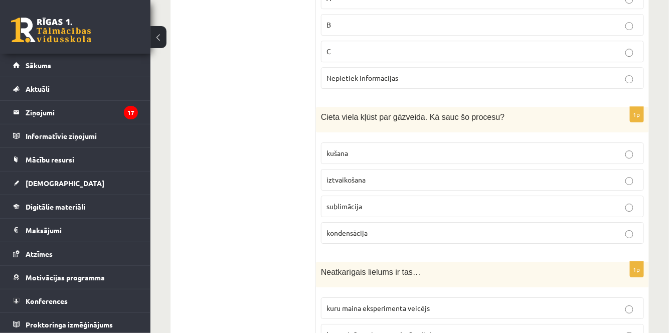
click at [529, 201] on p "sublimācija" at bounding box center [482, 206] width 312 height 11
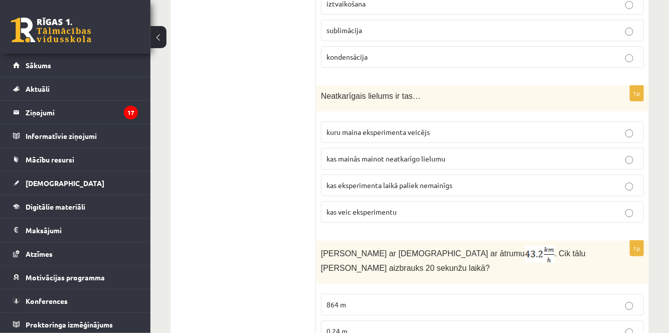
scroll to position [1133, 0]
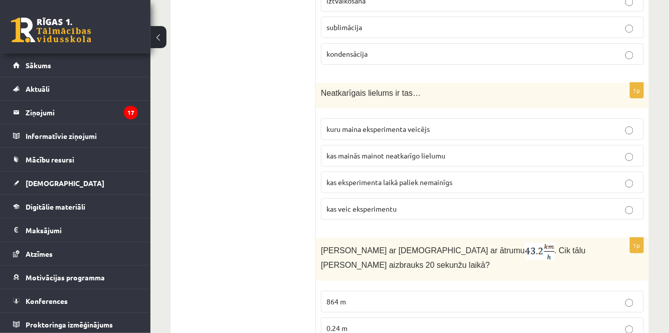
click at [439, 124] on p "kuru maina eksperimenta veicējs" at bounding box center [482, 129] width 312 height 11
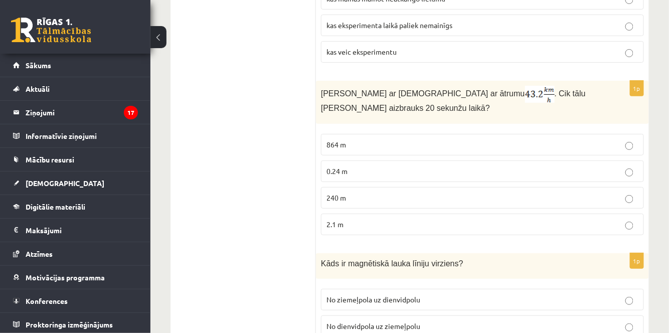
scroll to position [1306, 0]
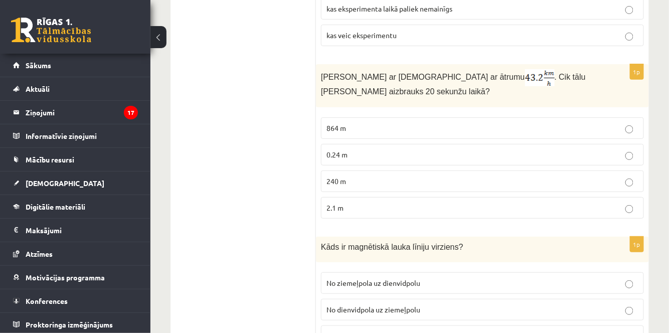
click at [604, 176] on p "240 m" at bounding box center [482, 181] width 312 height 11
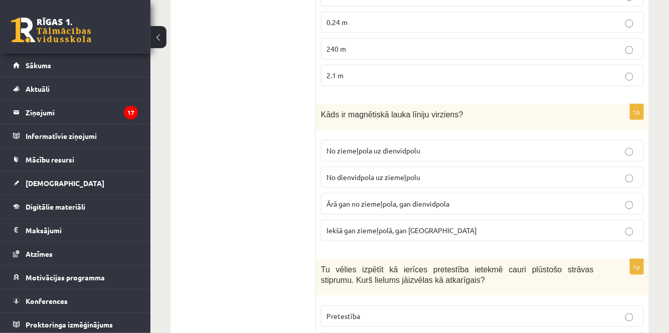
scroll to position [1452, 0]
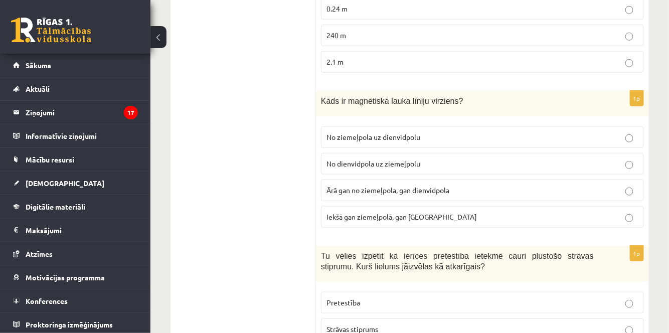
click at [381, 132] on span "No ziemeļpola uz dienvidpolu" at bounding box center [373, 136] width 94 height 9
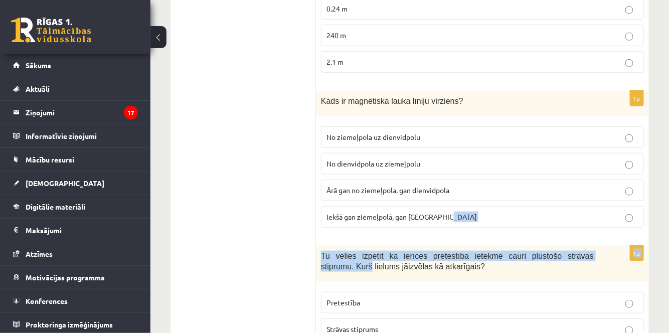
drag, startPoint x: 668, startPoint y: 208, endPoint x: 675, endPoint y: 230, distance: 22.8
click at [617, 246] on div "Tu vēlies izpētīt kā ierīces pretestība ietekmē cauri plūstošo strāvas stiprumu…" at bounding box center [482, 264] width 333 height 36
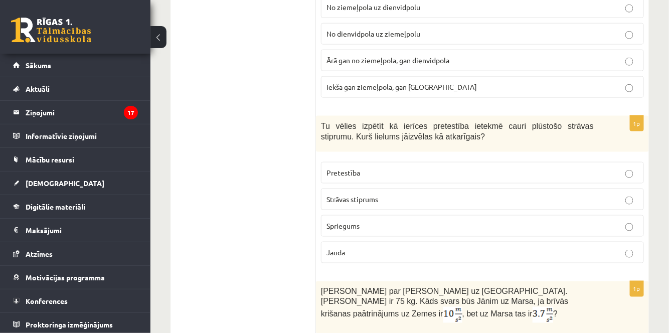
scroll to position [1587, 0]
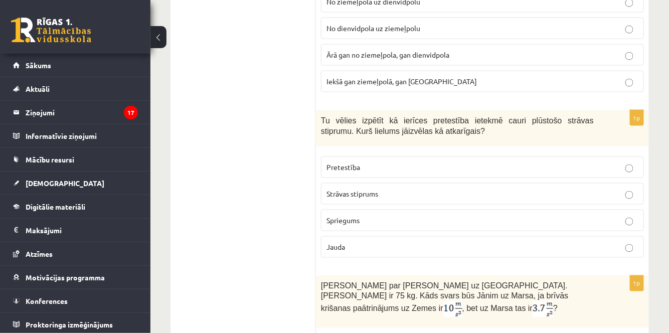
click at [611, 215] on p "Spriegums" at bounding box center [482, 220] width 312 height 11
click at [496, 189] on p "Strāvas stiprums" at bounding box center [482, 194] width 312 height 11
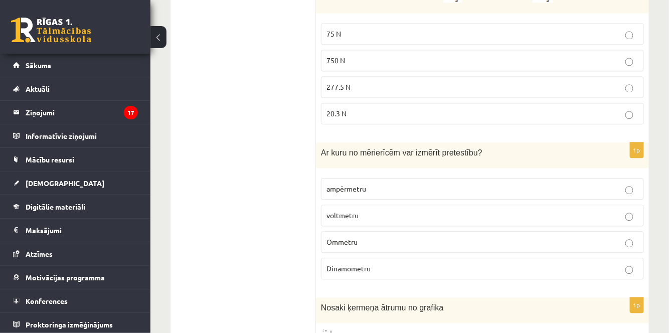
scroll to position [1916, 0]
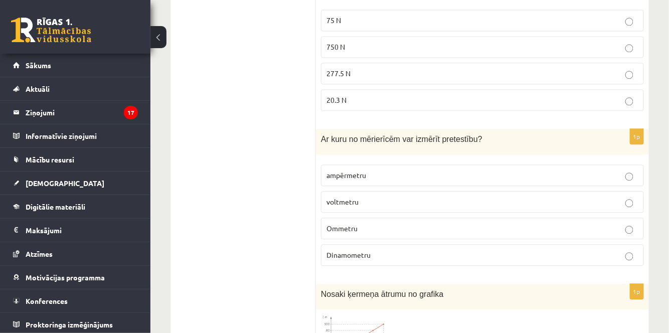
click at [483, 170] on p "ampērmetru" at bounding box center [482, 175] width 312 height 11
click at [613, 223] on p "Ommetru" at bounding box center [482, 228] width 312 height 11
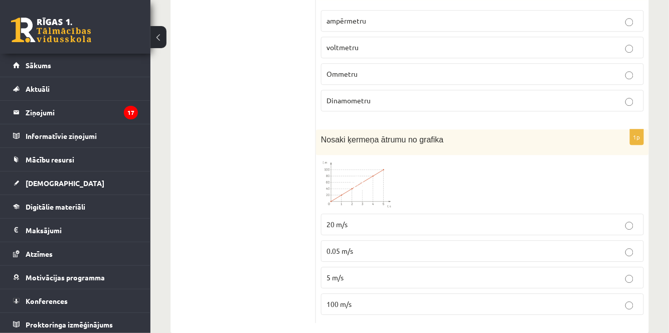
scroll to position [2074, 0]
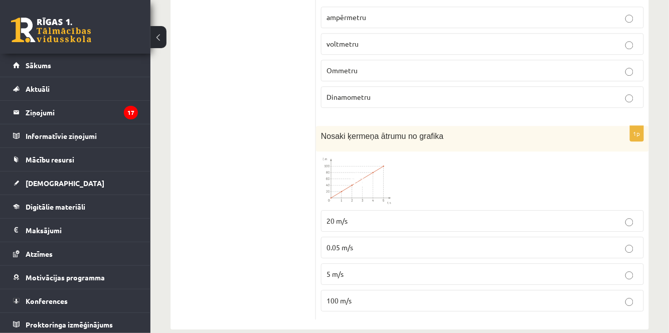
drag, startPoint x: 353, startPoint y: 156, endPoint x: 341, endPoint y: 164, distance: 14.5
click at [341, 164] on img at bounding box center [358, 180] width 75 height 48
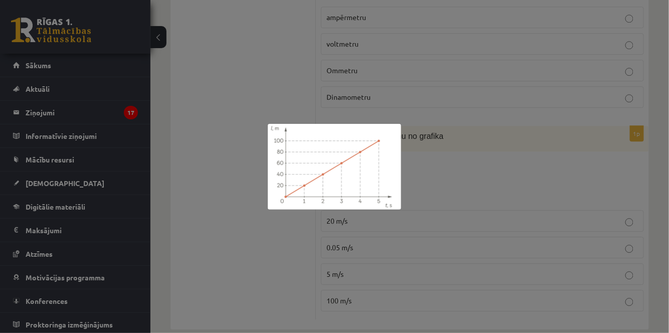
click at [290, 239] on div at bounding box center [334, 166] width 669 height 333
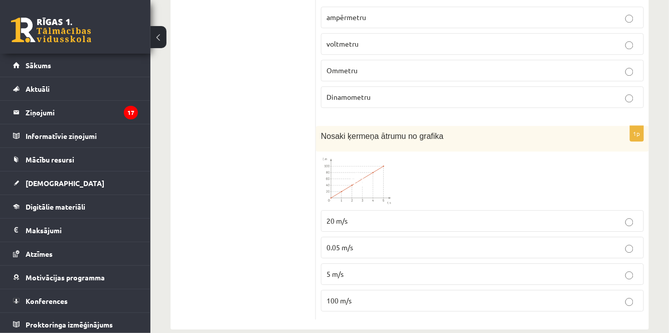
click at [387, 216] on p "20 m/s" at bounding box center [482, 221] width 312 height 11
click at [362, 172] on span at bounding box center [359, 180] width 16 height 16
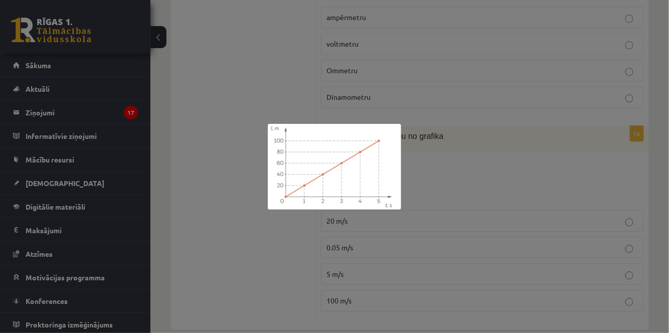
click at [292, 227] on div at bounding box center [334, 166] width 669 height 333
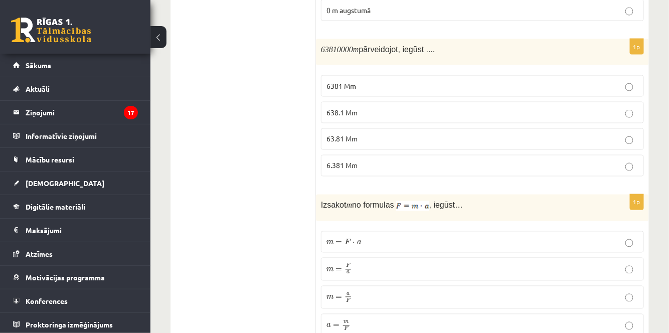
scroll to position [0, 0]
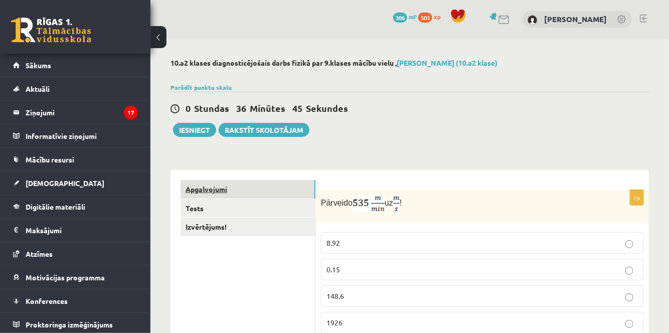
click at [218, 192] on link "Apgalvojumi" at bounding box center [247, 189] width 135 height 19
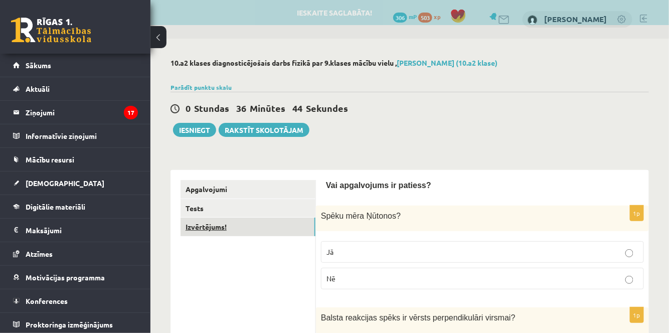
click at [230, 222] on link "Izvērtējums!" at bounding box center [247, 227] width 135 height 19
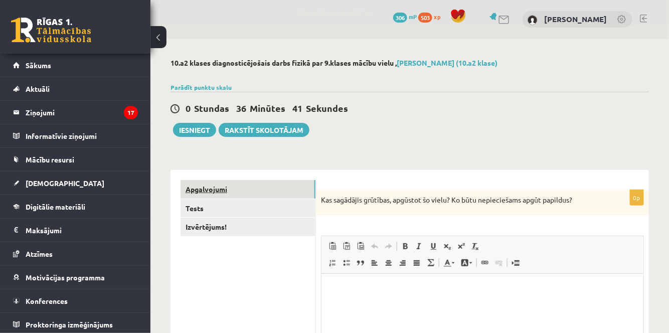
click at [270, 184] on link "Apgalvojumi" at bounding box center [247, 189] width 135 height 19
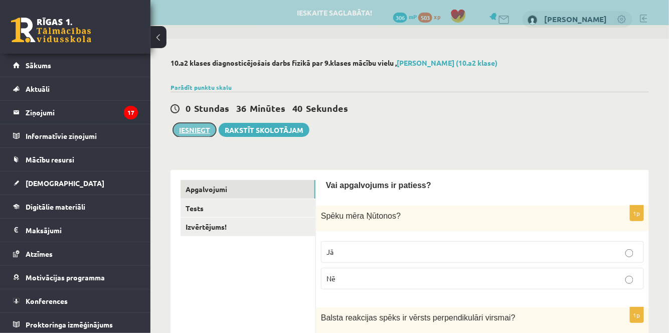
click at [190, 127] on button "Iesniegt" at bounding box center [194, 130] width 43 height 14
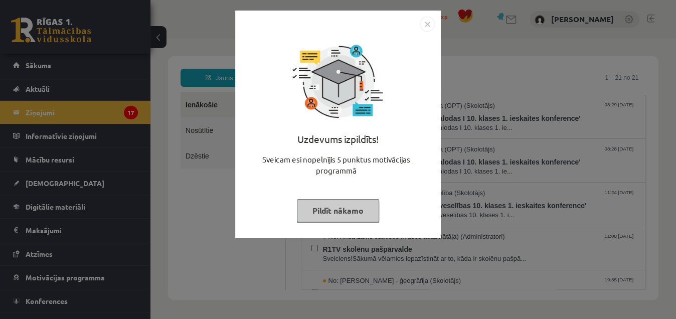
click at [427, 19] on img "Close" at bounding box center [427, 24] width 15 height 15
click at [428, 24] on img "Close" at bounding box center [427, 24] width 15 height 15
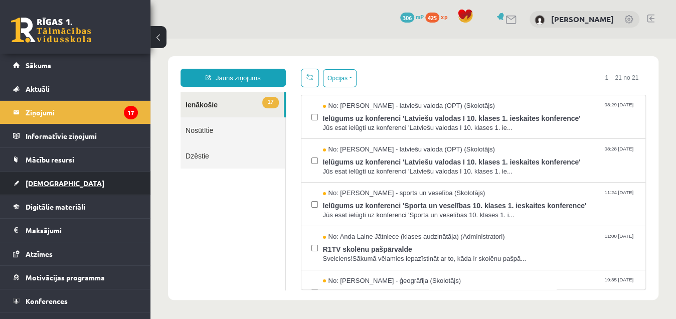
click at [51, 184] on span "[DEMOGRAPHIC_DATA]" at bounding box center [65, 182] width 79 height 9
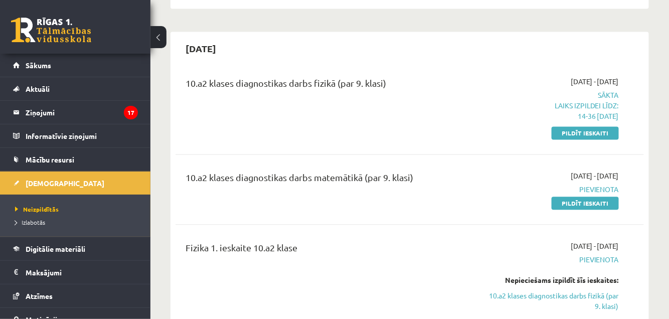
scroll to position [588, 0]
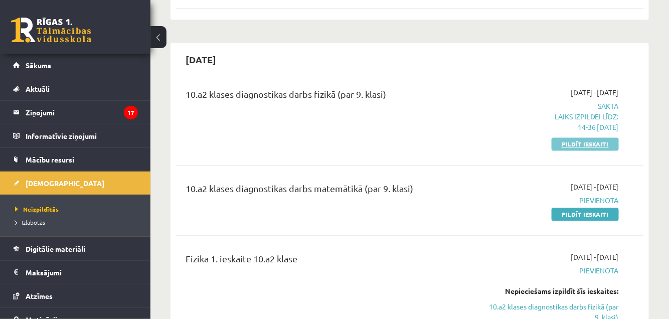
click at [593, 143] on link "Pildīt ieskaiti" at bounding box center [584, 144] width 67 height 13
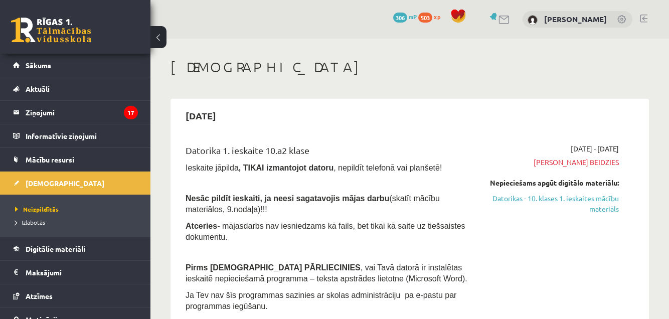
scroll to position [588, 0]
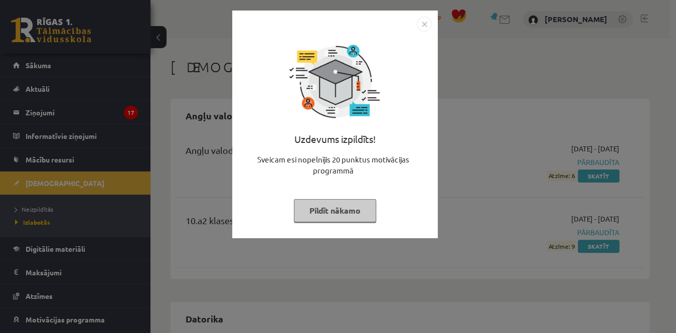
click at [425, 24] on img "Close" at bounding box center [424, 24] width 15 height 15
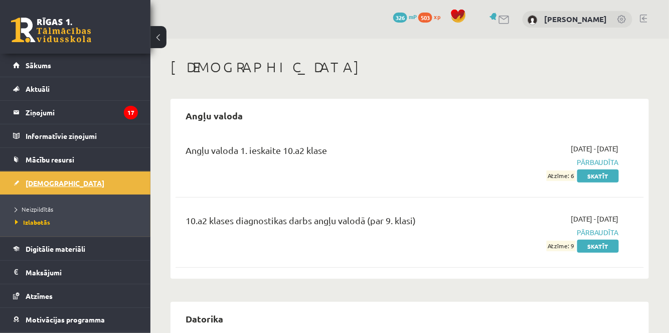
click at [36, 184] on span "[DEMOGRAPHIC_DATA]" at bounding box center [65, 182] width 79 height 9
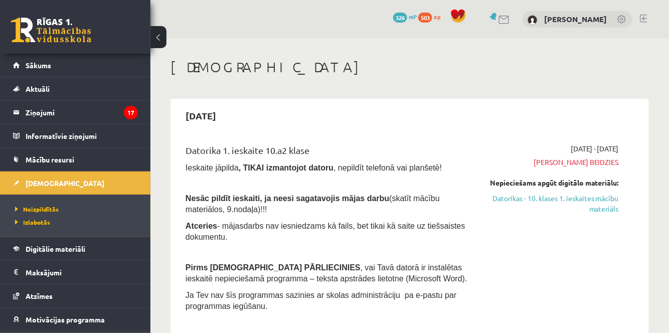
scroll to position [75, 0]
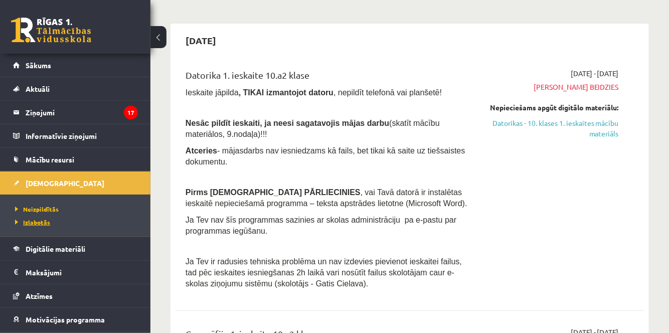
click at [45, 222] on span "Izlabotās" at bounding box center [32, 222] width 35 height 8
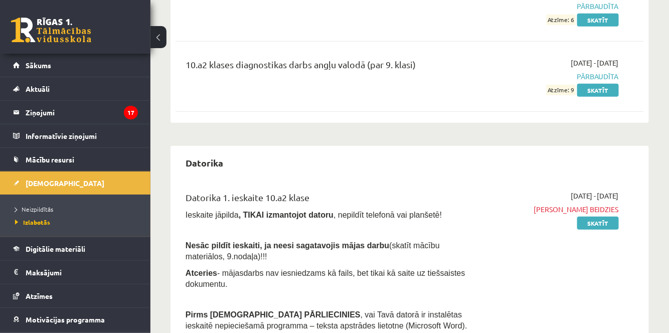
scroll to position [75, 0]
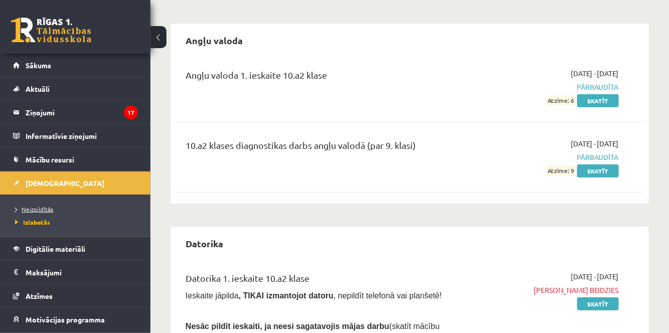
click at [34, 207] on span "Neizpildītās" at bounding box center [34, 209] width 38 height 8
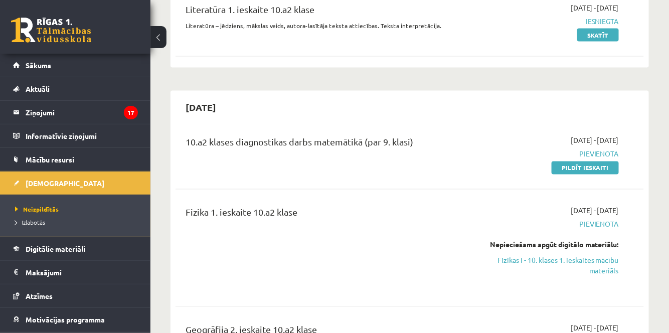
scroll to position [571, 0]
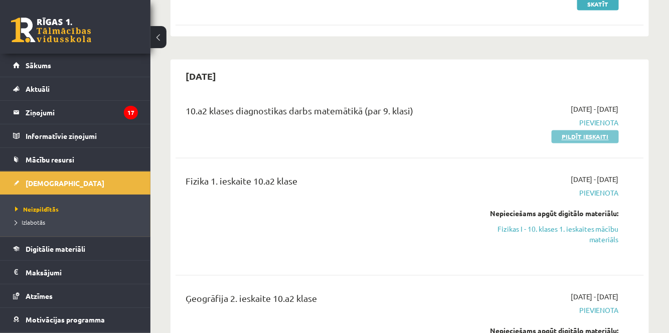
click at [579, 131] on link "Pildīt ieskaiti" at bounding box center [584, 136] width 67 height 13
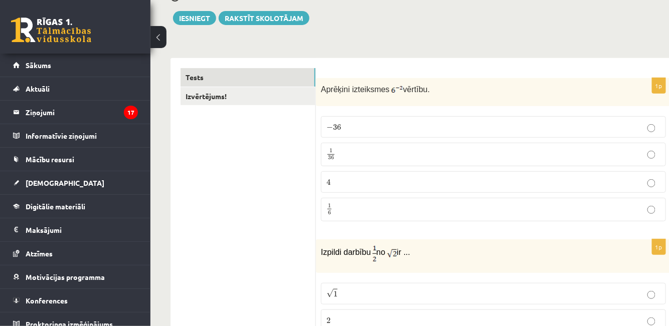
scroll to position [92, 0]
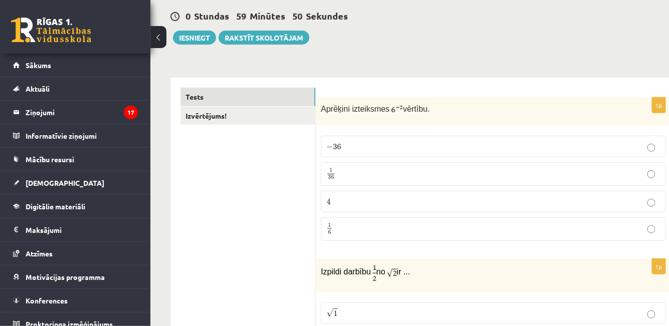
click at [441, 149] on p "− 36 − 36" at bounding box center [493, 146] width 334 height 11
click at [405, 163] on label "1 36 1 36" at bounding box center [493, 174] width 345 height 24
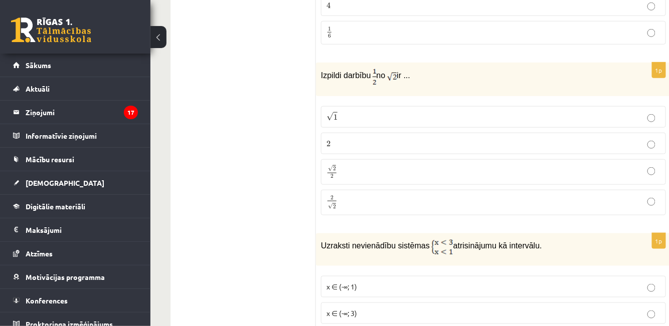
scroll to position [282, 0]
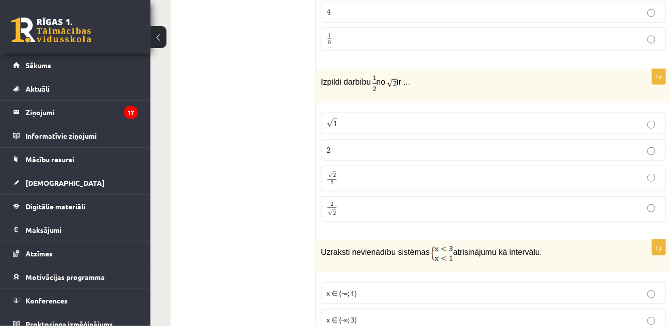
click at [506, 172] on p "√ 2 2 2 2" at bounding box center [493, 178] width 334 height 15
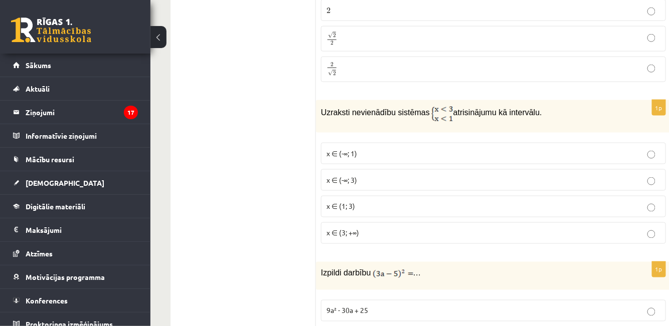
scroll to position [435, 0]
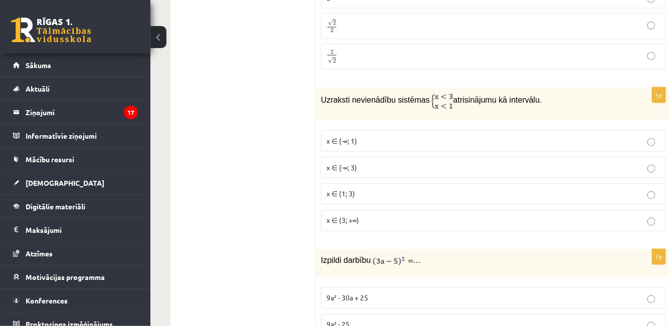
click at [393, 194] on p "x ∈ (1; 3)" at bounding box center [493, 194] width 334 height 11
click at [416, 168] on p "x ∈ (-∞; 3)" at bounding box center [493, 167] width 334 height 11
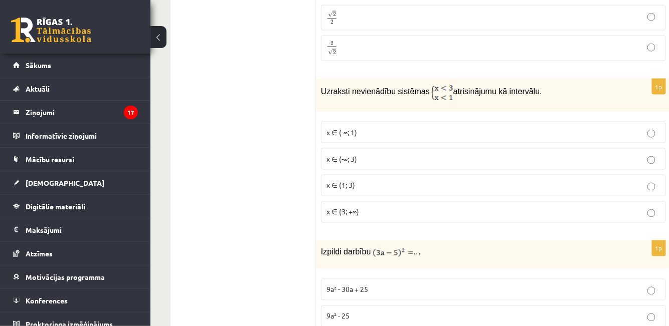
scroll to position [456, 0]
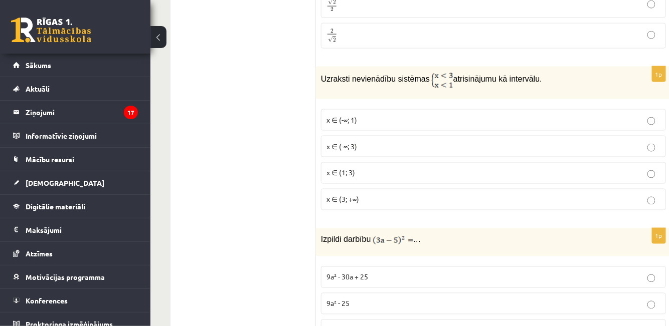
click at [494, 169] on p "x ∈ (1; 3)" at bounding box center [493, 173] width 334 height 11
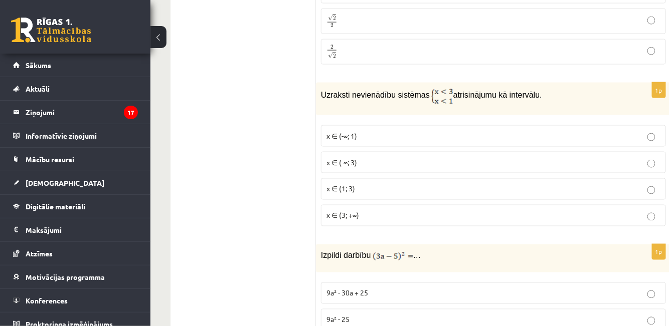
scroll to position [446, 0]
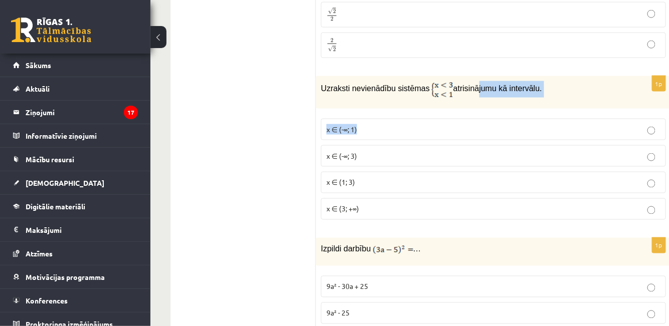
drag, startPoint x: 406, startPoint y: 110, endPoint x: 415, endPoint y: 108, distance: 8.9
click at [415, 108] on div "1p Uzraksti nevienādību sistēmas atrisinājumu kā intervālu. x ∈ (-∞; 1) x ∈ (-∞…" at bounding box center [493, 152] width 355 height 152
click at [424, 102] on div "Uzraksti nevienādību sistēmas atrisinājumu kā intervālu." at bounding box center [493, 92] width 355 height 33
click at [393, 129] on p "x ∈ (-∞; 1)" at bounding box center [493, 129] width 334 height 11
click at [398, 151] on p "x ∈ (-∞; 3)" at bounding box center [493, 156] width 334 height 11
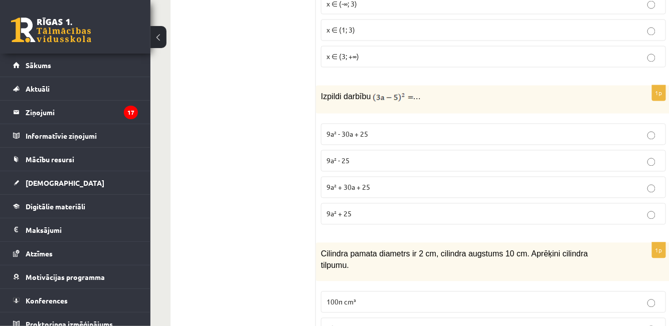
scroll to position [592, 0]
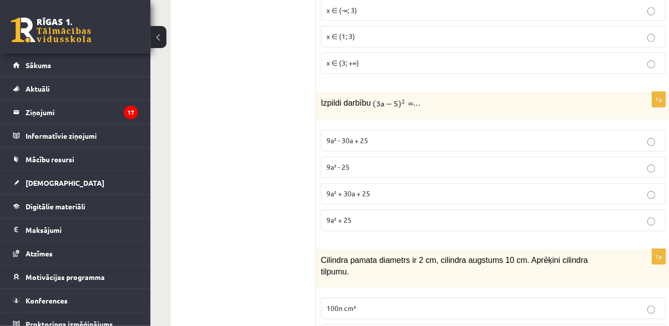
click at [369, 190] on span "9a² + 30a + 25" at bounding box center [348, 194] width 44 height 9
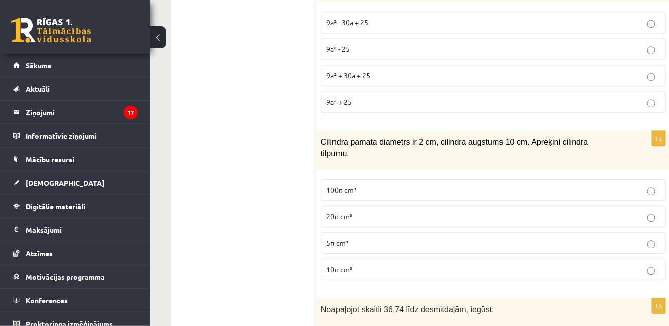
scroll to position [730, 0]
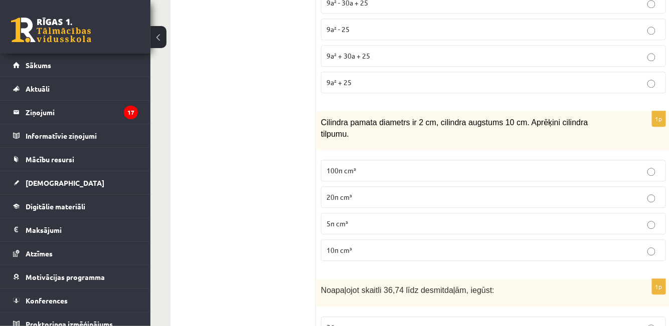
click at [491, 245] on p "10π cm³" at bounding box center [493, 250] width 334 height 11
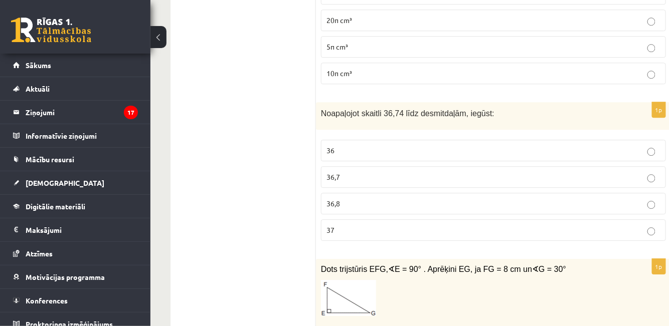
scroll to position [927, 0]
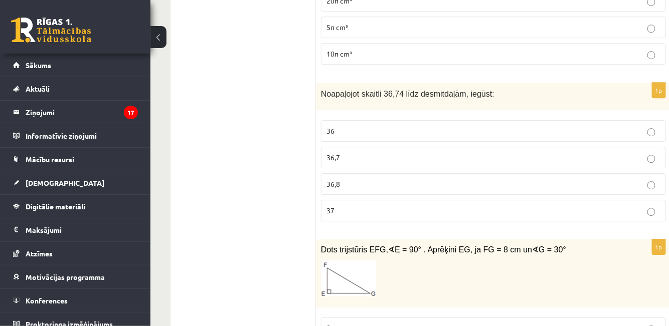
click at [447, 152] on p "36,7" at bounding box center [493, 157] width 334 height 11
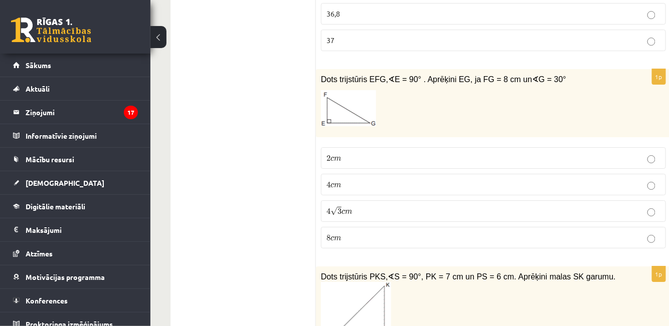
scroll to position [1084, 0]
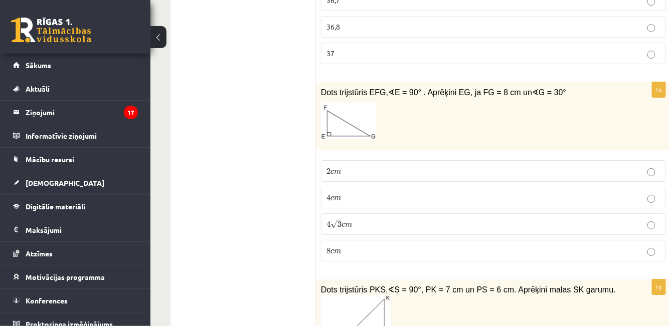
click at [417, 219] on p "4 √ 3 c m 4 3 c m" at bounding box center [493, 224] width 334 height 11
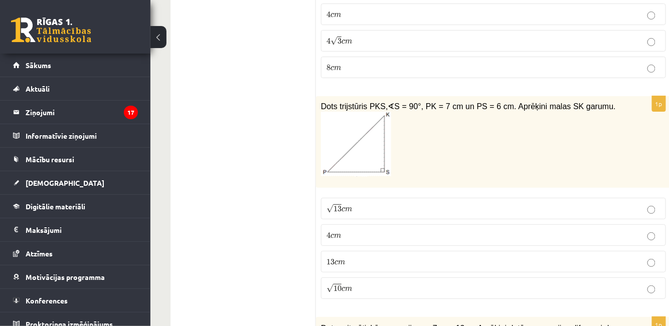
scroll to position [1274, 0]
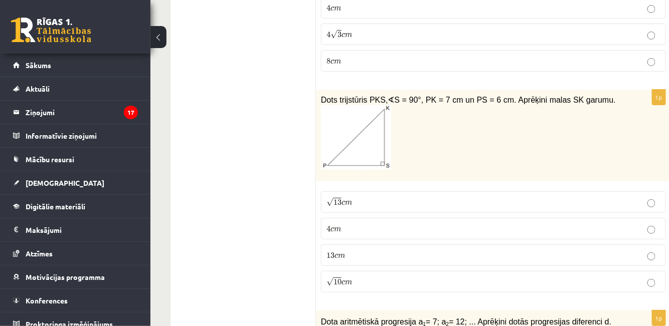
click at [548, 197] on p "√ 13 c m 13 c m" at bounding box center [493, 202] width 334 height 11
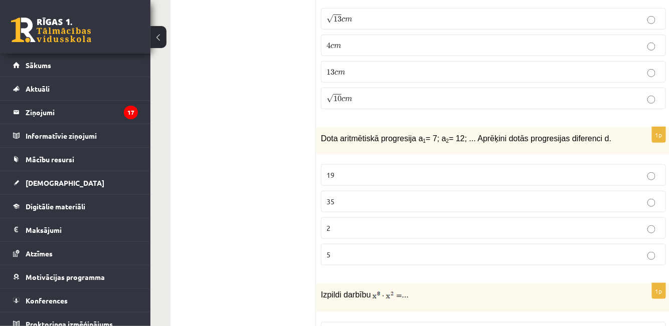
scroll to position [1477, 0]
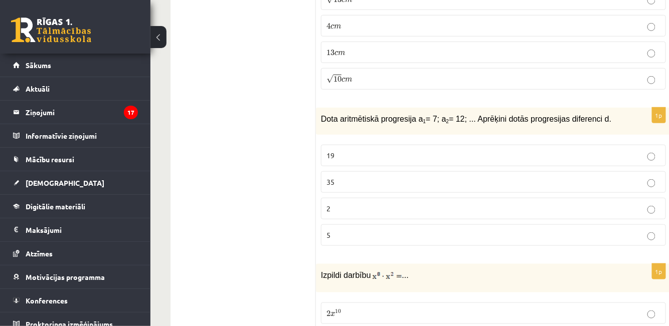
click at [359, 230] on p "5" at bounding box center [493, 235] width 334 height 11
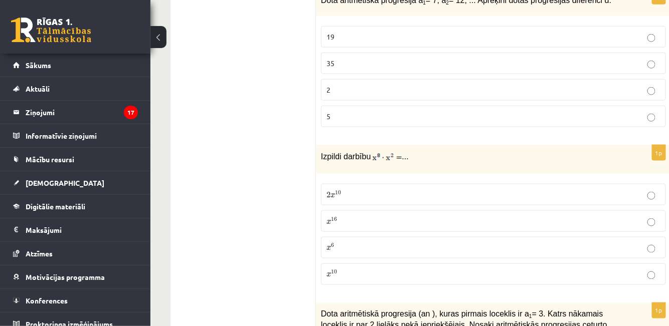
scroll to position [1615, 0]
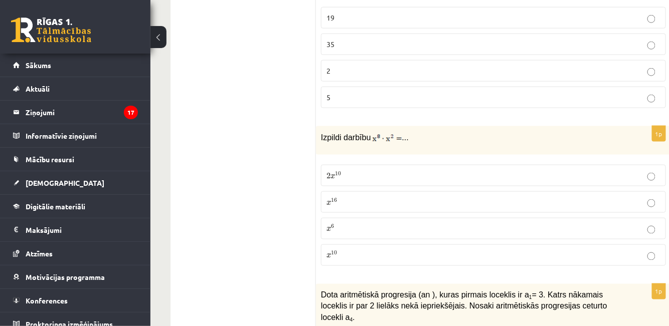
click at [501, 250] on p "x 10 x 10" at bounding box center [493, 255] width 334 height 11
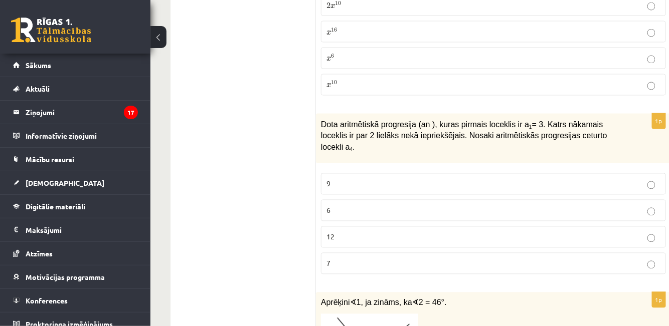
scroll to position [1792, 0]
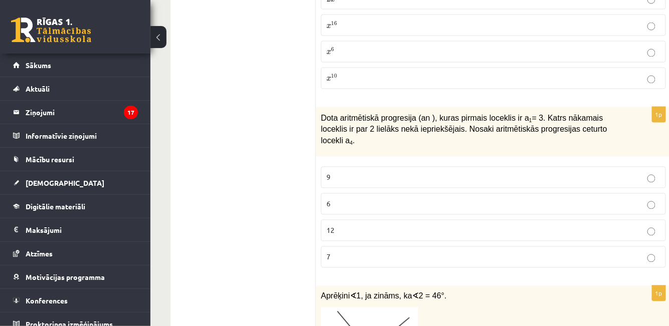
click at [382, 172] on p "9" at bounding box center [493, 177] width 334 height 11
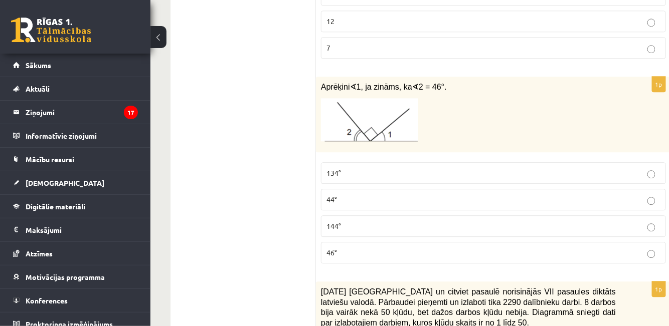
scroll to position [1995, 0]
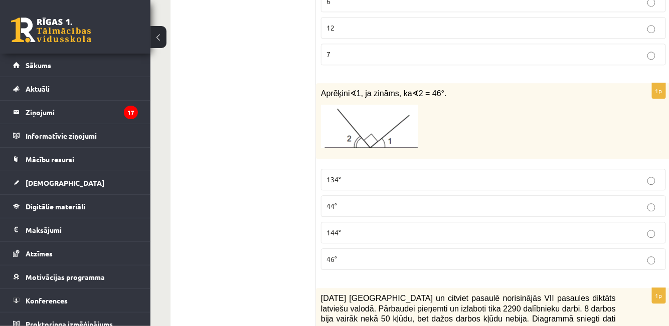
click at [388, 105] on img at bounding box center [369, 126] width 97 height 43
click at [440, 201] on p "44°" at bounding box center [493, 206] width 334 height 11
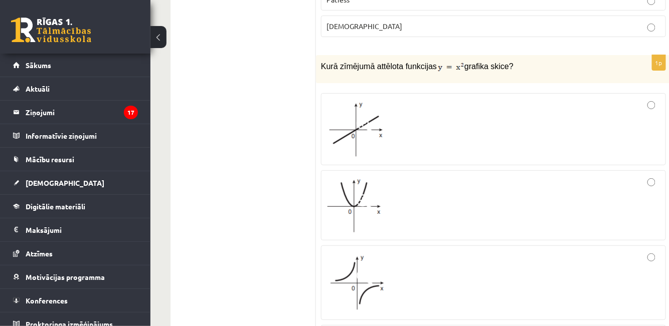
scroll to position [2508, 0]
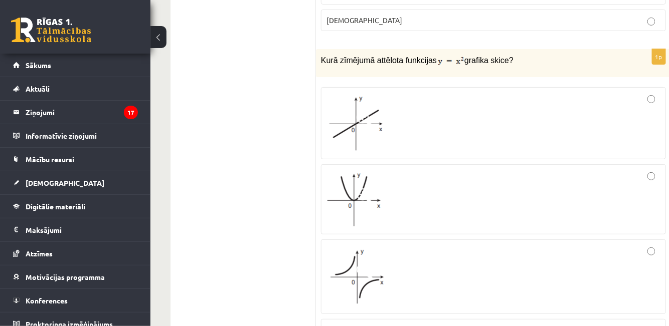
click at [573, 170] on div at bounding box center [493, 199] width 334 height 59
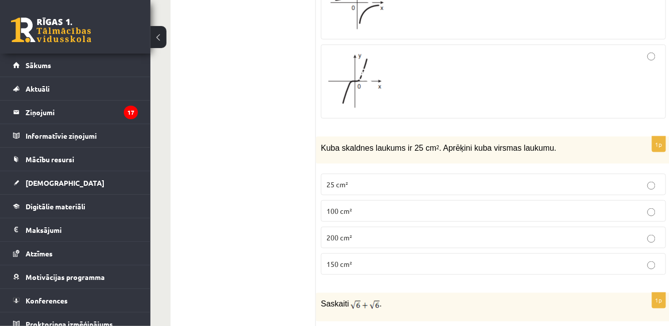
scroll to position [2789, 0]
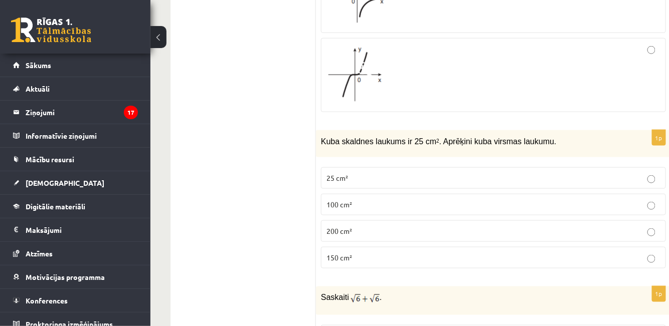
click at [530, 247] on label "150 cm²" at bounding box center [493, 258] width 345 height 22
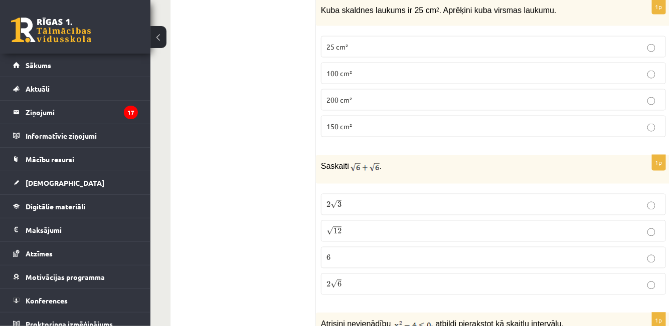
scroll to position [2934, 0]
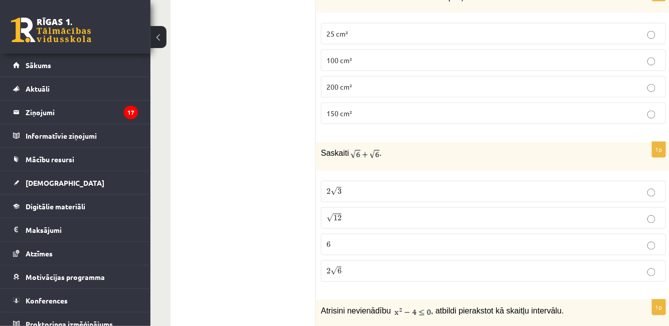
drag, startPoint x: 622, startPoint y: 174, endPoint x: 634, endPoint y: 177, distance: 12.4
click at [634, 213] on p "√ 12 12" at bounding box center [493, 218] width 334 height 11
drag, startPoint x: 634, startPoint y: 177, endPoint x: 291, endPoint y: 185, distance: 343.0
click at [342, 266] on p "2 √ 6 2 6" at bounding box center [493, 271] width 334 height 11
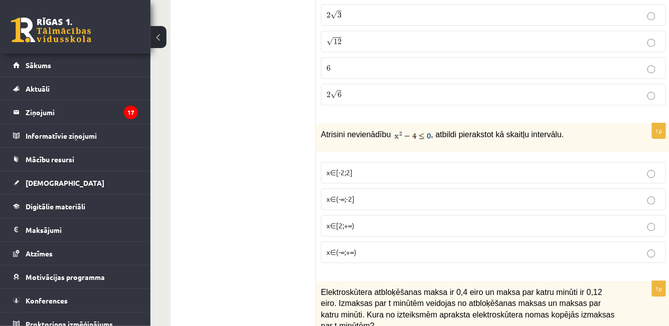
scroll to position [3124, 0]
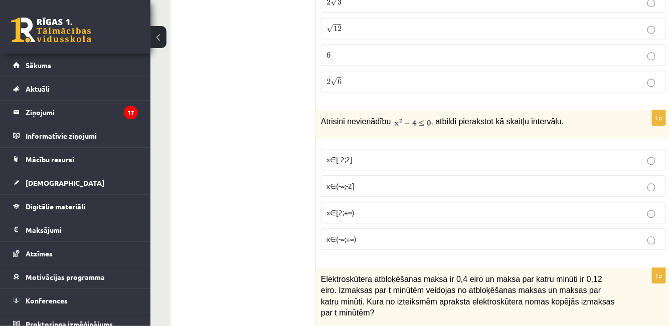
click at [493, 154] on p "x∈[-2;2]" at bounding box center [493, 159] width 334 height 11
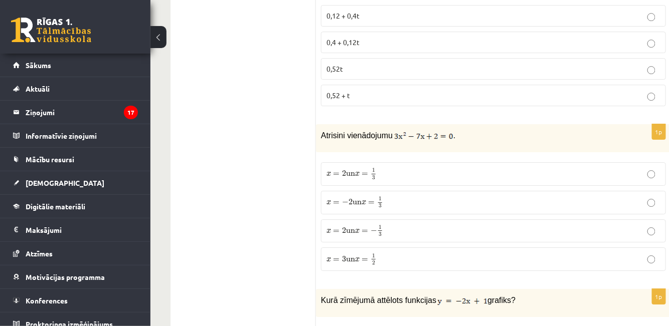
scroll to position [3491, 0]
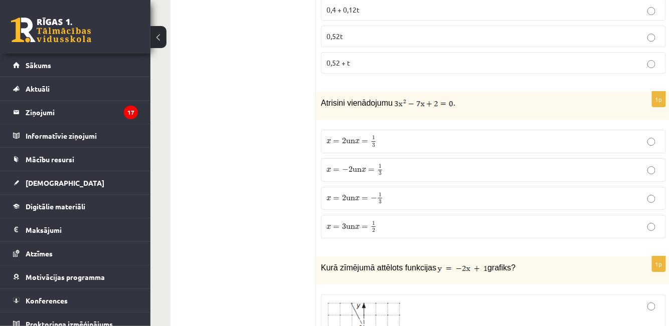
click at [446, 135] on p "x = 2 un x = 1 3 x = 2 un x = 1 3" at bounding box center [493, 141] width 334 height 13
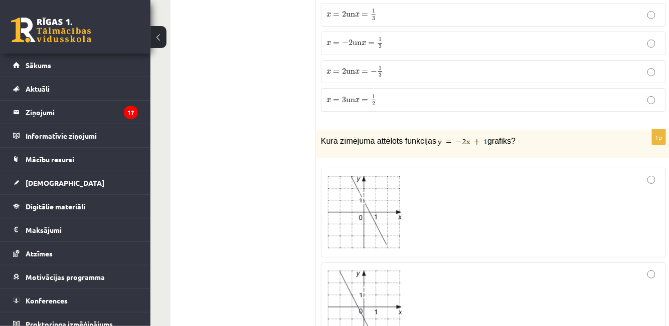
scroll to position [3637, 0]
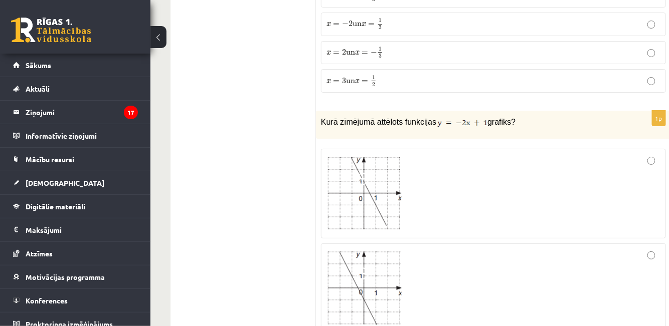
click at [429, 162] on div at bounding box center [493, 193] width 334 height 79
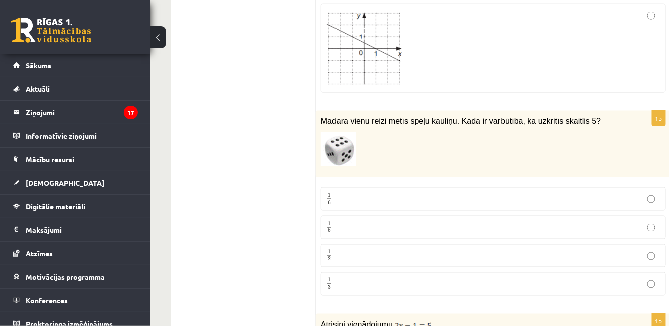
scroll to position [4054, 0]
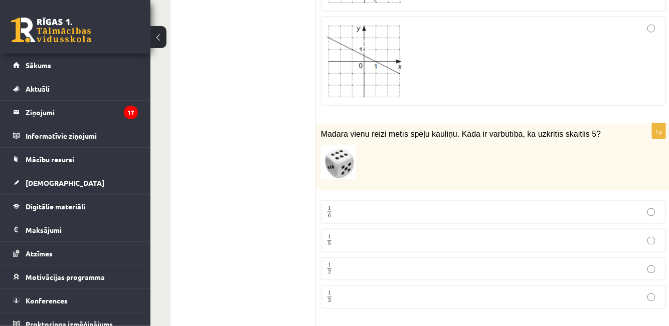
click at [525, 206] on p "1 6 1 6" at bounding box center [493, 212] width 334 height 13
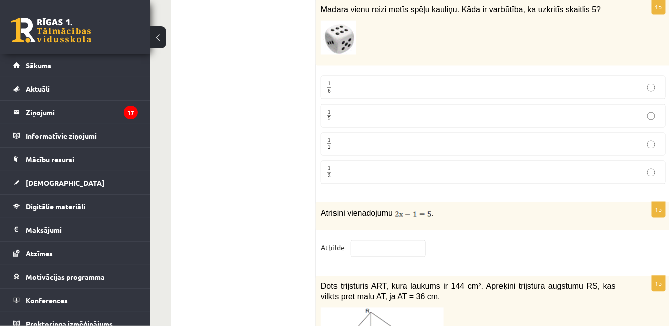
scroll to position [4186, 0]
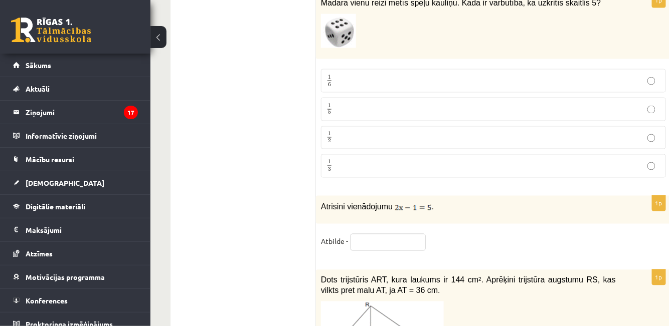
click at [389, 234] on input "text" at bounding box center [387, 242] width 75 height 17
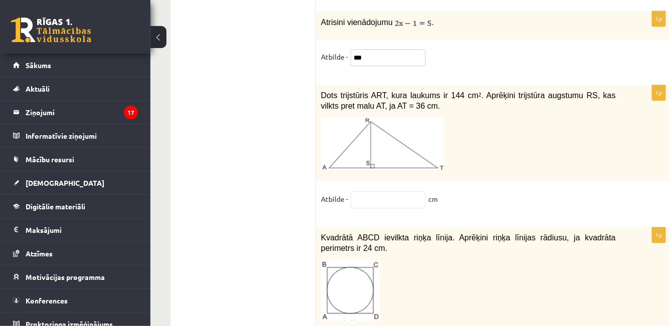
scroll to position [4403, 0]
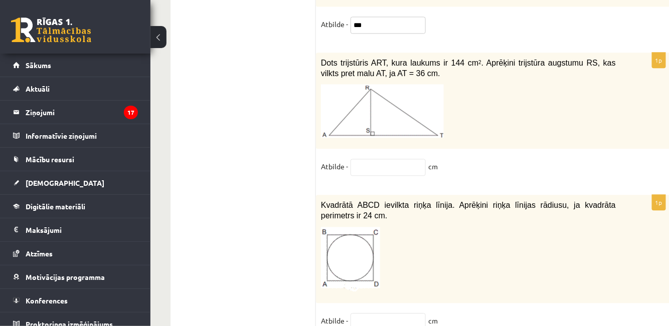
type input "***"
click at [378, 313] on fieldset "Atbilde - cm" at bounding box center [493, 323] width 345 height 21
click at [377, 313] on input "text" at bounding box center [387, 321] width 75 height 17
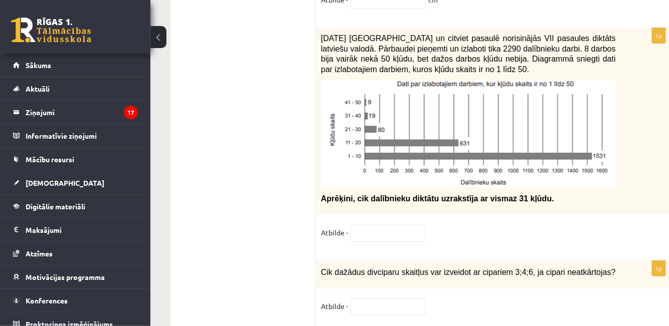
scroll to position [4868, 0]
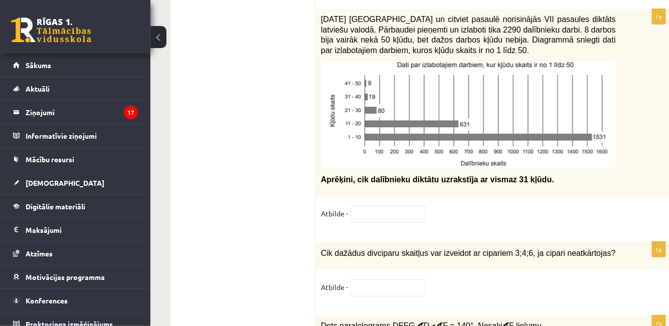
type input "*"
click at [376, 280] on input "text" at bounding box center [387, 288] width 75 height 17
type input "*"
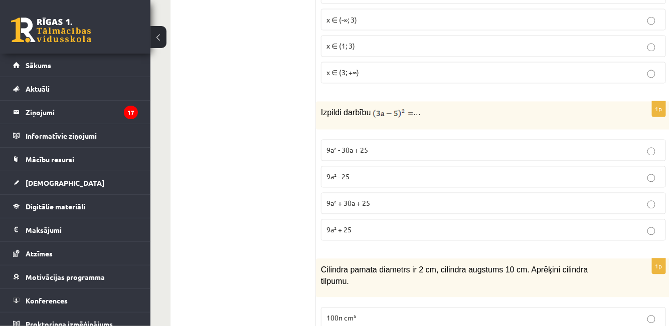
scroll to position [0, 0]
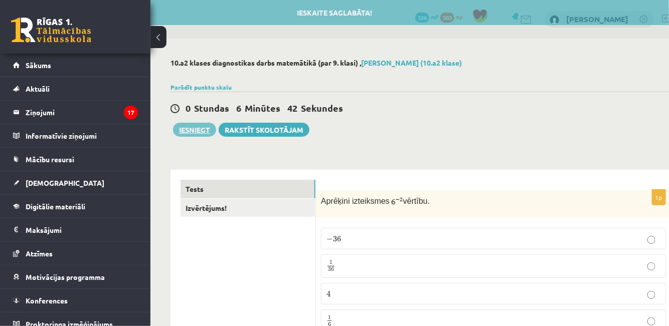
type input "*"
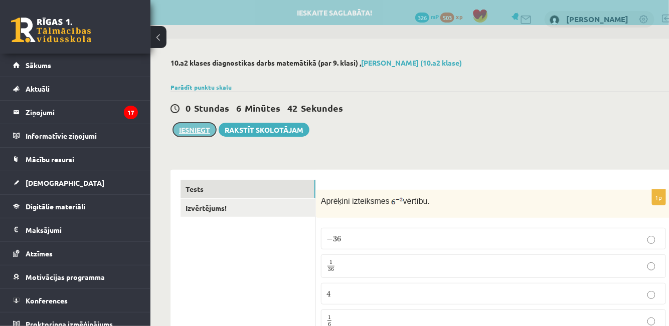
click at [198, 126] on button "Iesniegt" at bounding box center [194, 130] width 43 height 14
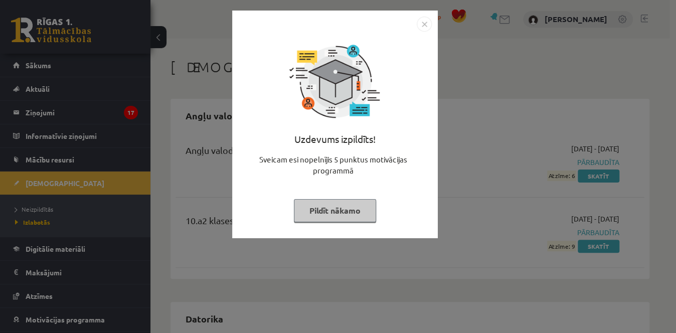
click at [430, 24] on img "Close" at bounding box center [424, 24] width 15 height 15
